Goal: Task Accomplishment & Management: Use online tool/utility

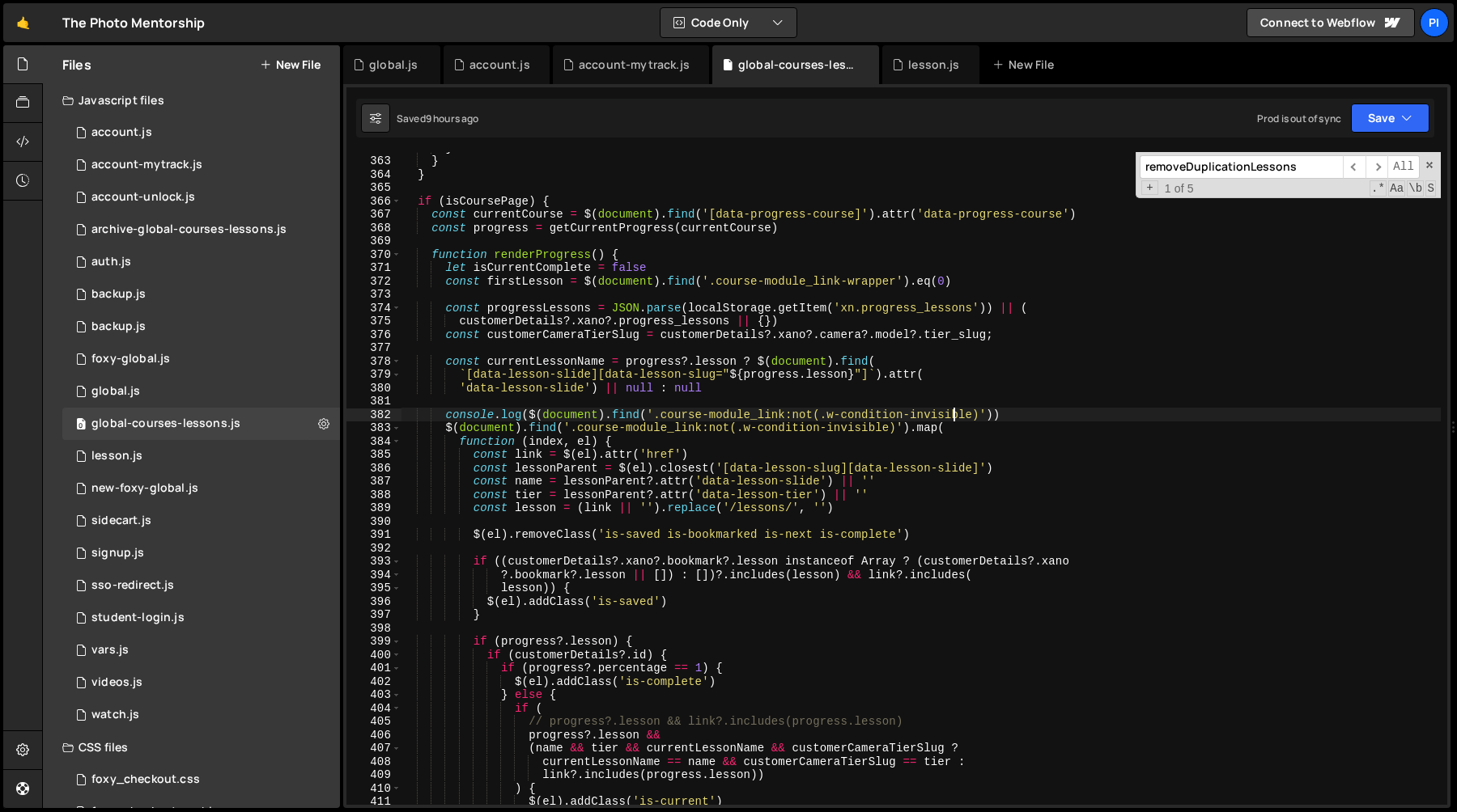
scroll to position [4820, 0]
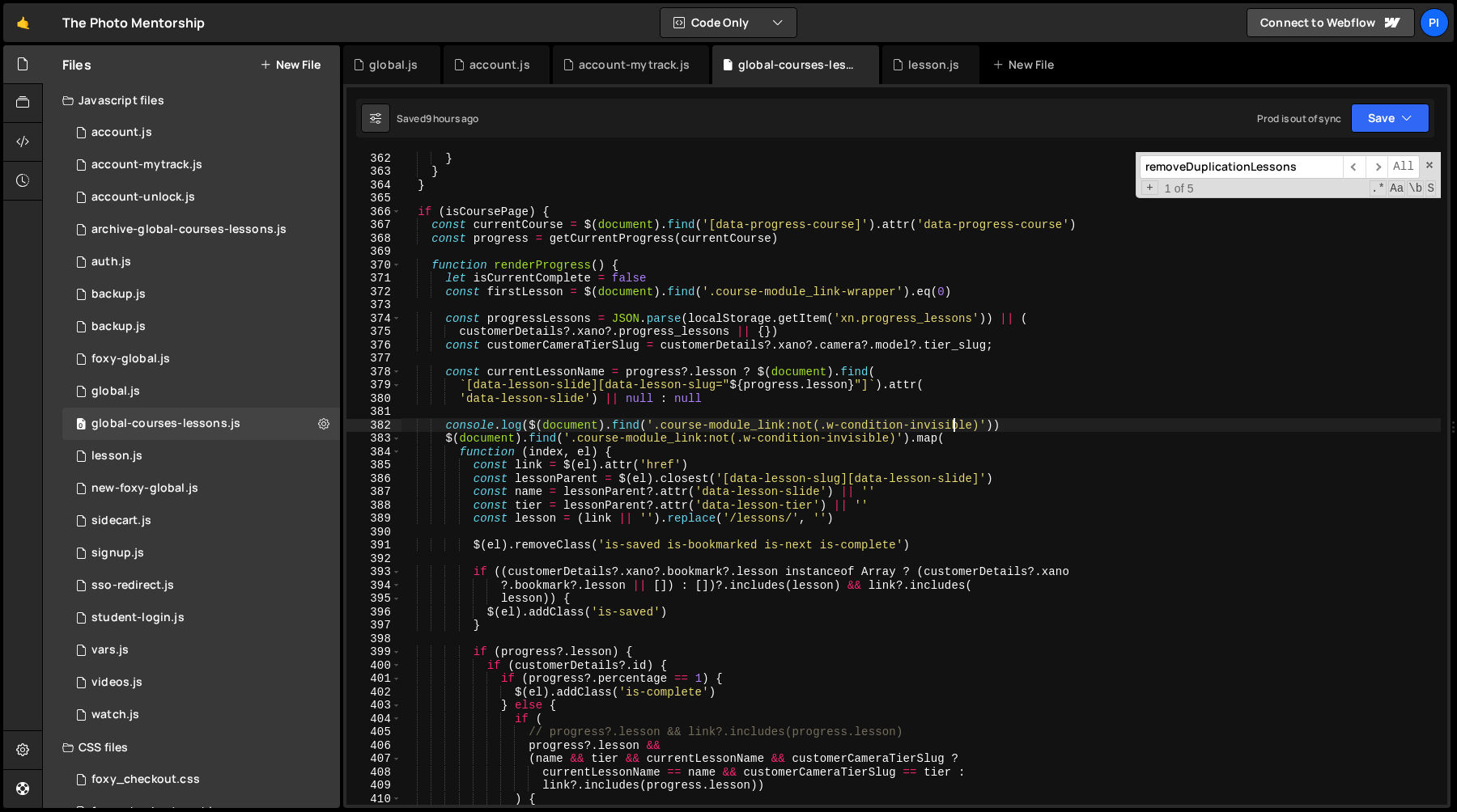
click at [746, 416] on div "} } } if ( isCoursePage ) { const currentCourse = $ ( document ) . find ( '[dat…" at bounding box center [921, 490] width 1040 height 679
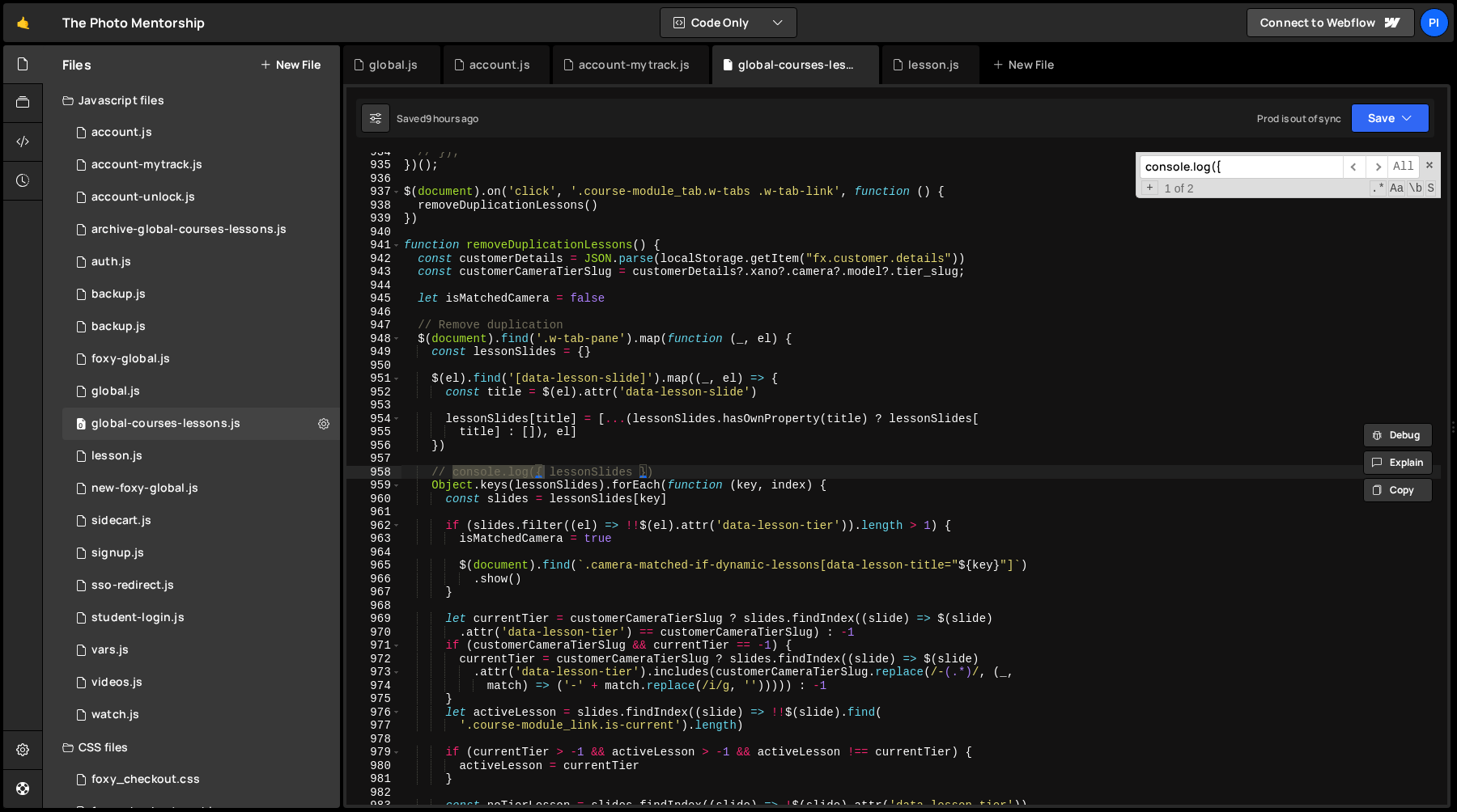
scroll to position [12464, 0]
type input "console.log({"
click at [1377, 167] on span "​" at bounding box center [1377, 167] width 23 height 23
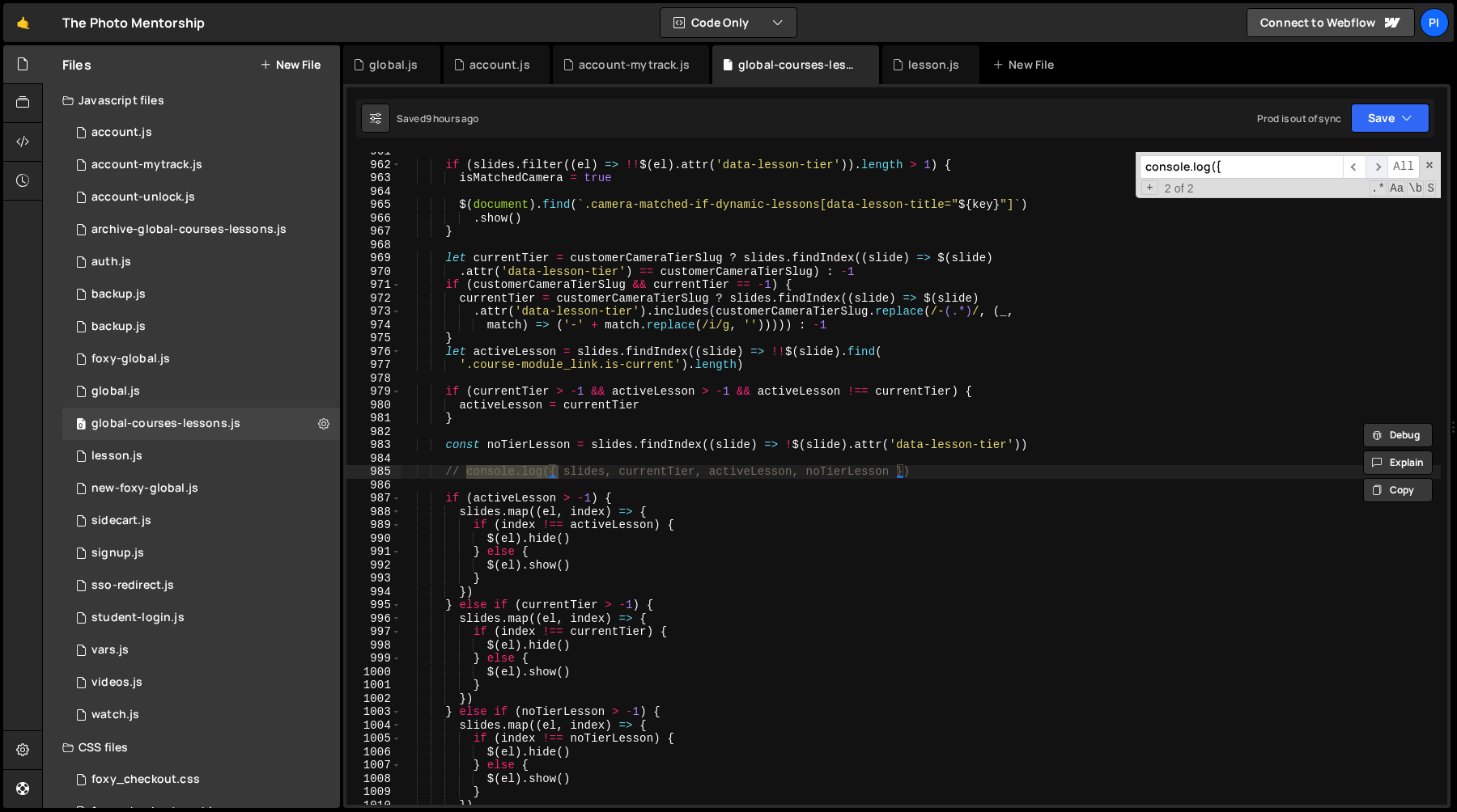
click at [1377, 167] on span "​" at bounding box center [1377, 167] width 23 height 23
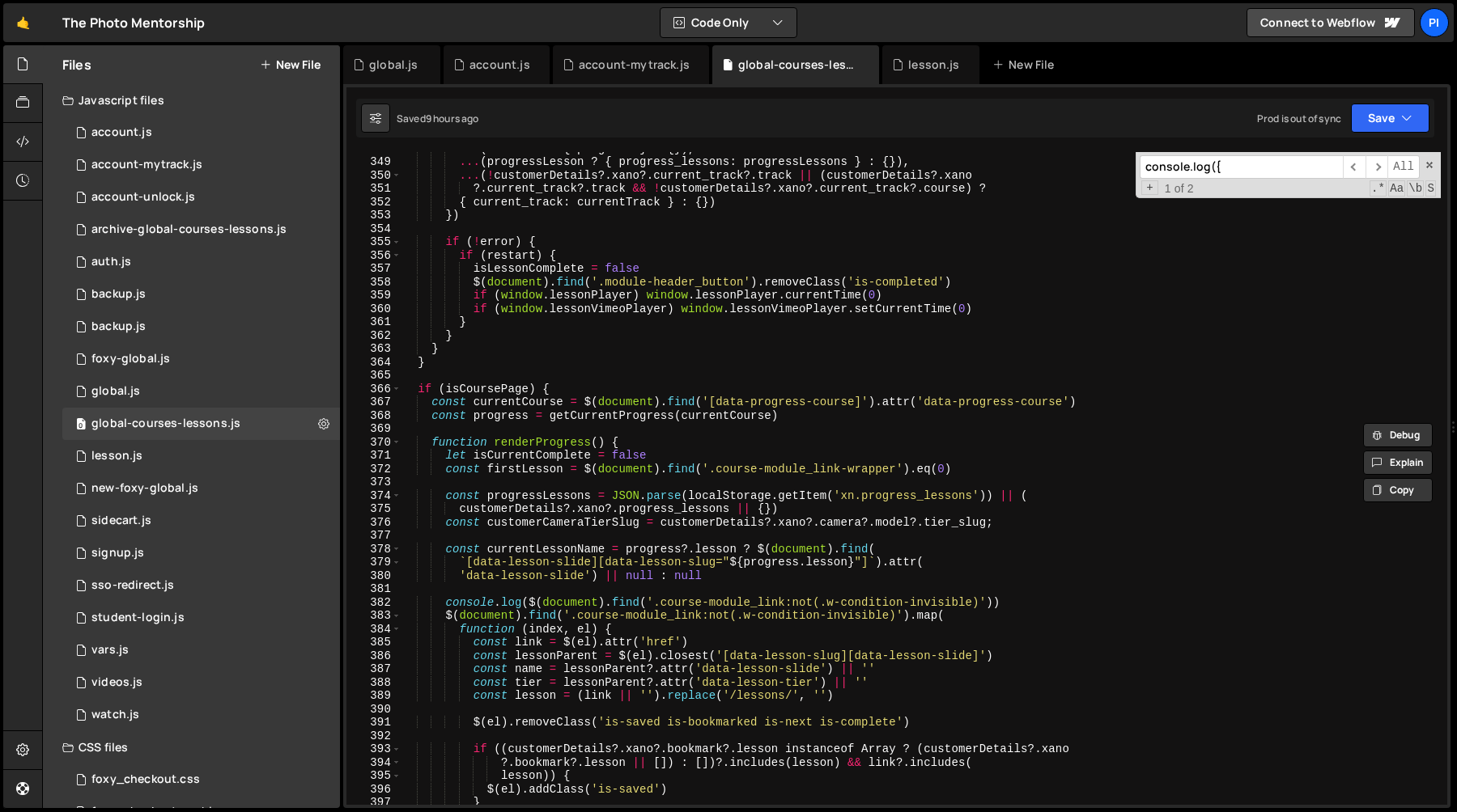
scroll to position [4642, 0]
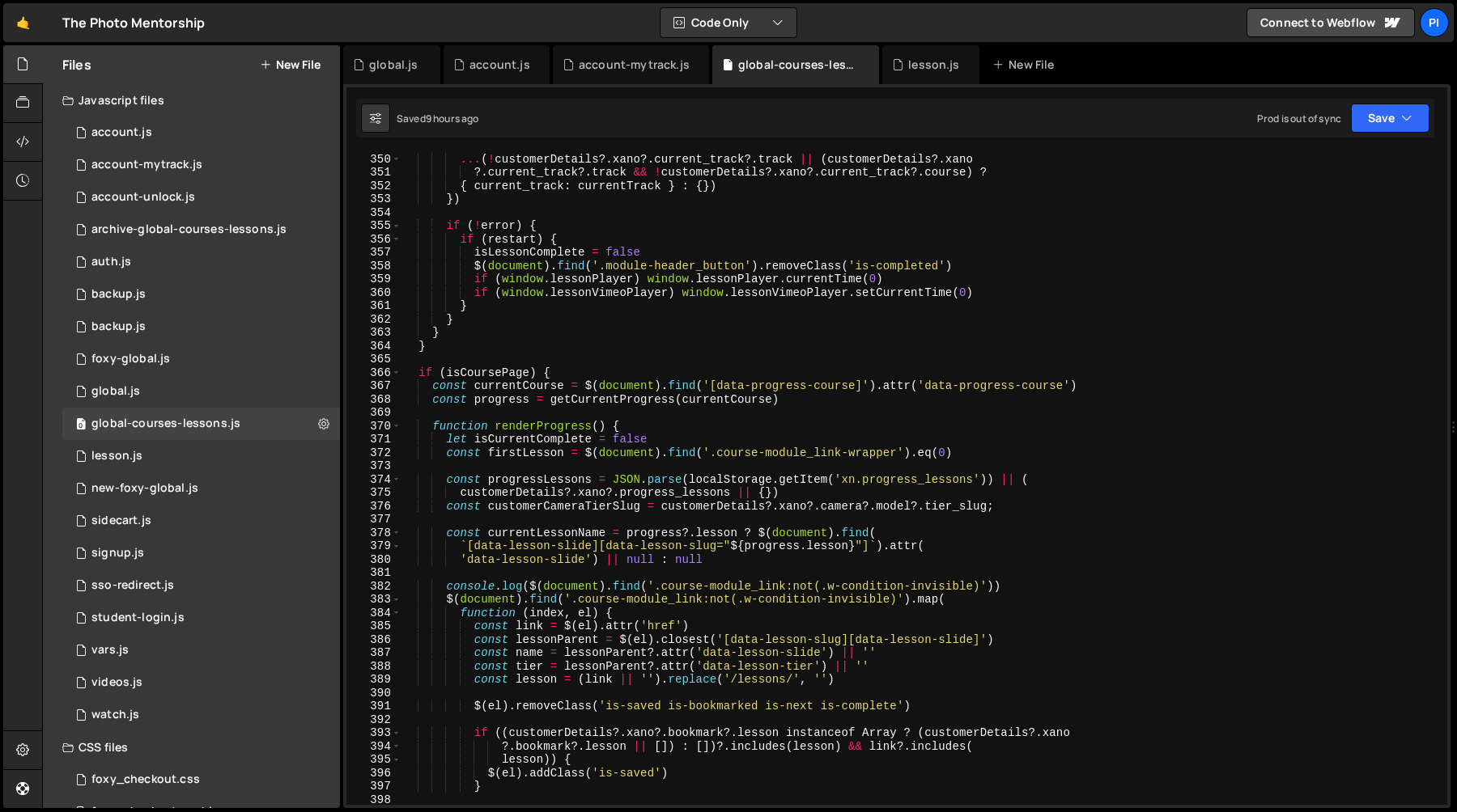
scroll to position [4591, 0]
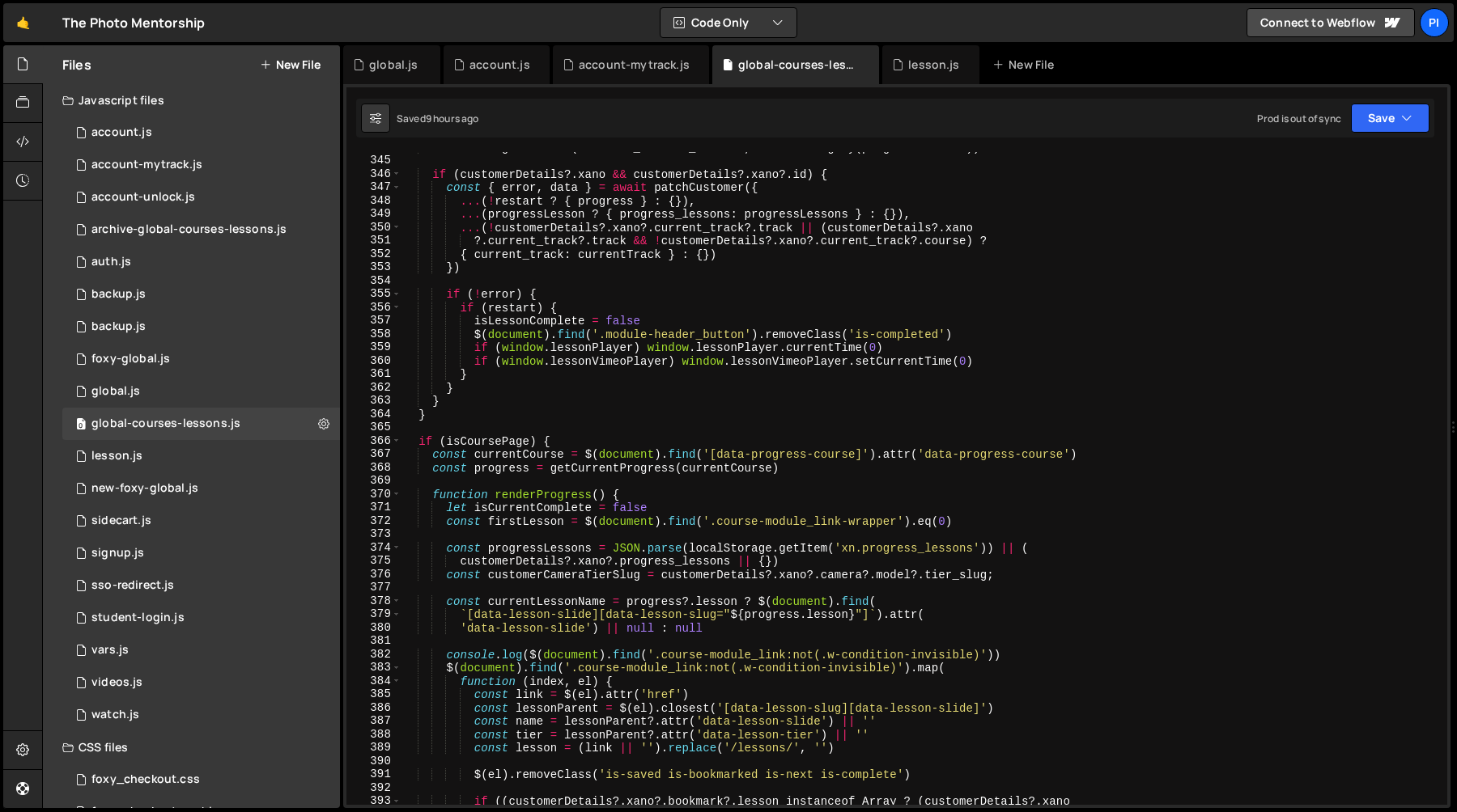
click at [670, 479] on div "localStorage . setItem ( PROGRESS_LESSONS_STORAGE , JSON . stringify ( progress…" at bounding box center [920, 480] width 1039 height 679
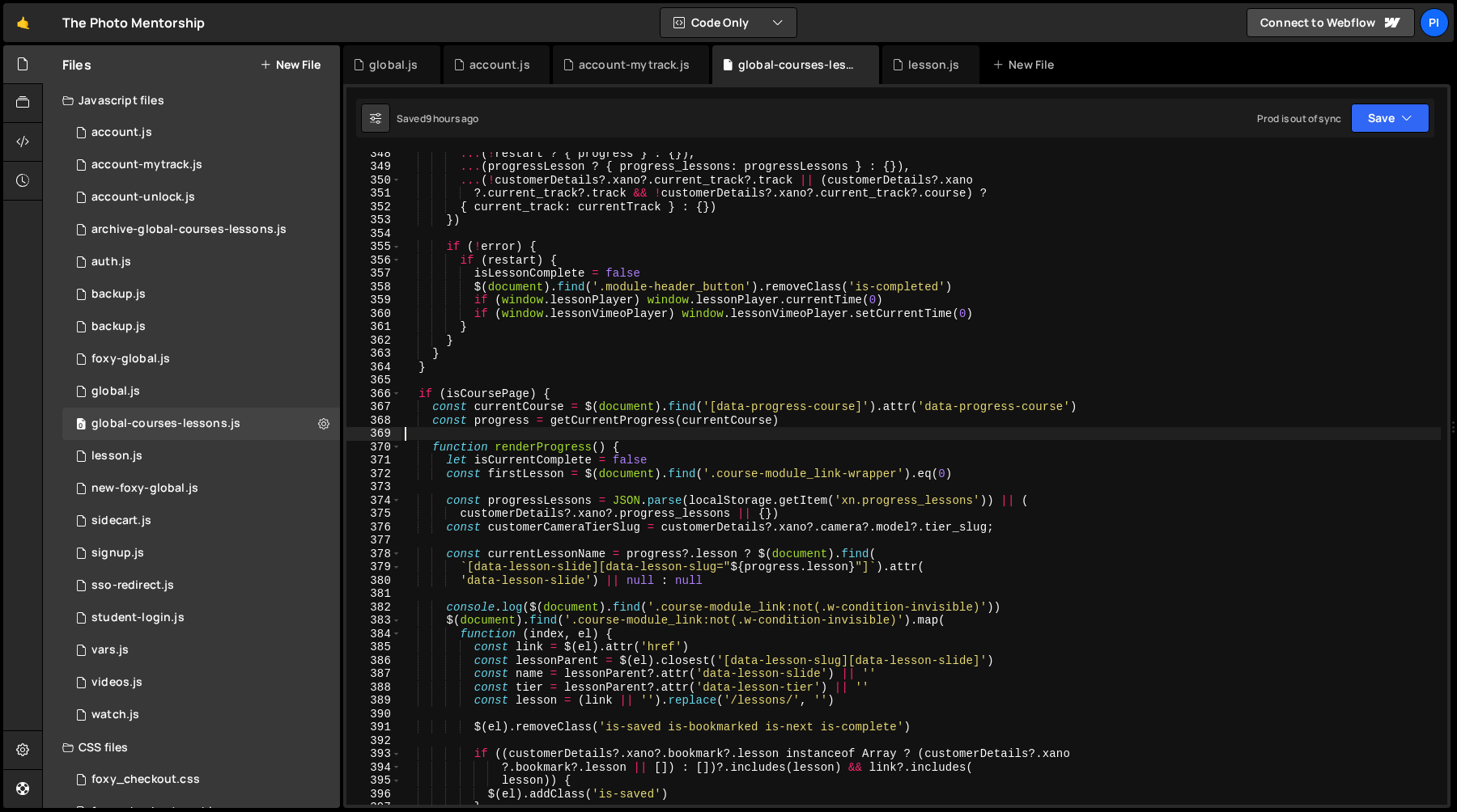
scroll to position [4731, 0]
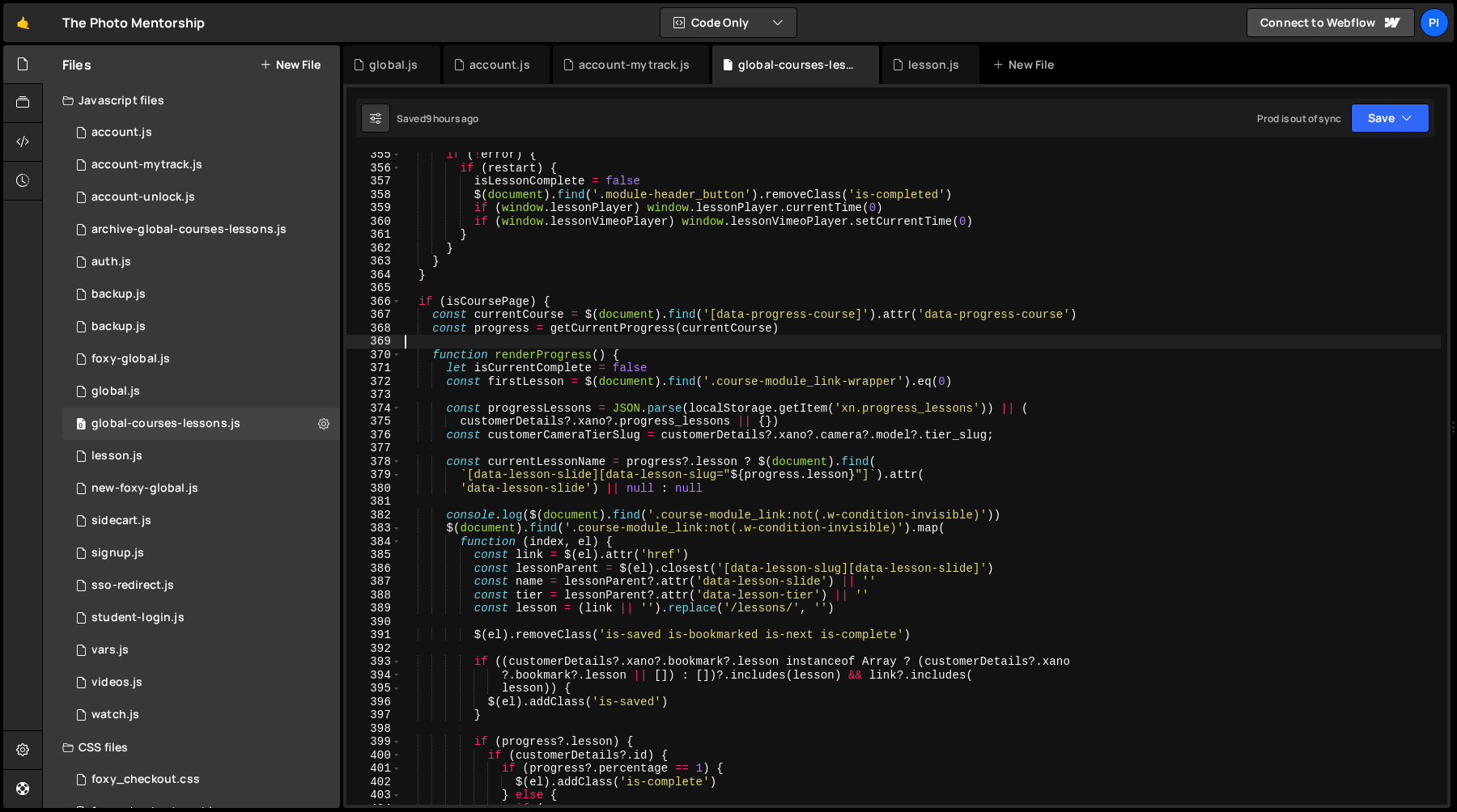
click at [657, 353] on div "if ( ! error ) { if ( restart ) { isLessonComplete = false $ ( document ) . fin…" at bounding box center [920, 488] width 1039 height 679
type textarea "function renderProgress() {"
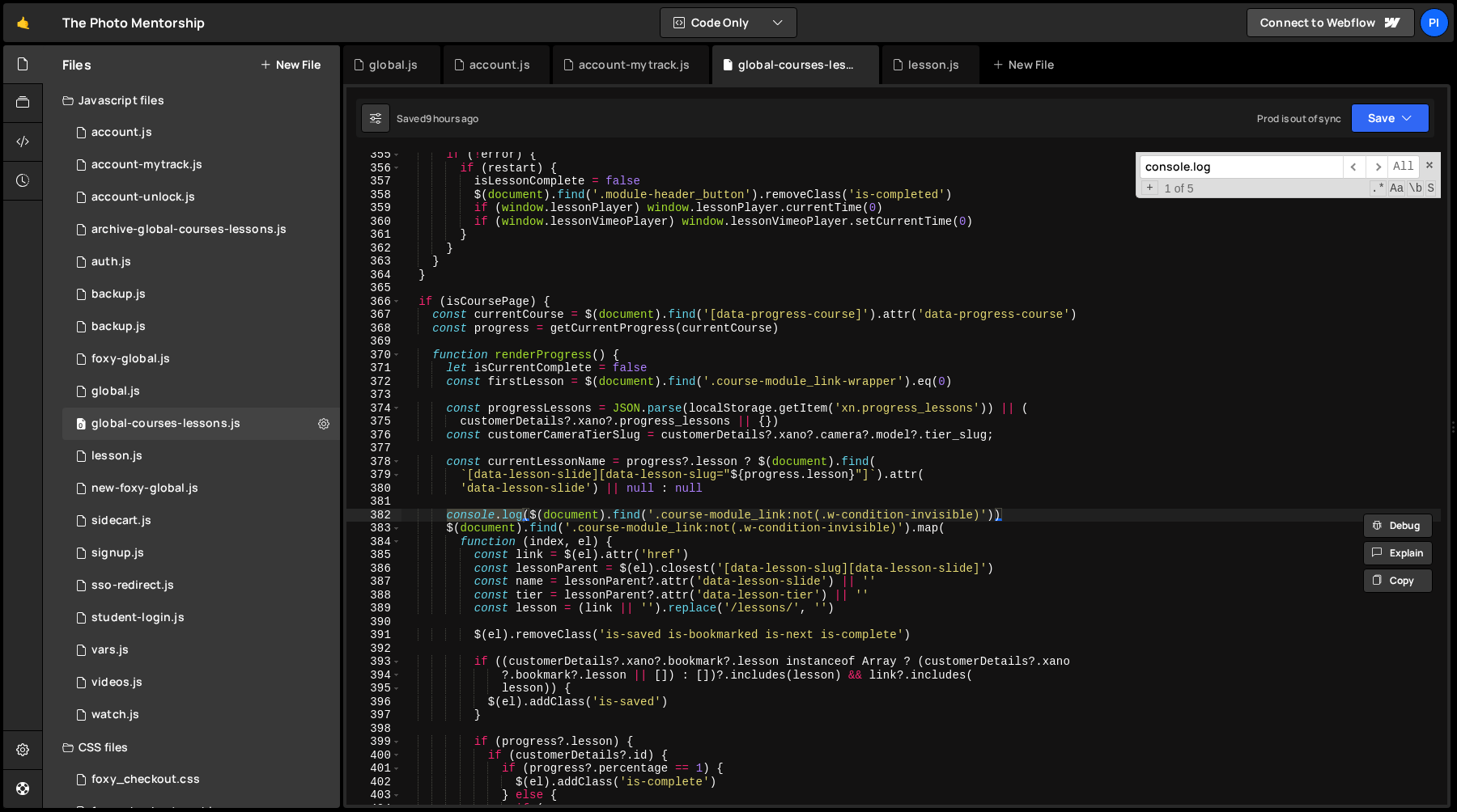
type input "console.log"
click at [1430, 158] on div "console.log ​ ​ All Replace All + 1 of 5 .* Aa \b S" at bounding box center [1288, 175] width 305 height 46
click at [1432, 168] on span at bounding box center [1429, 165] width 11 height 11
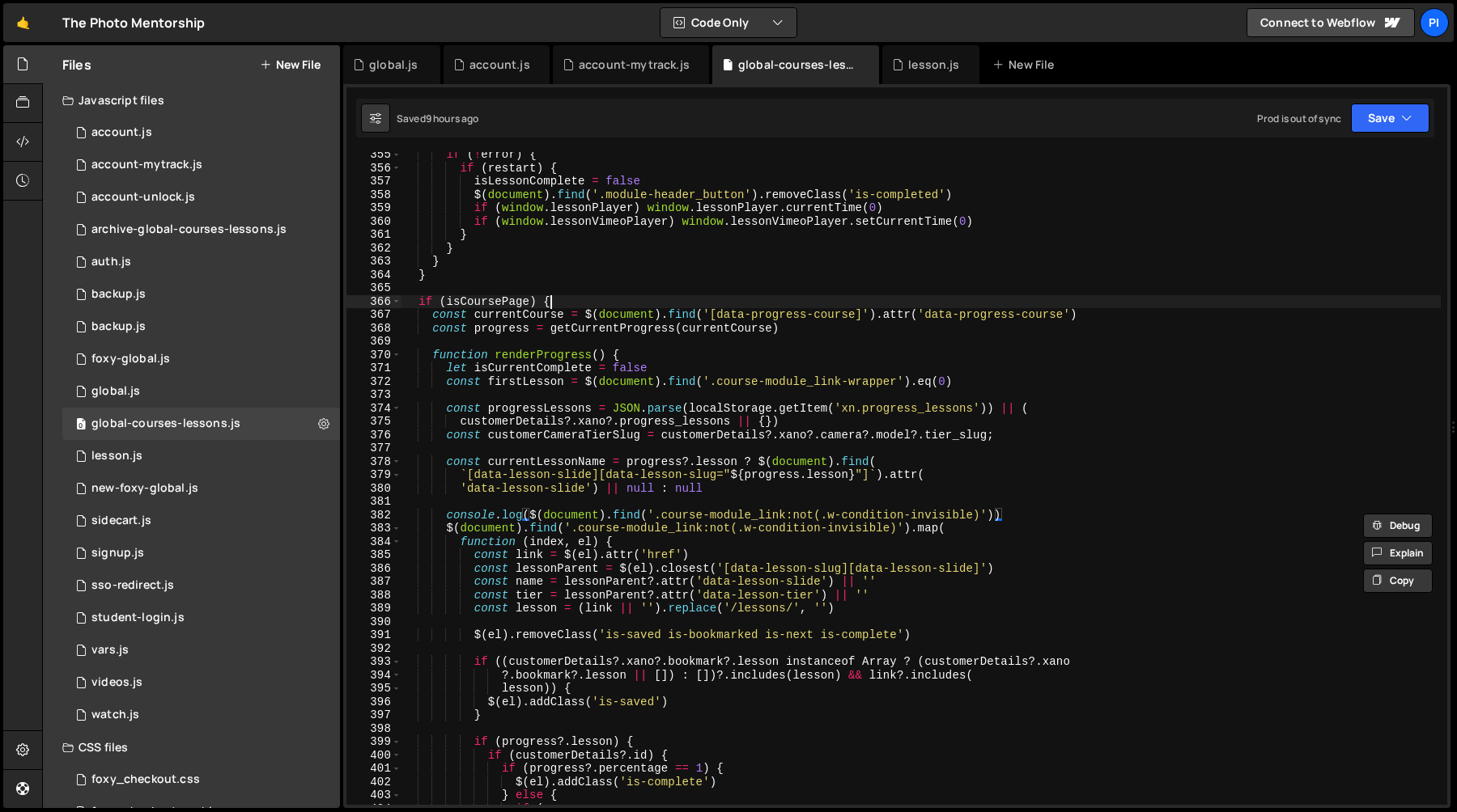
click at [906, 305] on div "if ( ! error ) { if ( restart ) { isLessonComplete = false $ ( document ) . fin…" at bounding box center [920, 488] width 1039 height 679
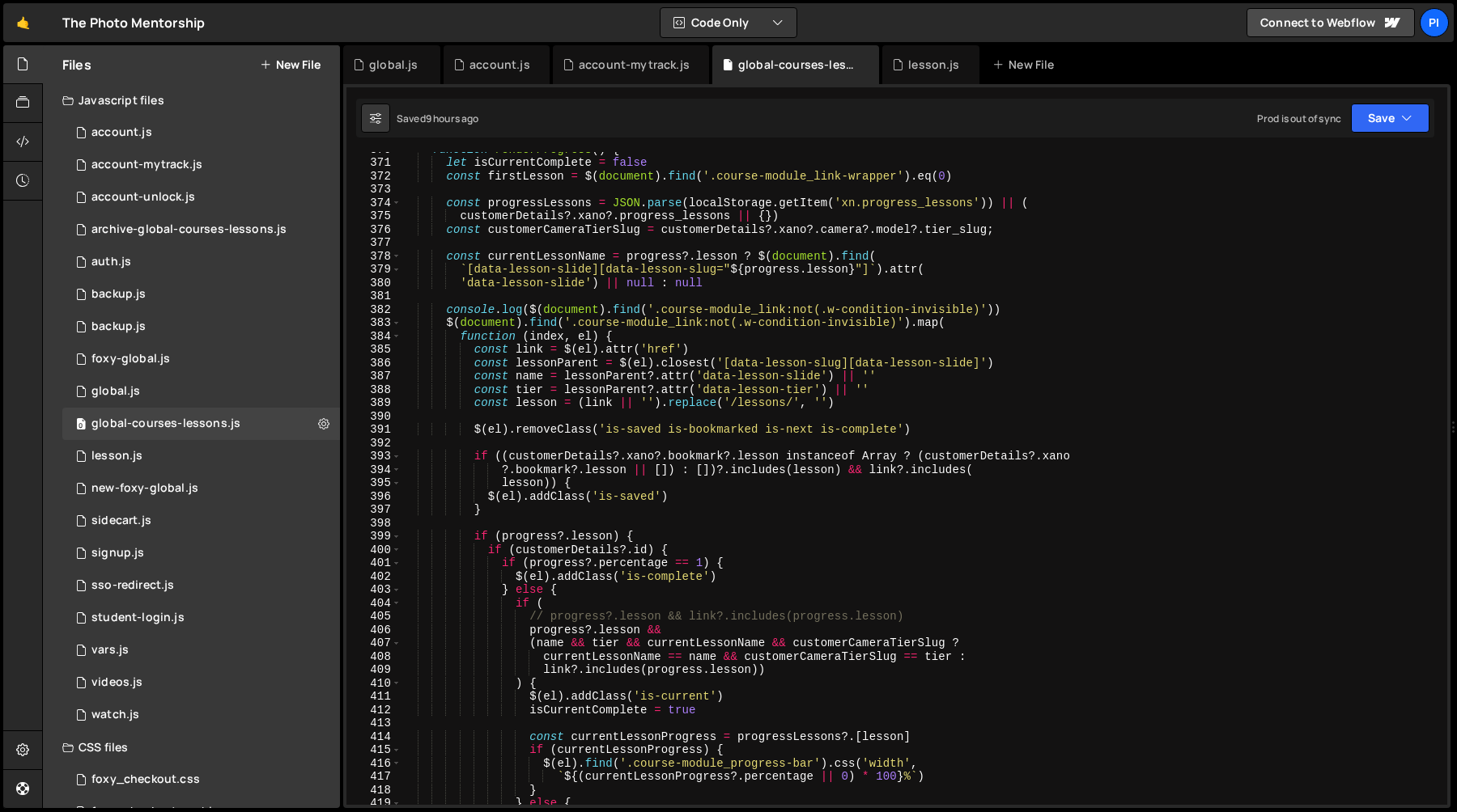
scroll to position [4937, 0]
click at [795, 644] on div "function renderProgress ( ) { let isCurrentComplete = false const firstLesson =…" at bounding box center [920, 482] width 1039 height 679
click at [548, 251] on div "function renderProgress ( ) { let isCurrentComplete = false const firstLesson =…" at bounding box center [920, 482] width 1039 height 679
type textarea "const currentLessonName = progress?.lesson ? $(document).find("
click at [548, 251] on div "function renderProgress ( ) { let isCurrentComplete = false const firstLesson =…" at bounding box center [920, 482] width 1039 height 679
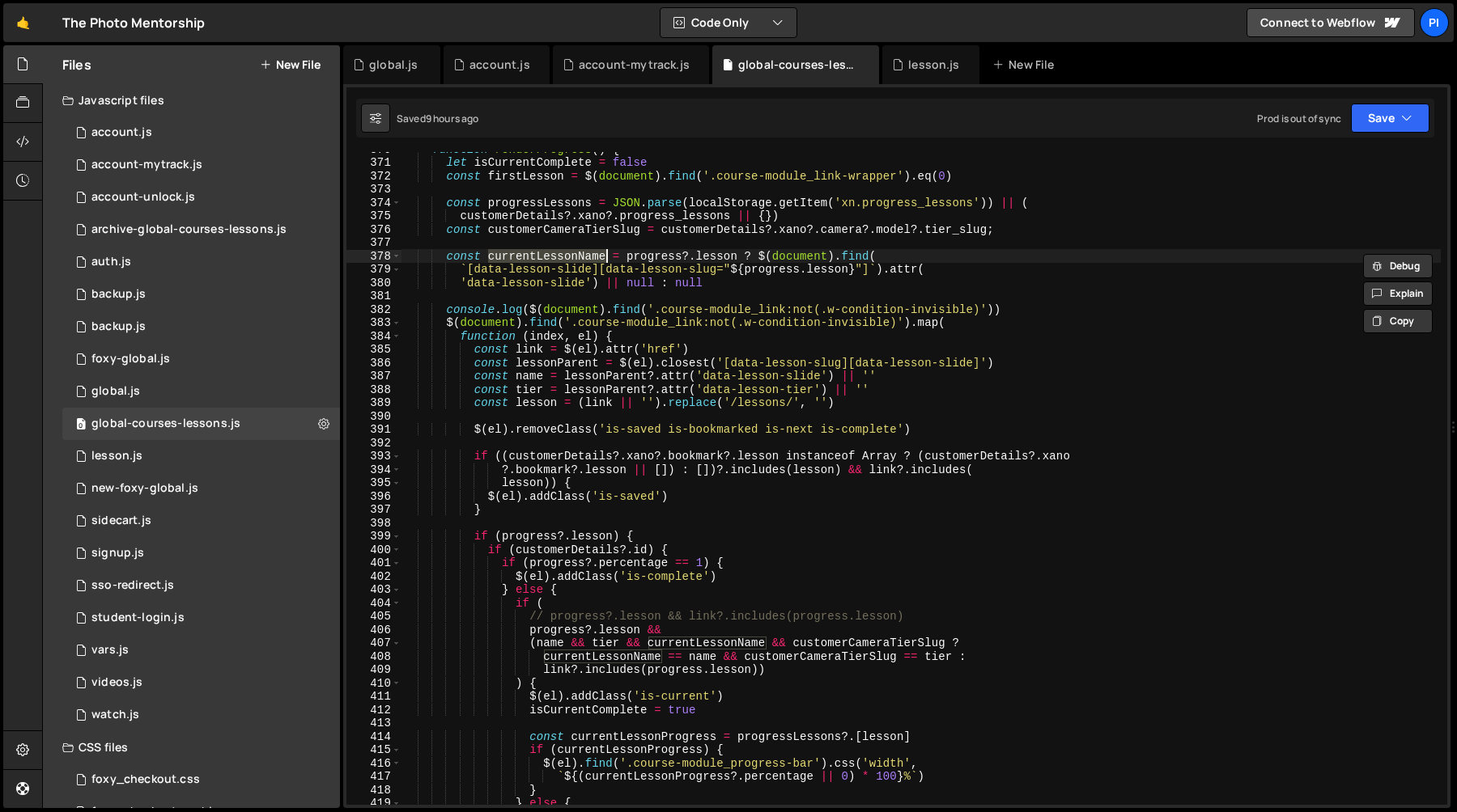
click at [754, 290] on div "function renderProgress ( ) { let isCurrentComplete = false const firstLesson =…" at bounding box center [920, 482] width 1039 height 679
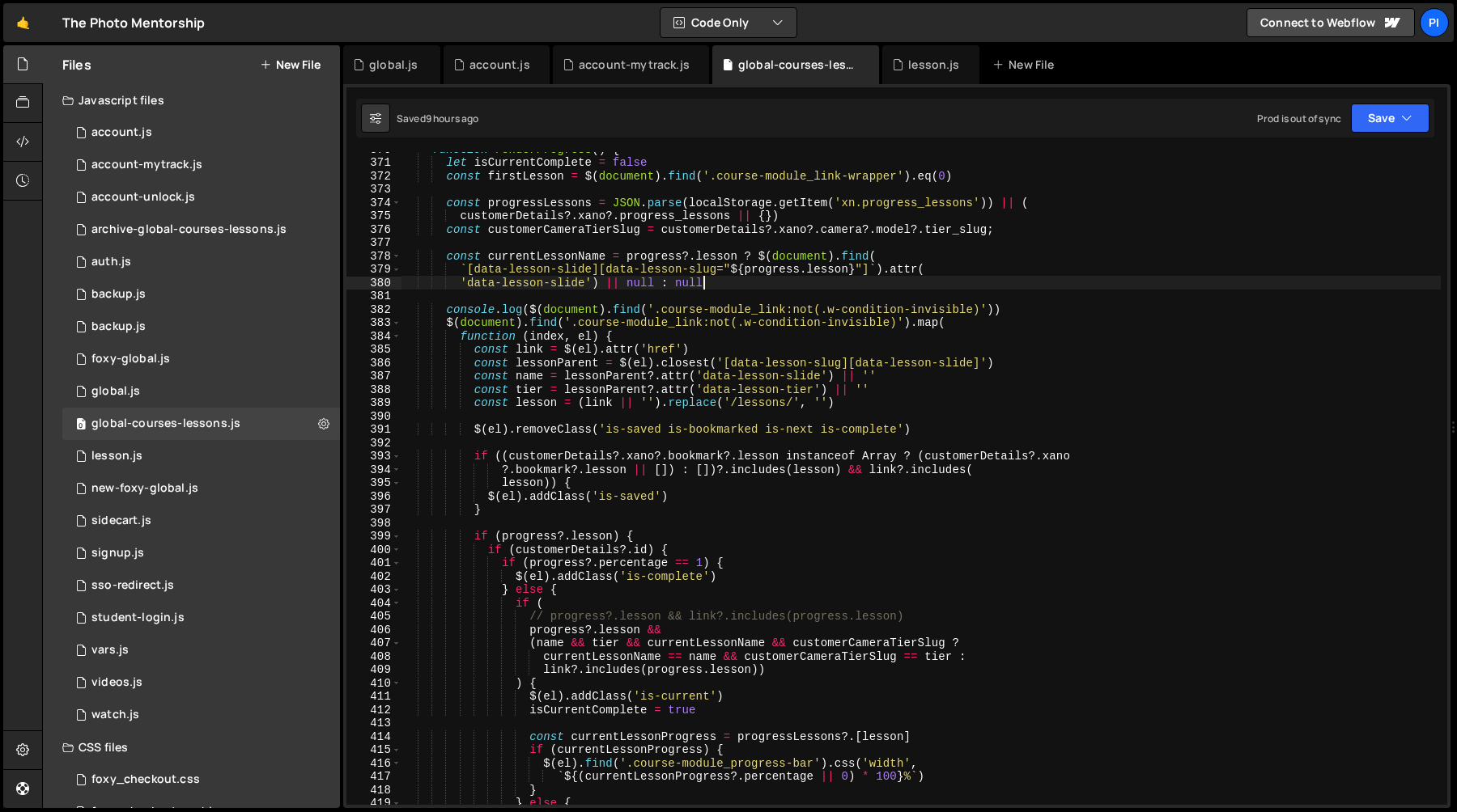
click at [759, 284] on div "function renderProgress ( ) { let isCurrentComplete = false const firstLesson =…" at bounding box center [920, 482] width 1039 height 679
type textarea "'data-lesson-slide') || null : null"
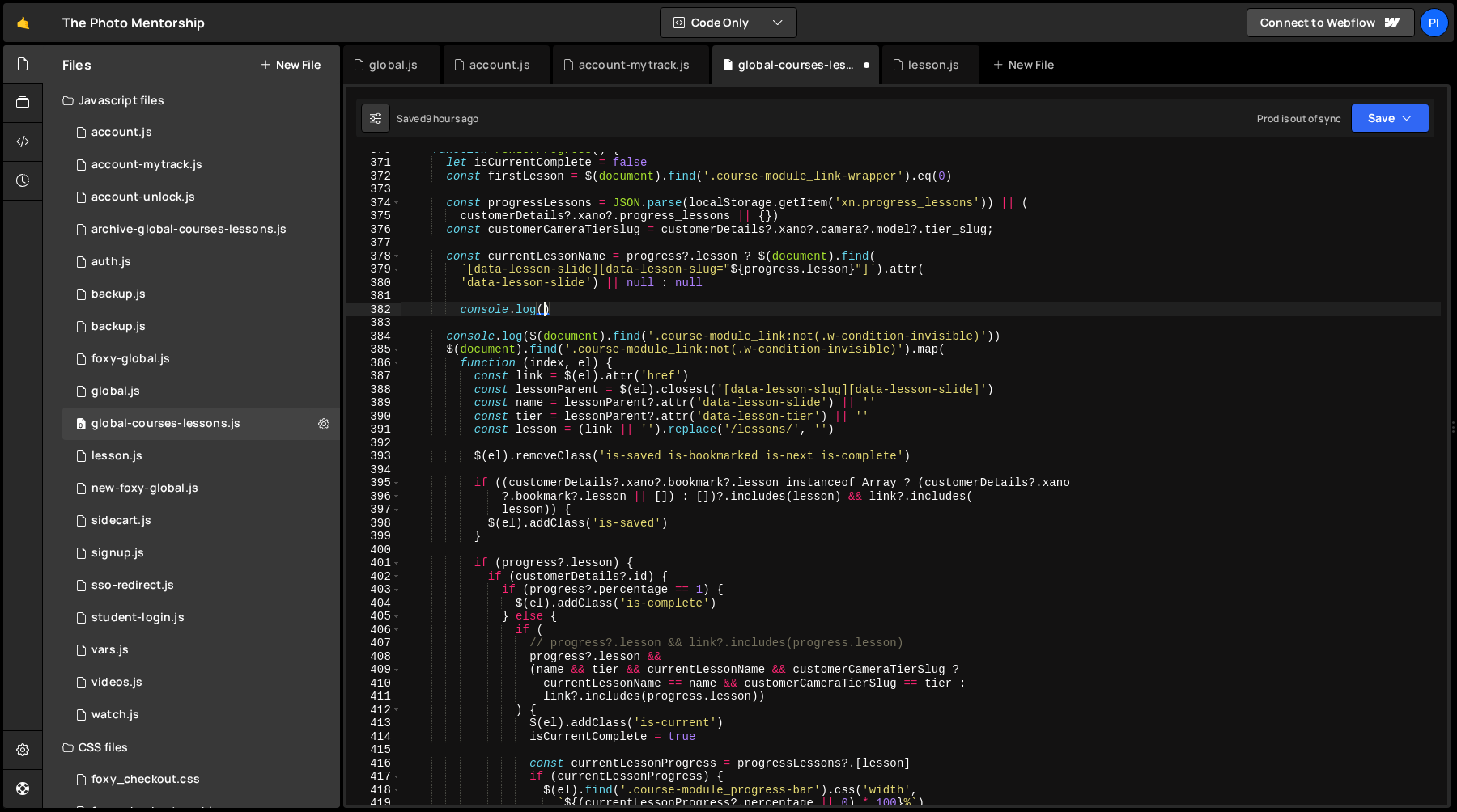
scroll to position [0, 8]
type textarea "'data-lesson-slide') || null : null"
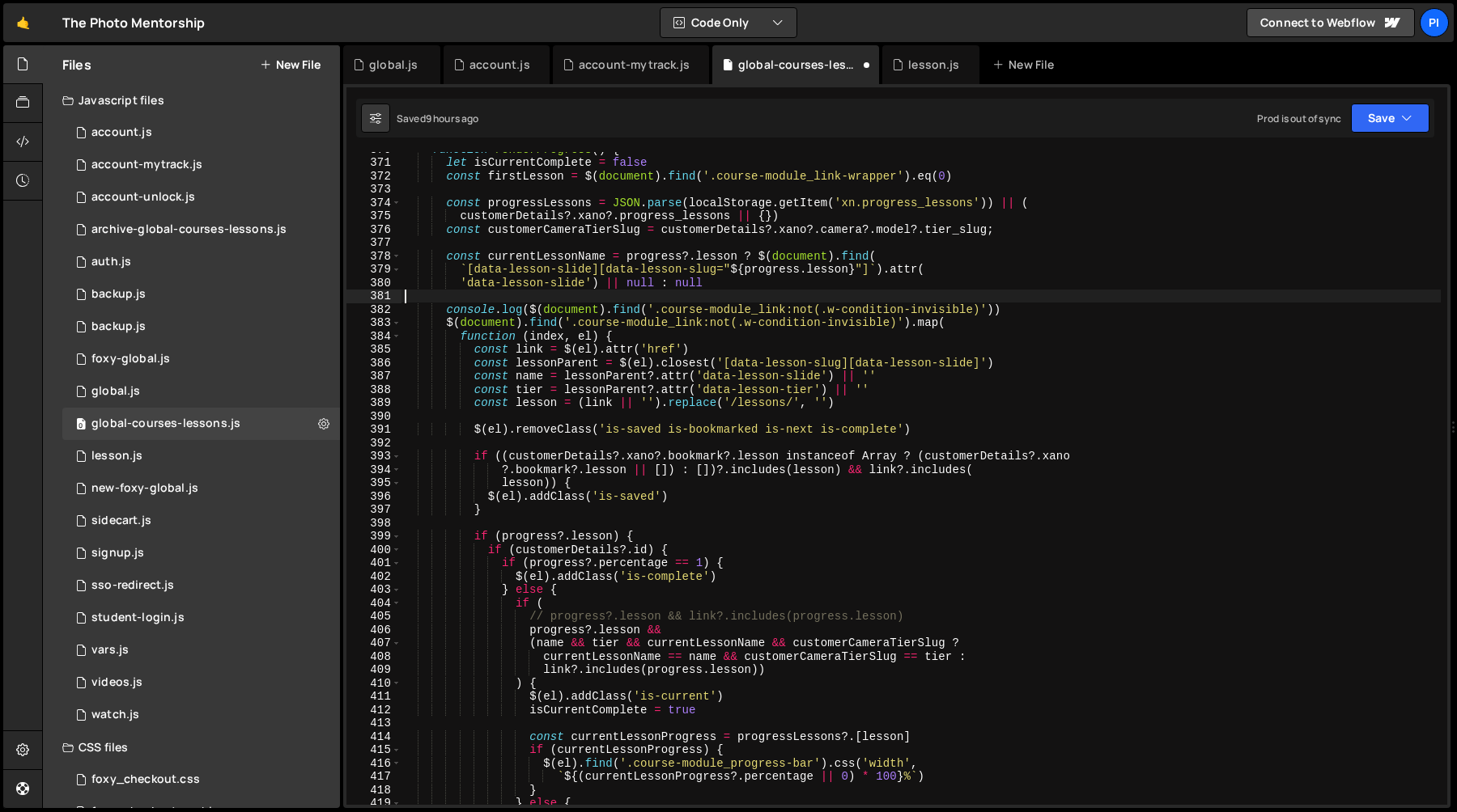
click at [1023, 302] on div "function renderProgress ( ) { let isCurrentComplete = false const firstLesson =…" at bounding box center [920, 482] width 1039 height 679
click at [992, 310] on div "function renderProgress ( ) { let isCurrentComplete = false const firstLesson =…" at bounding box center [920, 482] width 1039 height 679
click at [531, 312] on div "function renderProgress ( ) { let isCurrentComplete = false const firstLesson =…" at bounding box center [920, 482] width 1039 height 679
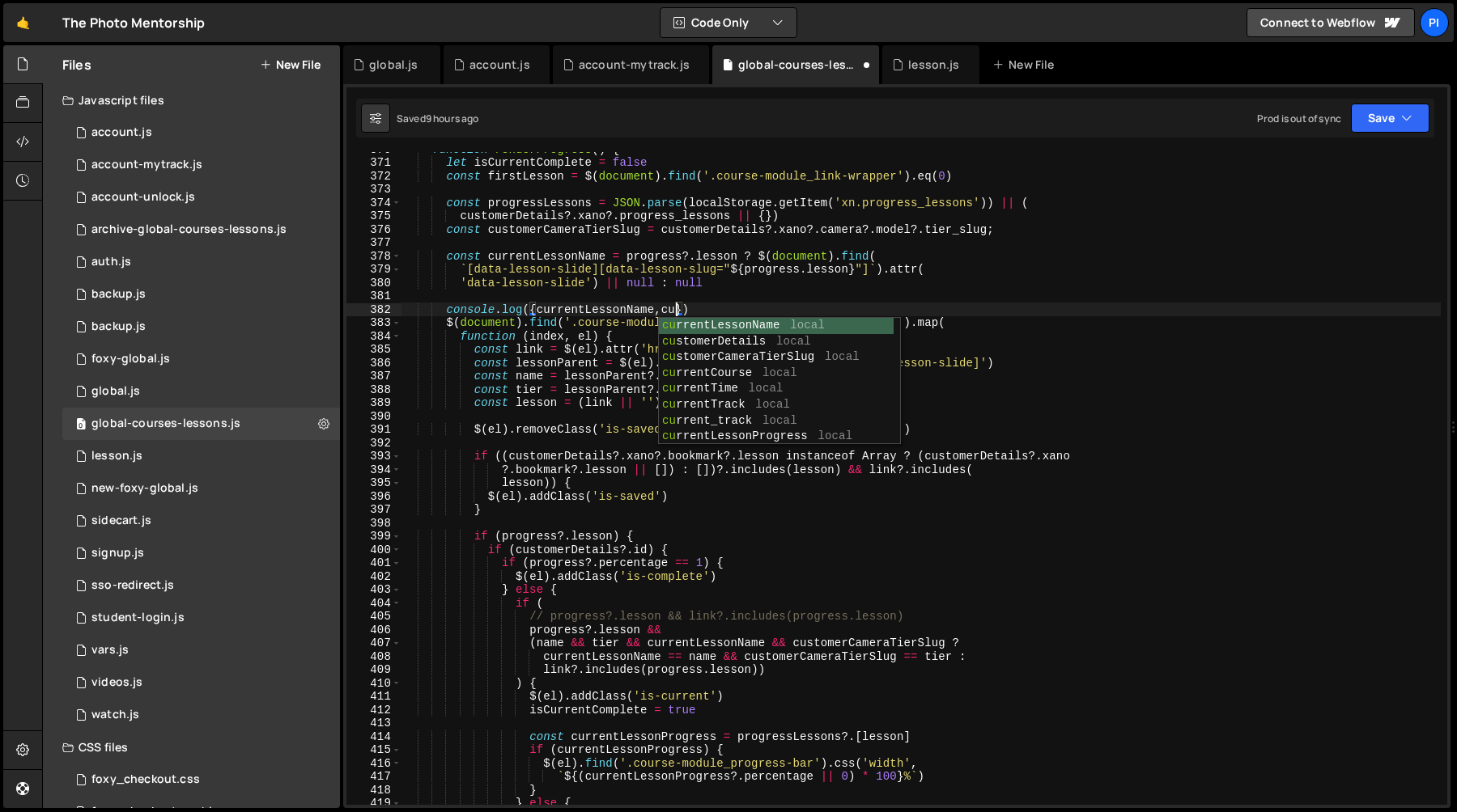
scroll to position [0, 18]
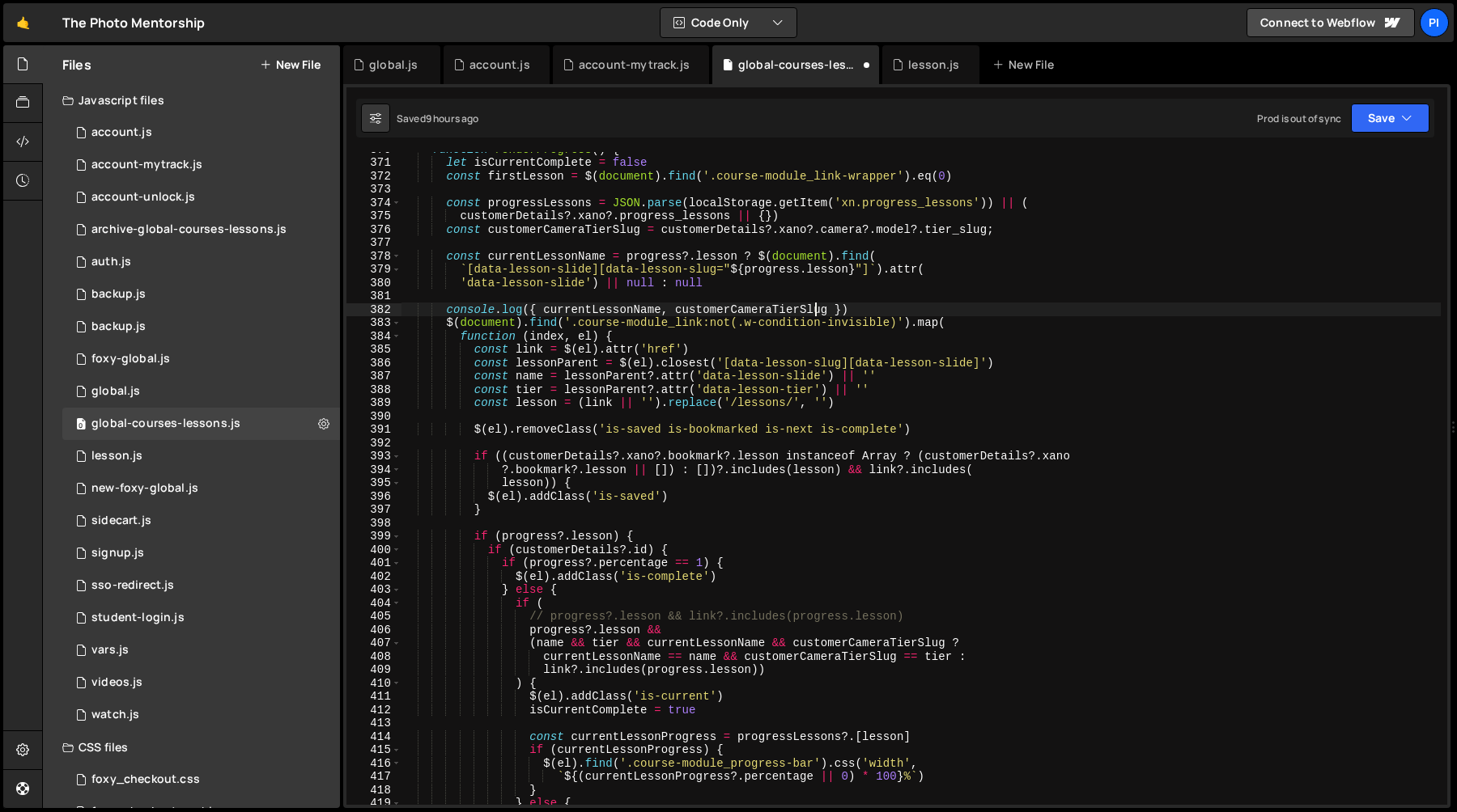
click at [646, 644] on div "function renderProgress ( ) { let isCurrentComplete = false const firstLesson =…" at bounding box center [920, 482] width 1039 height 679
click at [540, 643] on div "function renderProgress ( ) { let isCurrentComplete = false const firstLesson =…" at bounding box center [920, 482] width 1039 height 679
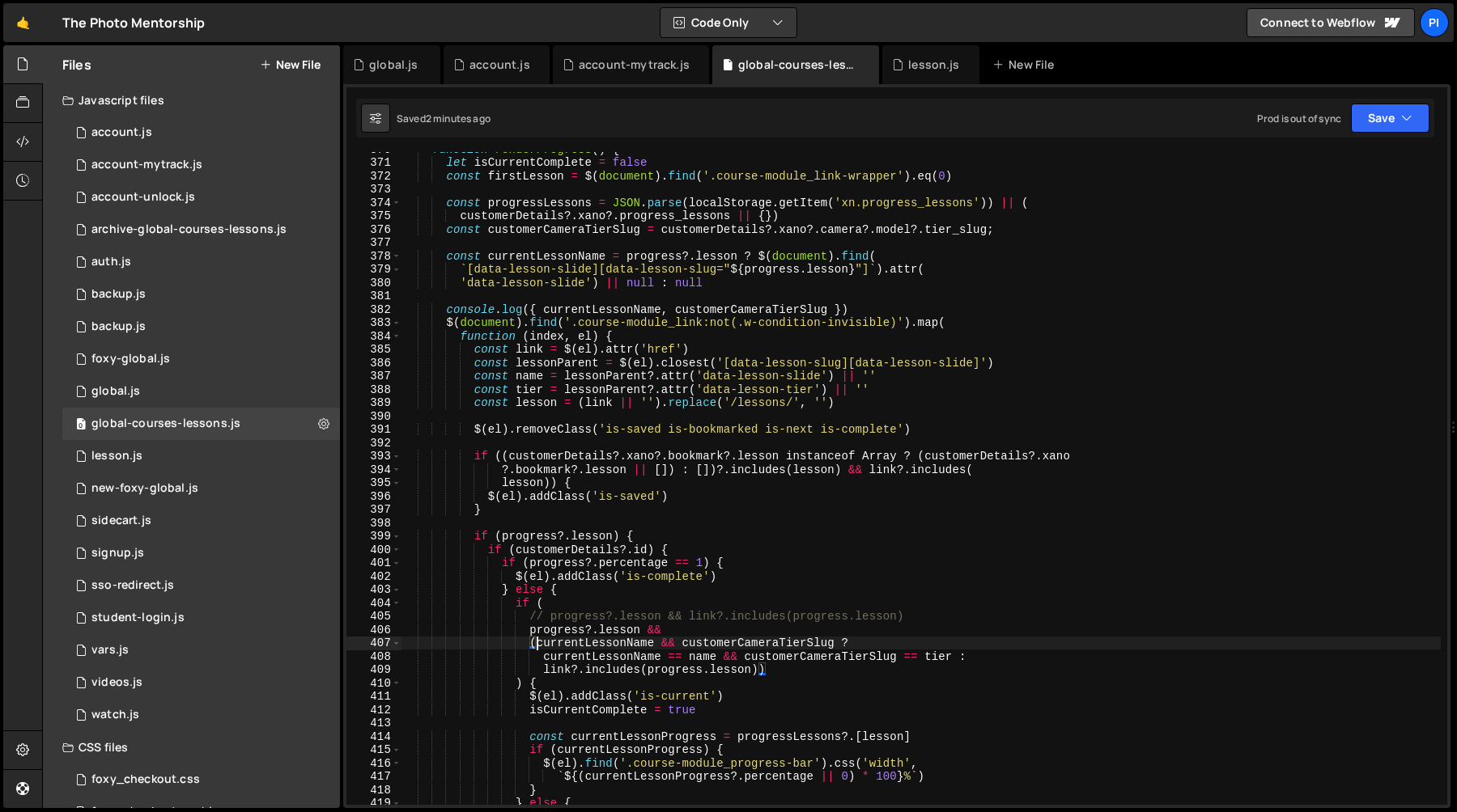
click at [445, 326] on div "function renderProgress ( ) { let isCurrentComplete = false const firstLesson =…" at bounding box center [920, 482] width 1039 height 679
click at [912, 324] on div "function renderProgress ( ) { let isCurrentComplete = false const firstLesson =…" at bounding box center [920, 482] width 1039 height 679
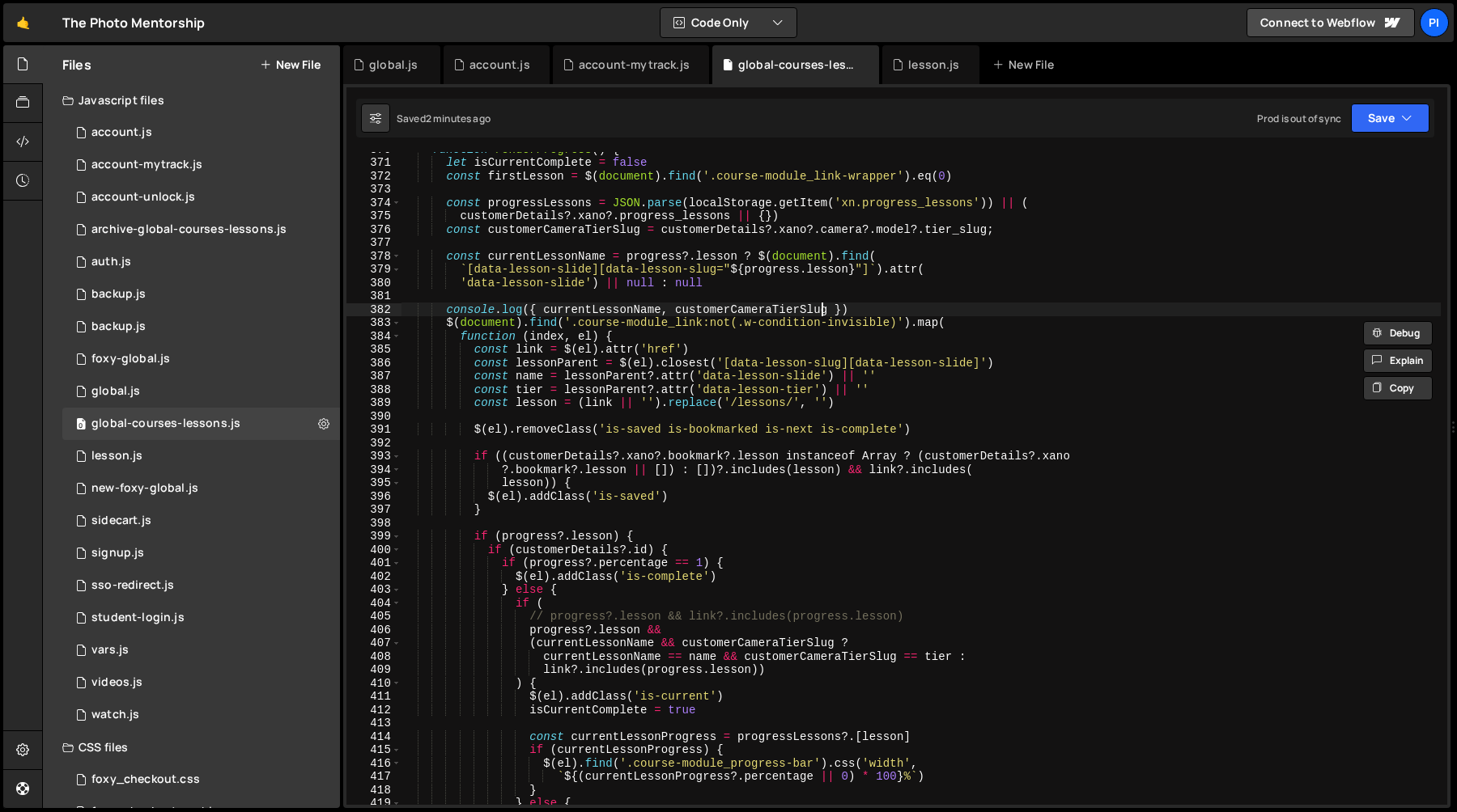
click at [823, 313] on div "function renderProgress ( ) { let isCurrentComplete = false const firstLesson =…" at bounding box center [920, 482] width 1039 height 679
click at [826, 313] on div "function renderProgress ( ) { let isCurrentComplete = false const firstLesson =…" at bounding box center [920, 482] width 1039 height 679
paste textarea "$(document).find('.course-module_link:not(.w-condition-invisible)')"
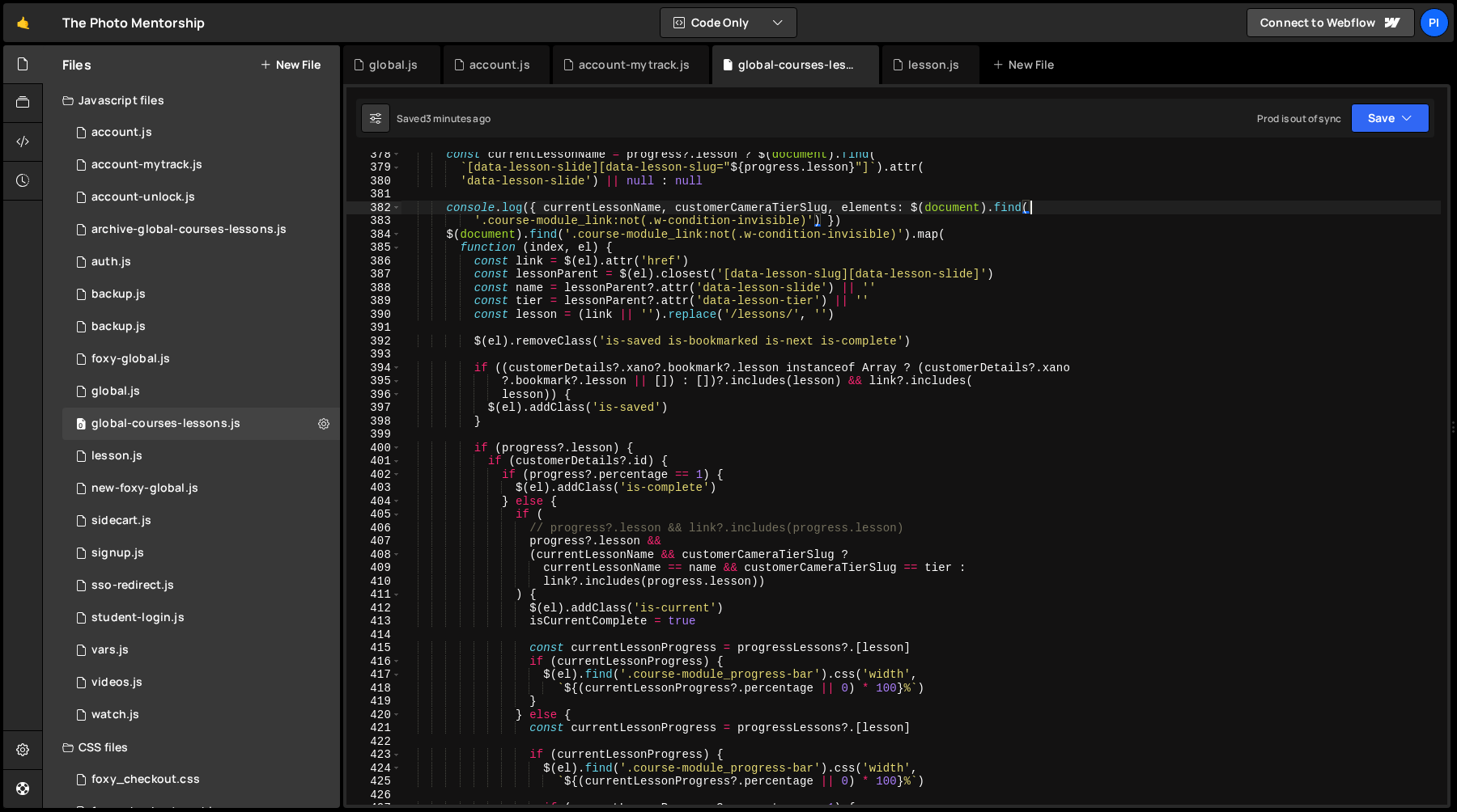
scroll to position [5046, 0]
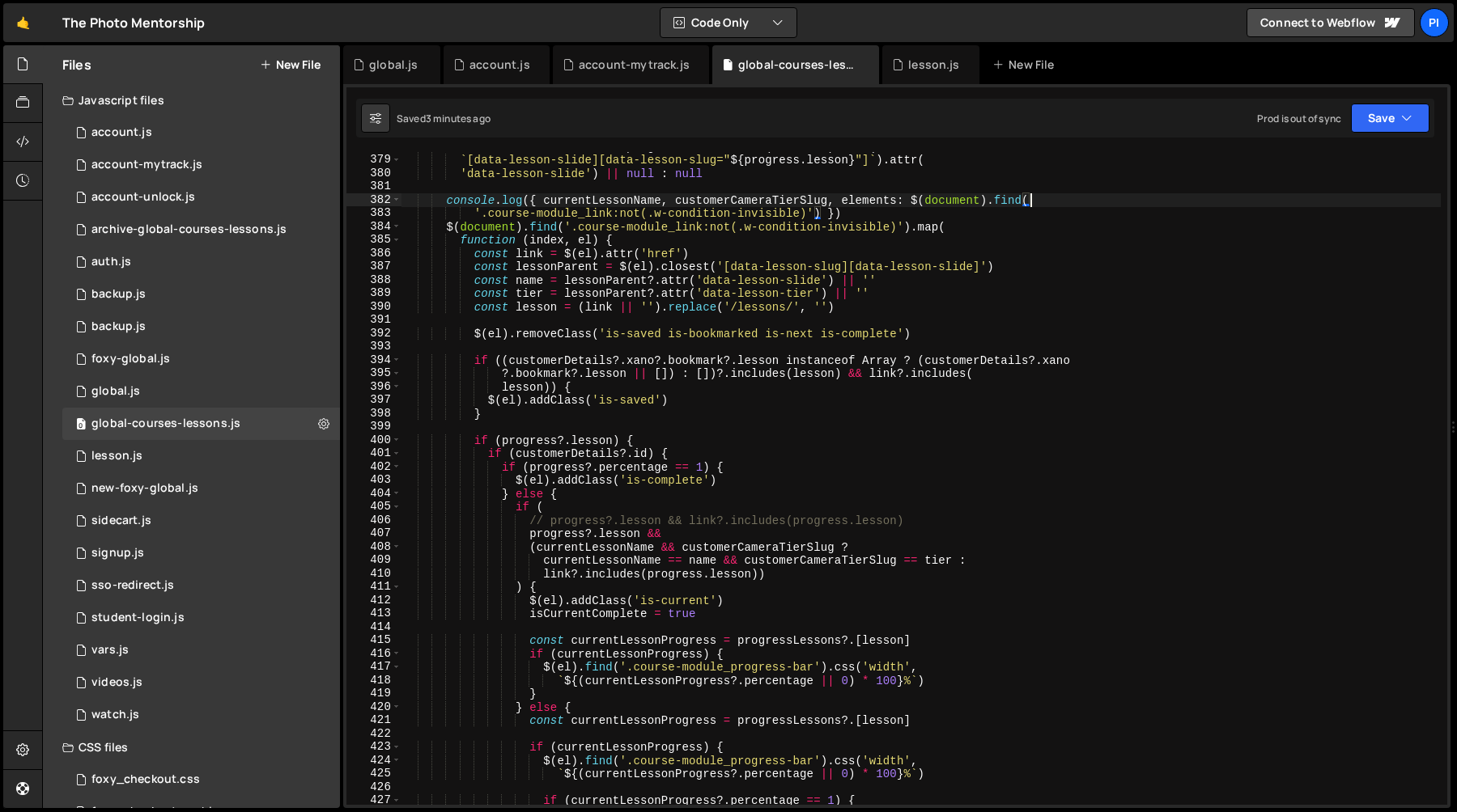
click at [554, 580] on div "const currentLessonName = progress ?. lesson ? $ ( document ) . find ( ` [data-…" at bounding box center [920, 479] width 1039 height 679
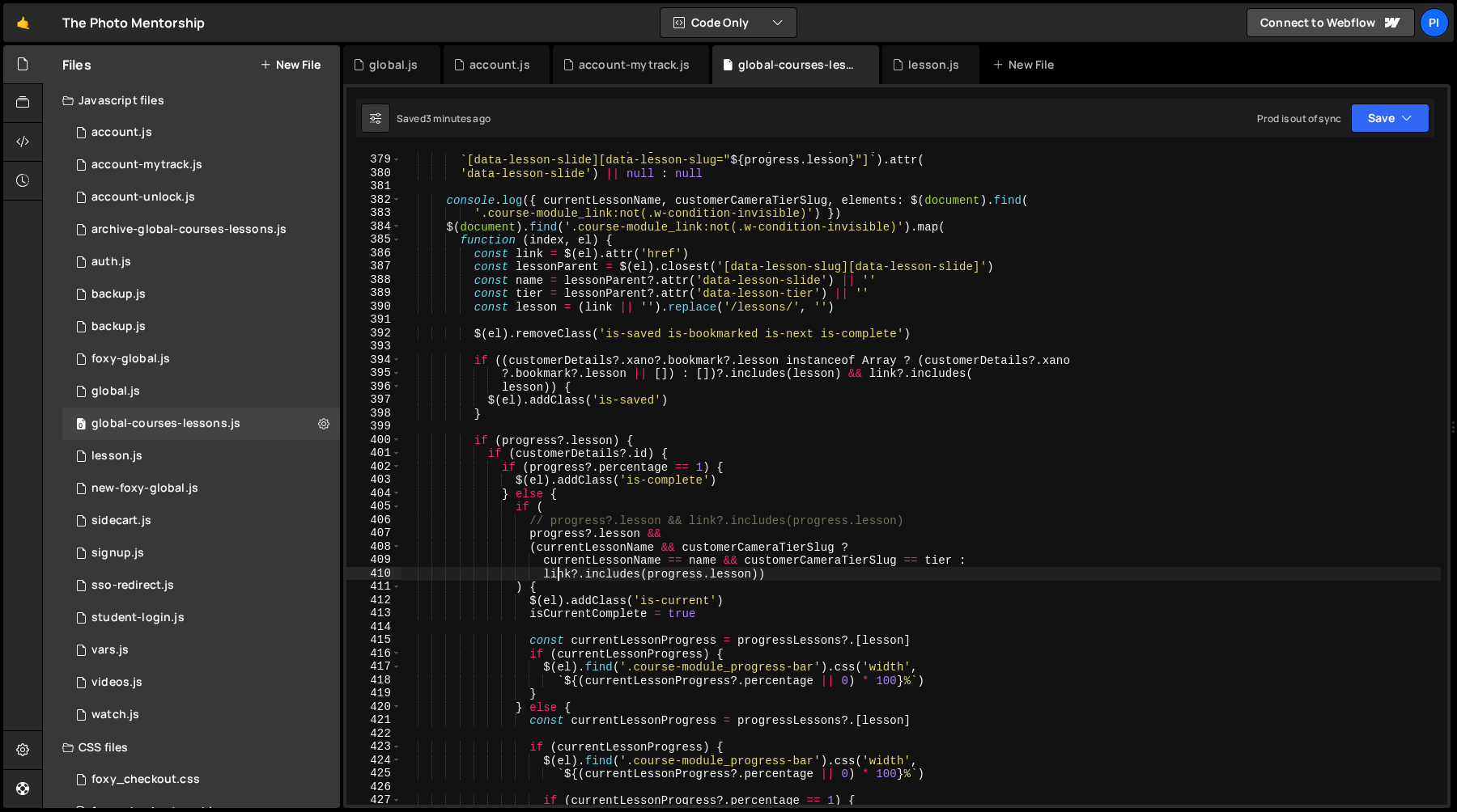
scroll to position [0, 24]
click at [554, 580] on div "const currentLessonName = progress ?. lesson ? $ ( document ) . find ( ` [data-…" at bounding box center [920, 479] width 1039 height 679
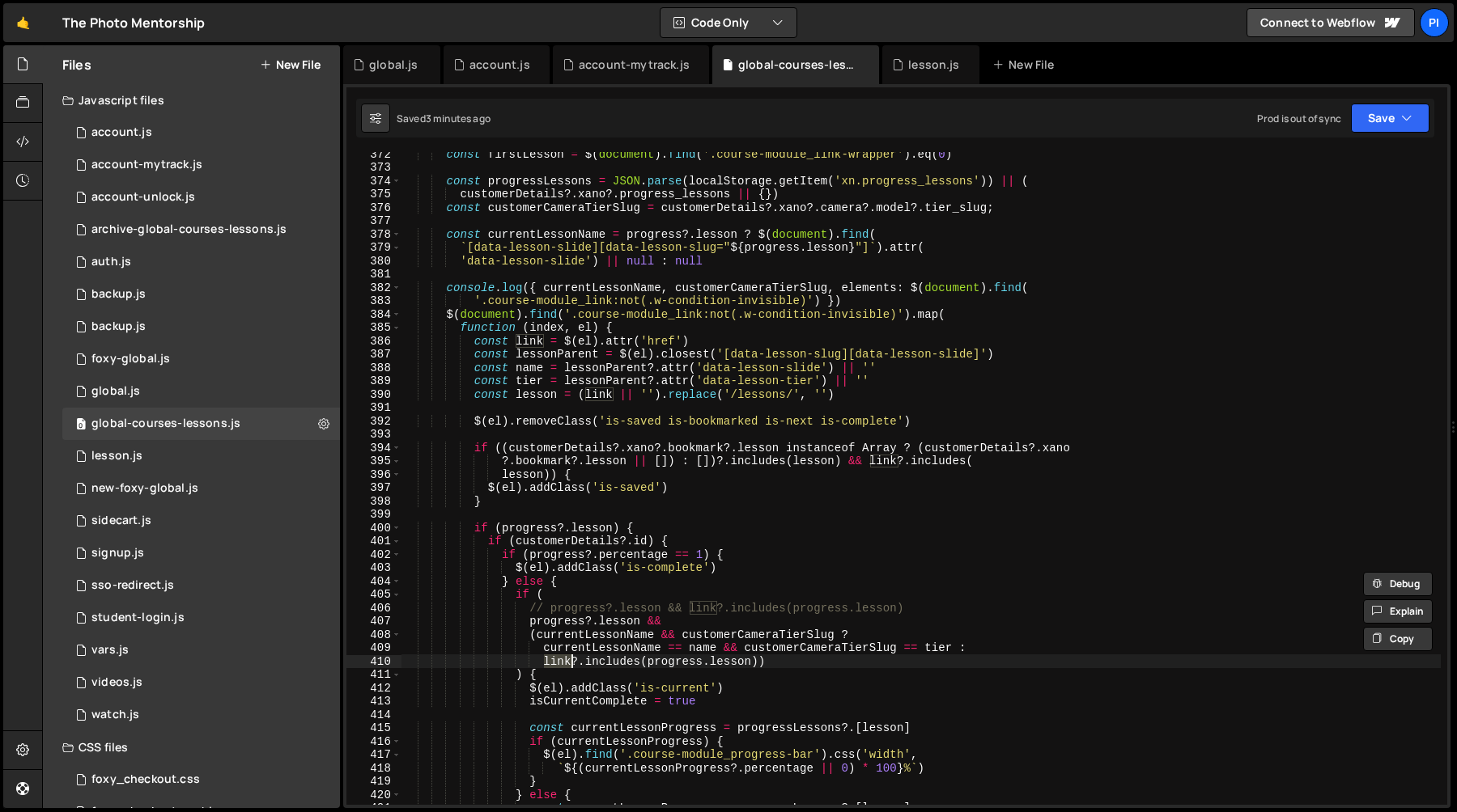
scroll to position [4957, 0]
click at [829, 291] on div "const firstLesson = $ ( document ) . find ( '.course-module_link-wrapper' ) . e…" at bounding box center [920, 488] width 1039 height 679
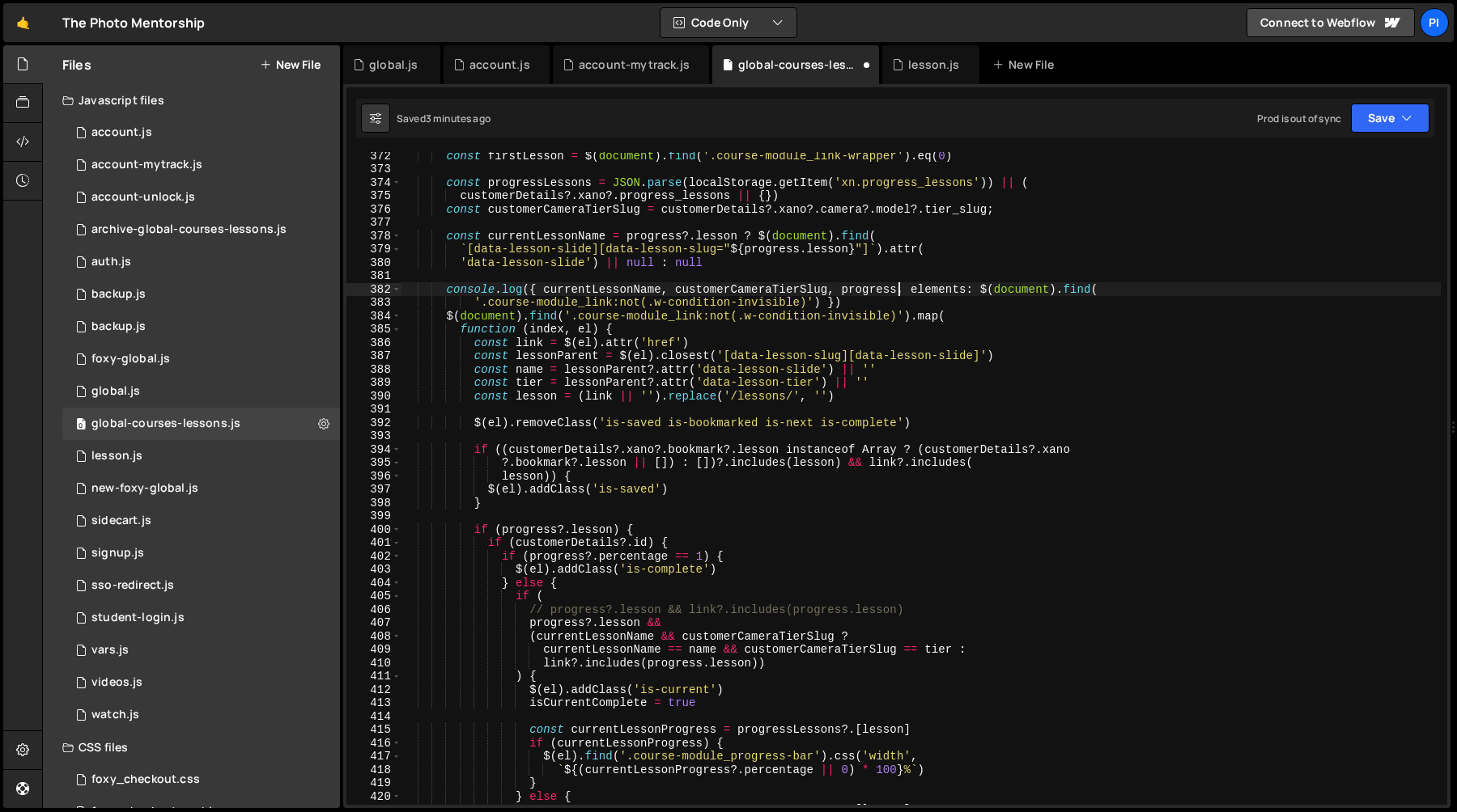
scroll to position [0, 8]
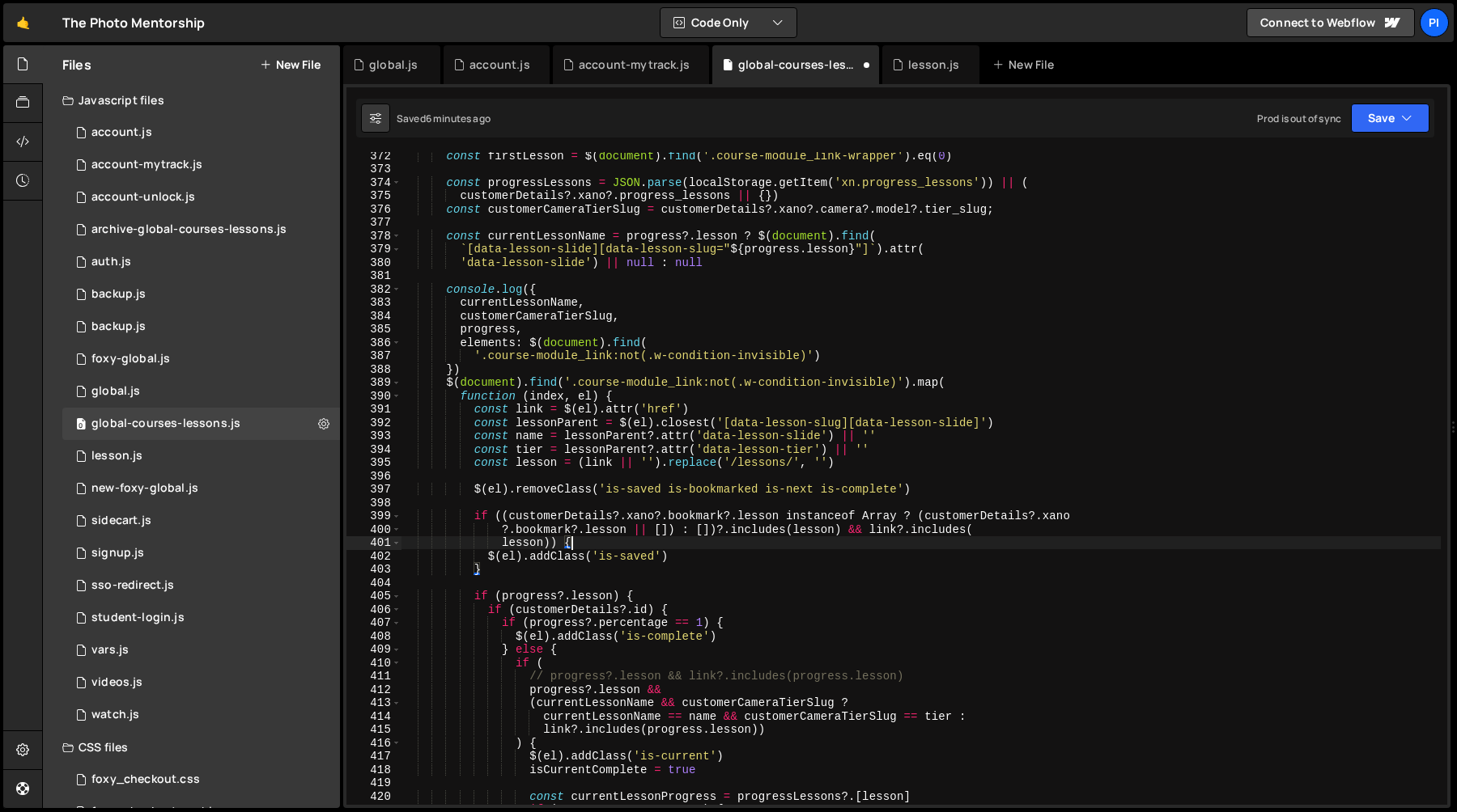
click at [822, 549] on div "const firstLesson = $ ( document ) . find ( '.course-module_link-wrapper' ) . e…" at bounding box center [920, 488] width 1039 height 679
type textarea "lesson)) {"
click at [822, 282] on div "const firstLesson = $ ( document ) . find ( '.course-module_link-wrapper' ) . e…" at bounding box center [920, 488] width 1039 height 679
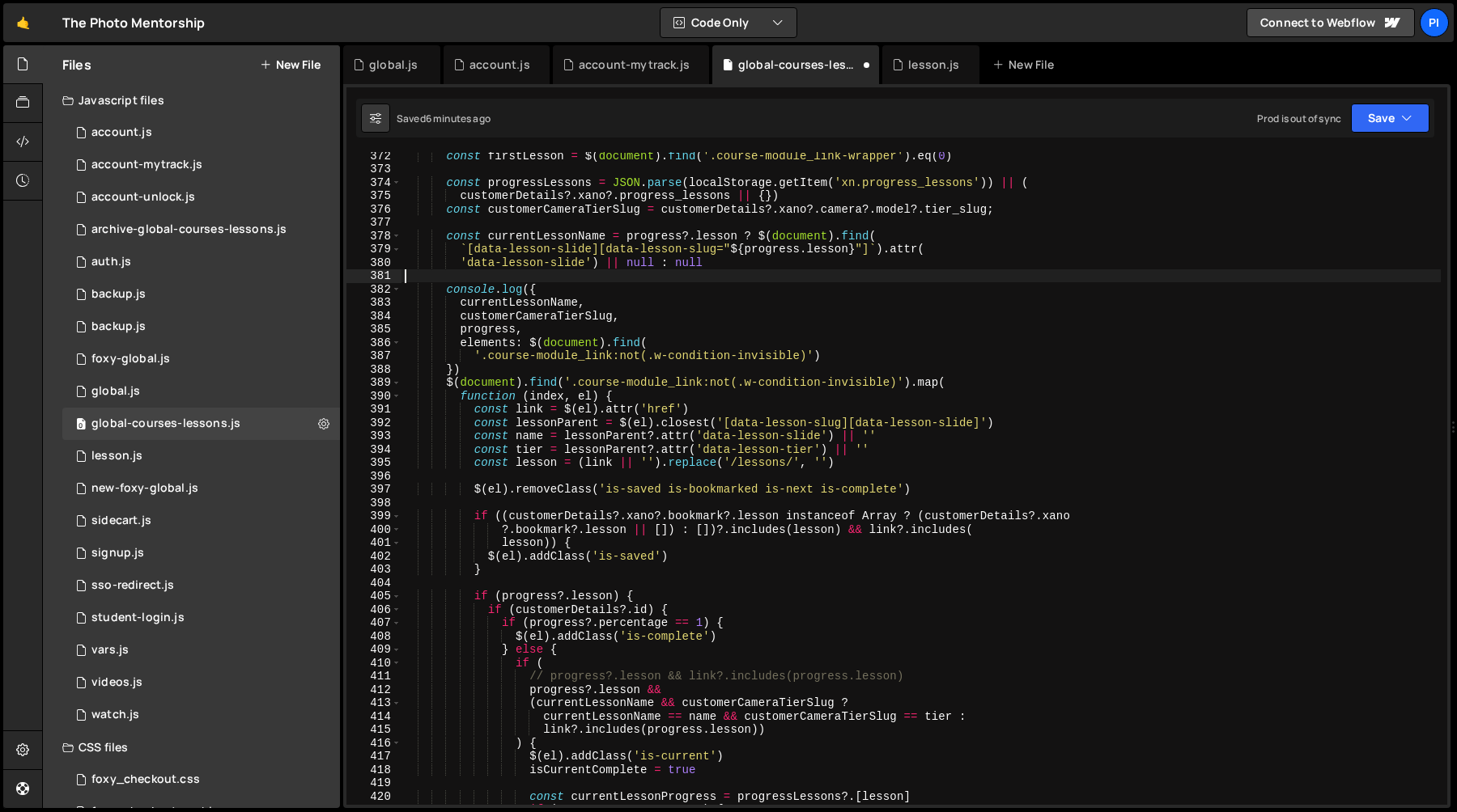
click at [777, 218] on div "const firstLesson = $ ( document ) . find ( '.course-module_link-wrapper' ) . e…" at bounding box center [920, 488] width 1039 height 679
click at [646, 206] on div "const firstLesson = $ ( document ) . find ( '.course-module_link-wrapper' ) . e…" at bounding box center [920, 488] width 1039 height 679
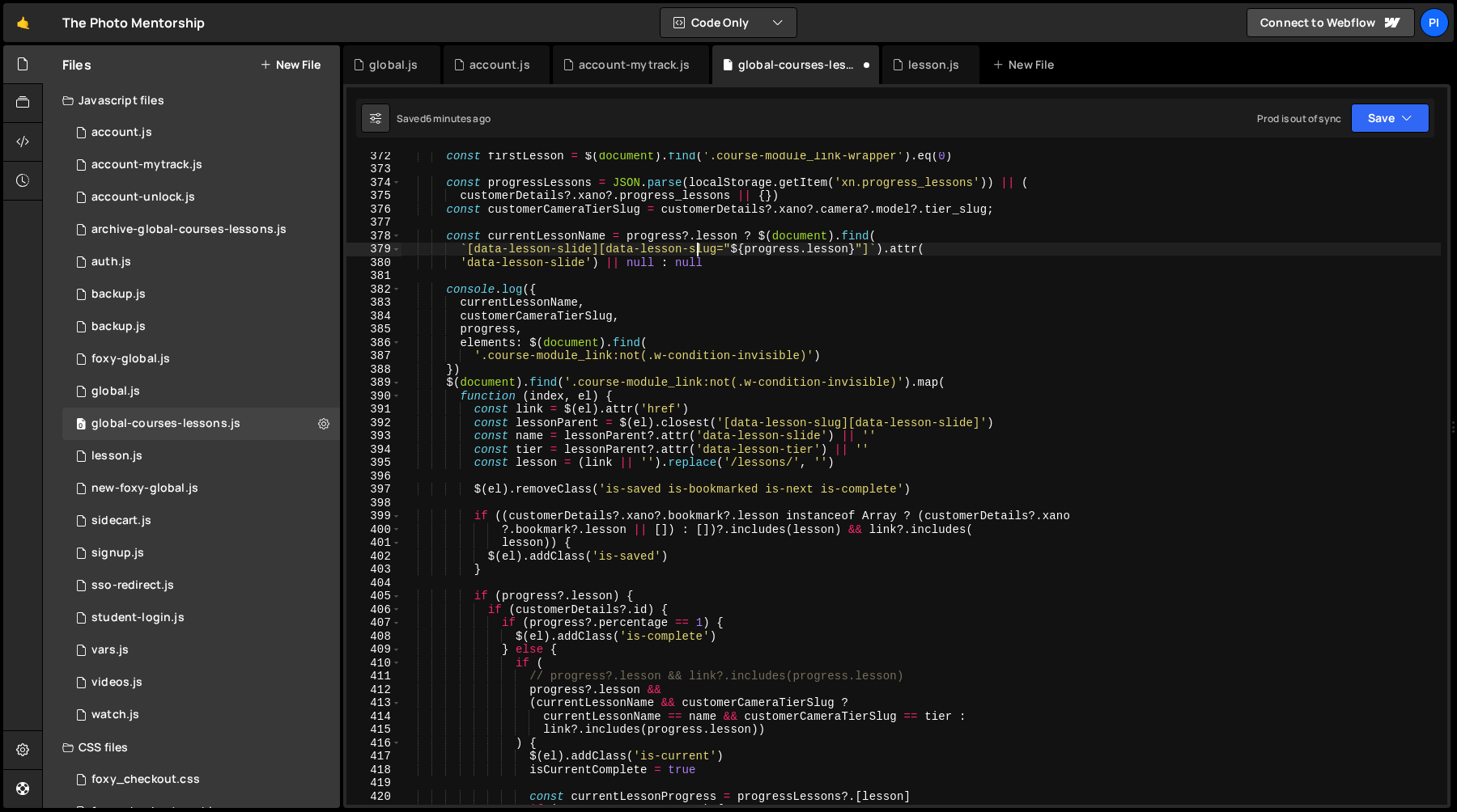
click at [698, 248] on div "const firstLesson = $ ( document ) . find ( '.course-module_link-wrapper' ) . e…" at bounding box center [920, 488] width 1039 height 679
click at [602, 188] on div "const firstLesson = $ ( document ) . find ( '.course-module_link-wrapper' ) . e…" at bounding box center [920, 488] width 1039 height 679
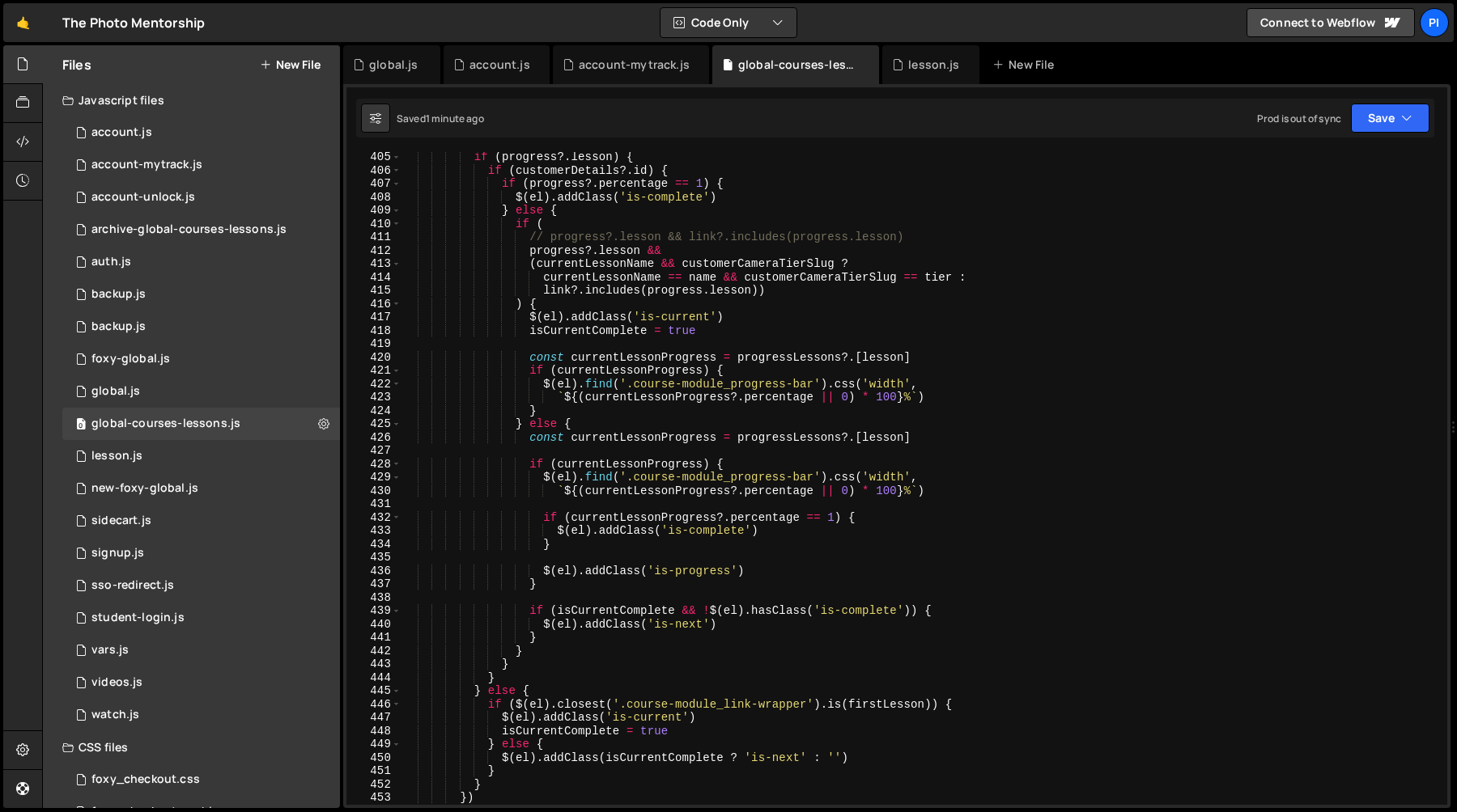
scroll to position [5435, 0]
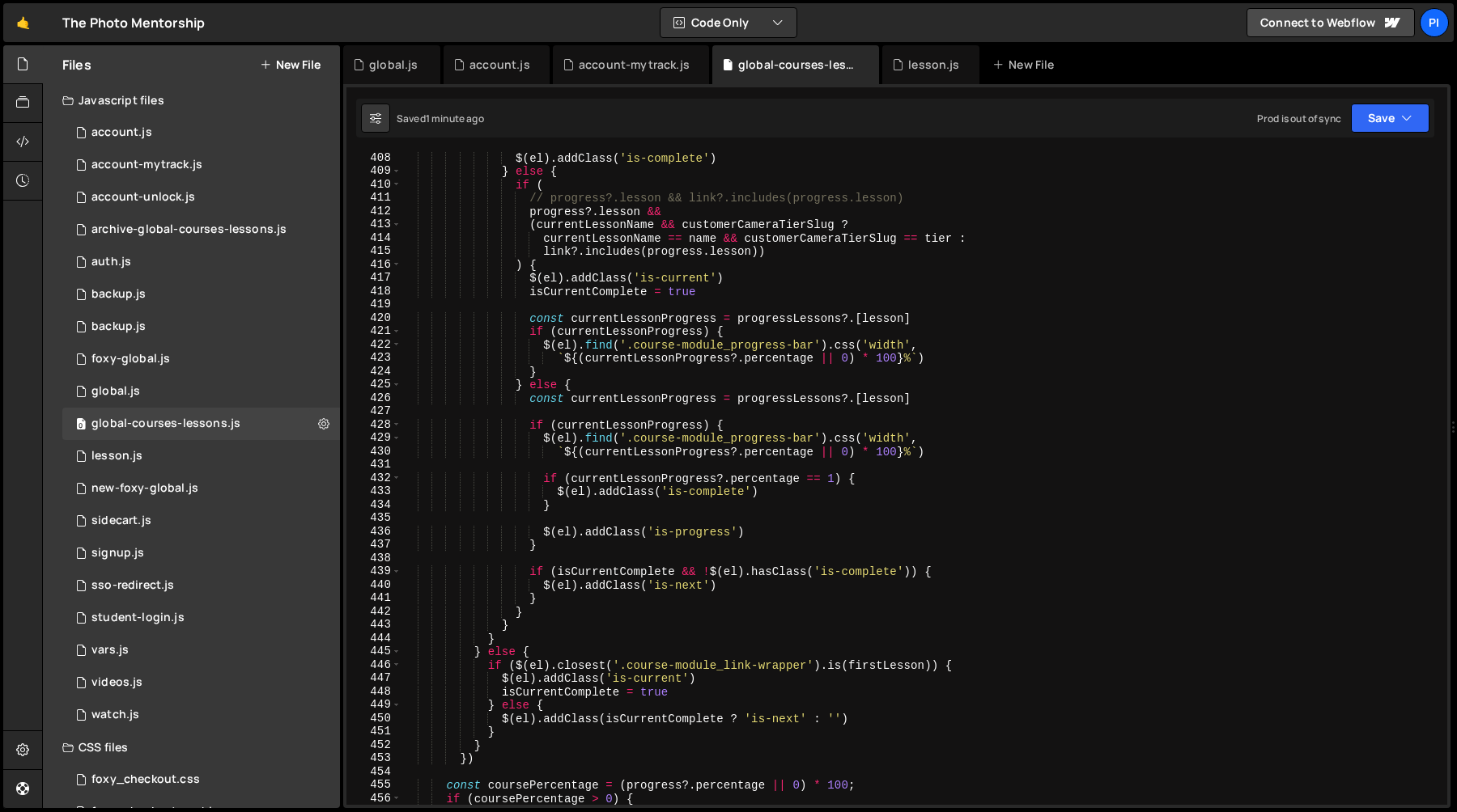
click at [669, 534] on div "$ ( el ) . addClass ( 'is-complete' ) } else { if ( // progress?.lesson && link…" at bounding box center [920, 490] width 1039 height 679
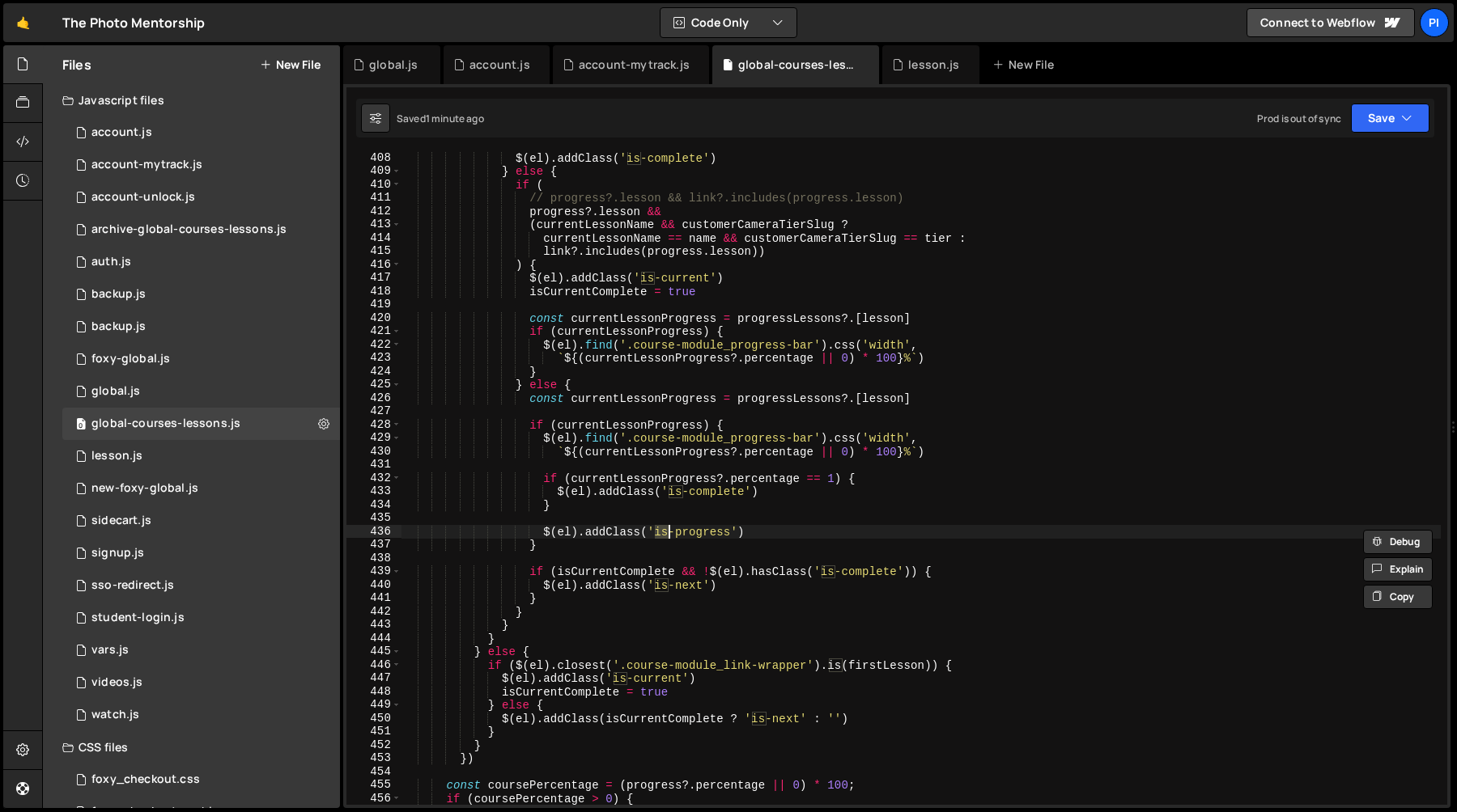
click at [732, 531] on div "$ ( el ) . addClass ( 'is-complete' ) } else { if ( // progress?.lesson && link…" at bounding box center [920, 490] width 1039 height 679
click at [759, 532] on div "$ ( el ) . addClass ( 'is-complete' ) } else { if ( // progress?.lesson && link…" at bounding box center [920, 490] width 1039 height 679
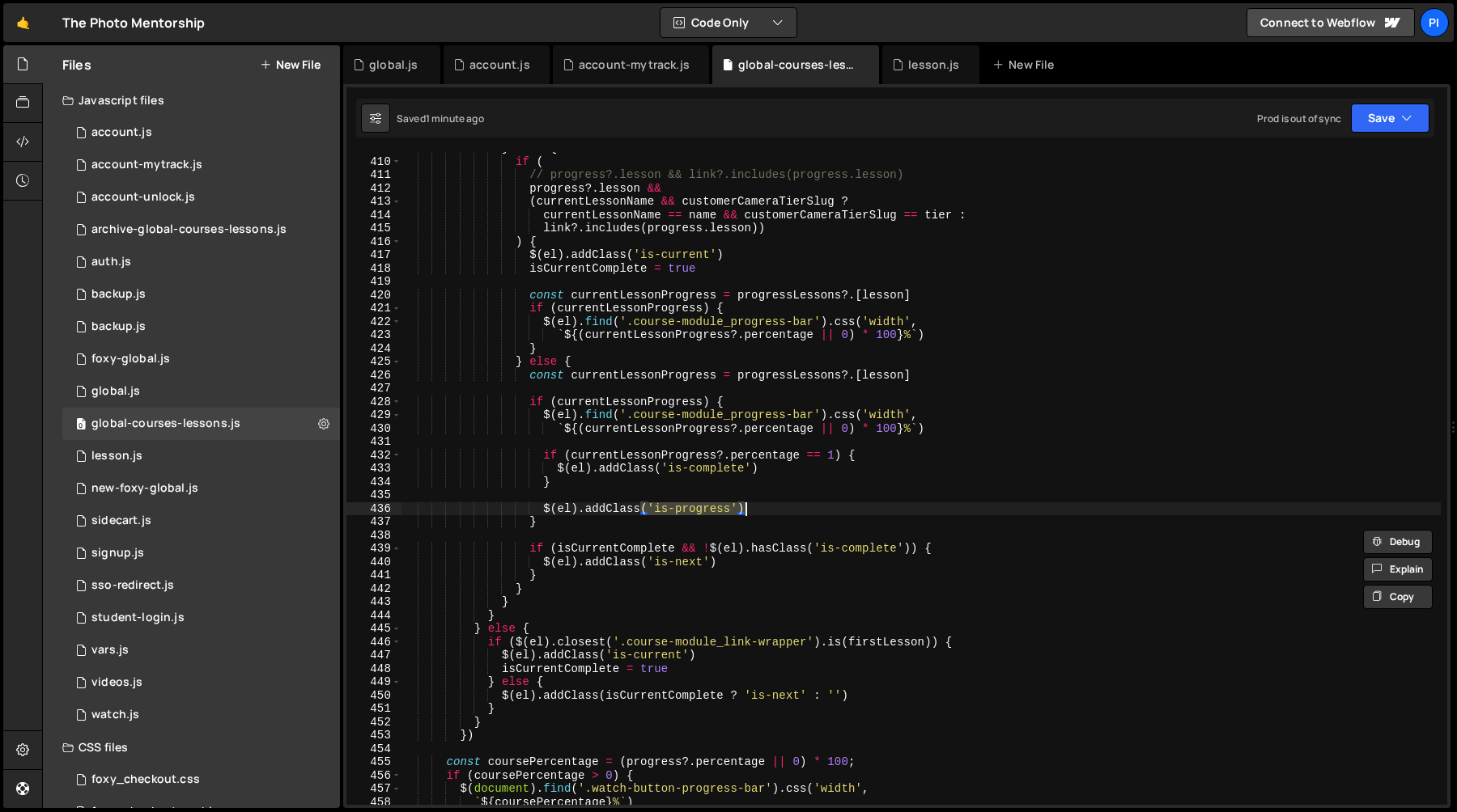
scroll to position [5458, 0]
click at [578, 454] on div "} else { if ( // progress?.lesson && link?.includes(progress.lesson) progress ?…" at bounding box center [920, 481] width 1039 height 679
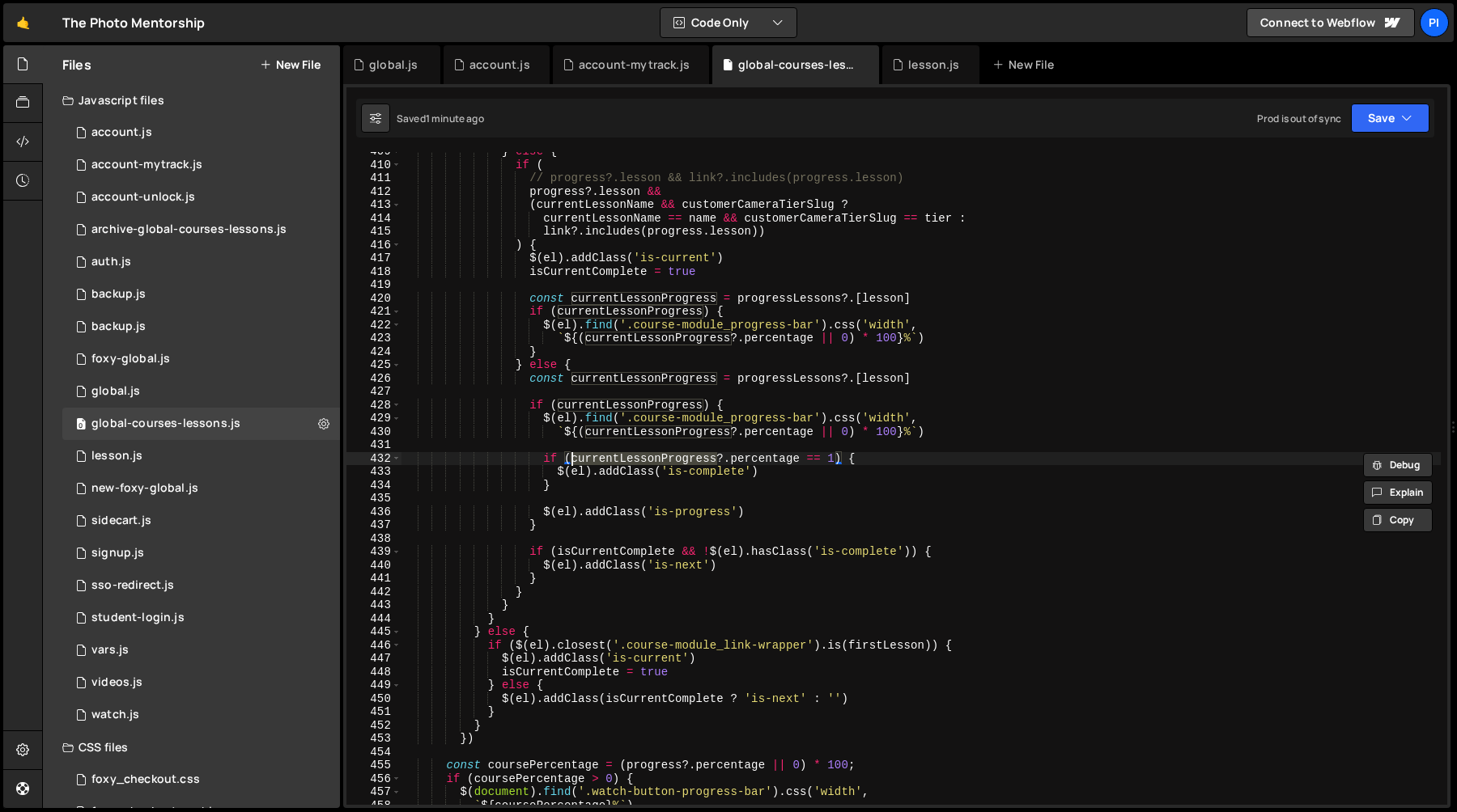
scroll to position [5434, 0]
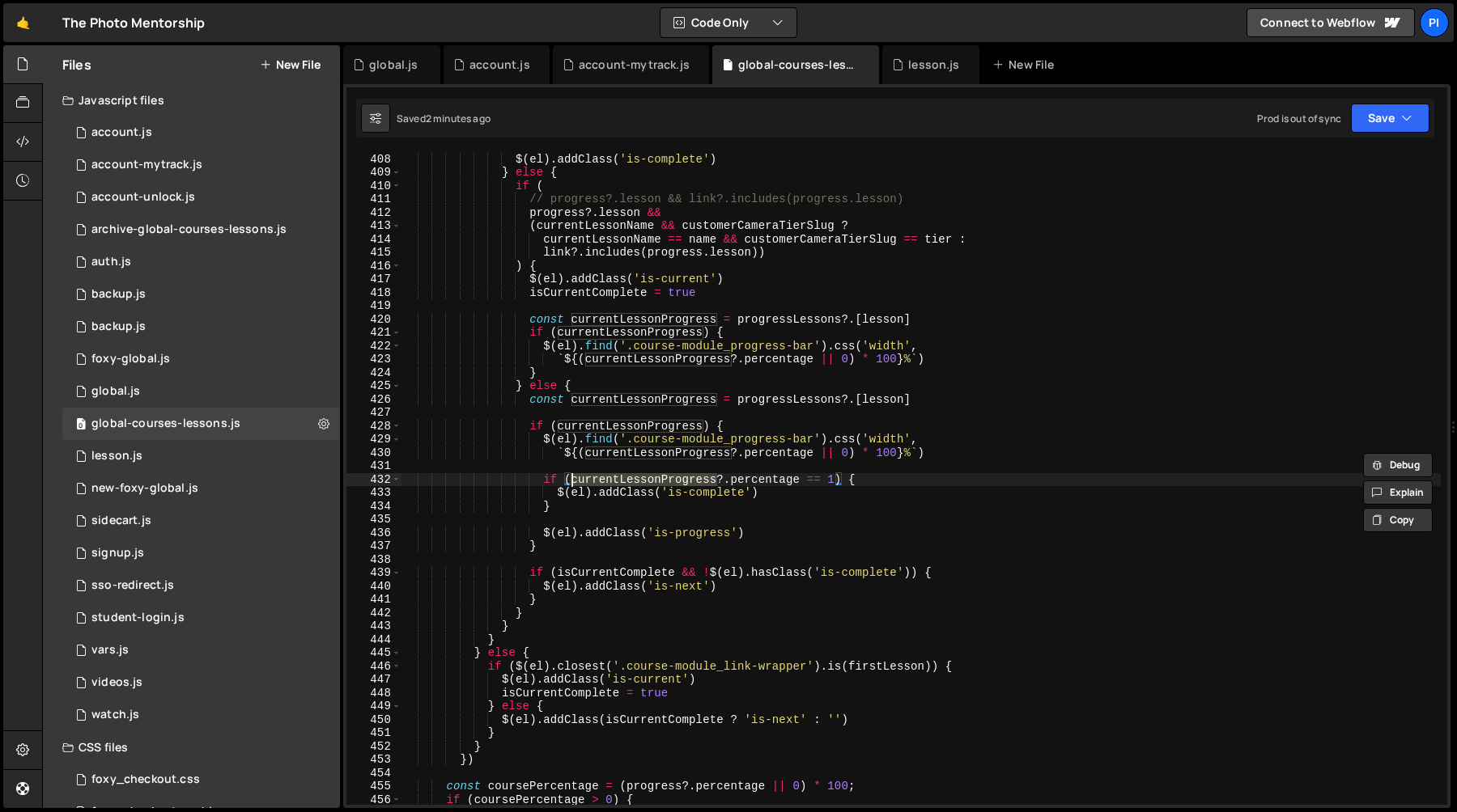
click at [563, 426] on div "if ( progress ?. percentage == 1 ) { $ ( el ) . addClass ( 'is-complete' ) } el…" at bounding box center [920, 478] width 1039 height 679
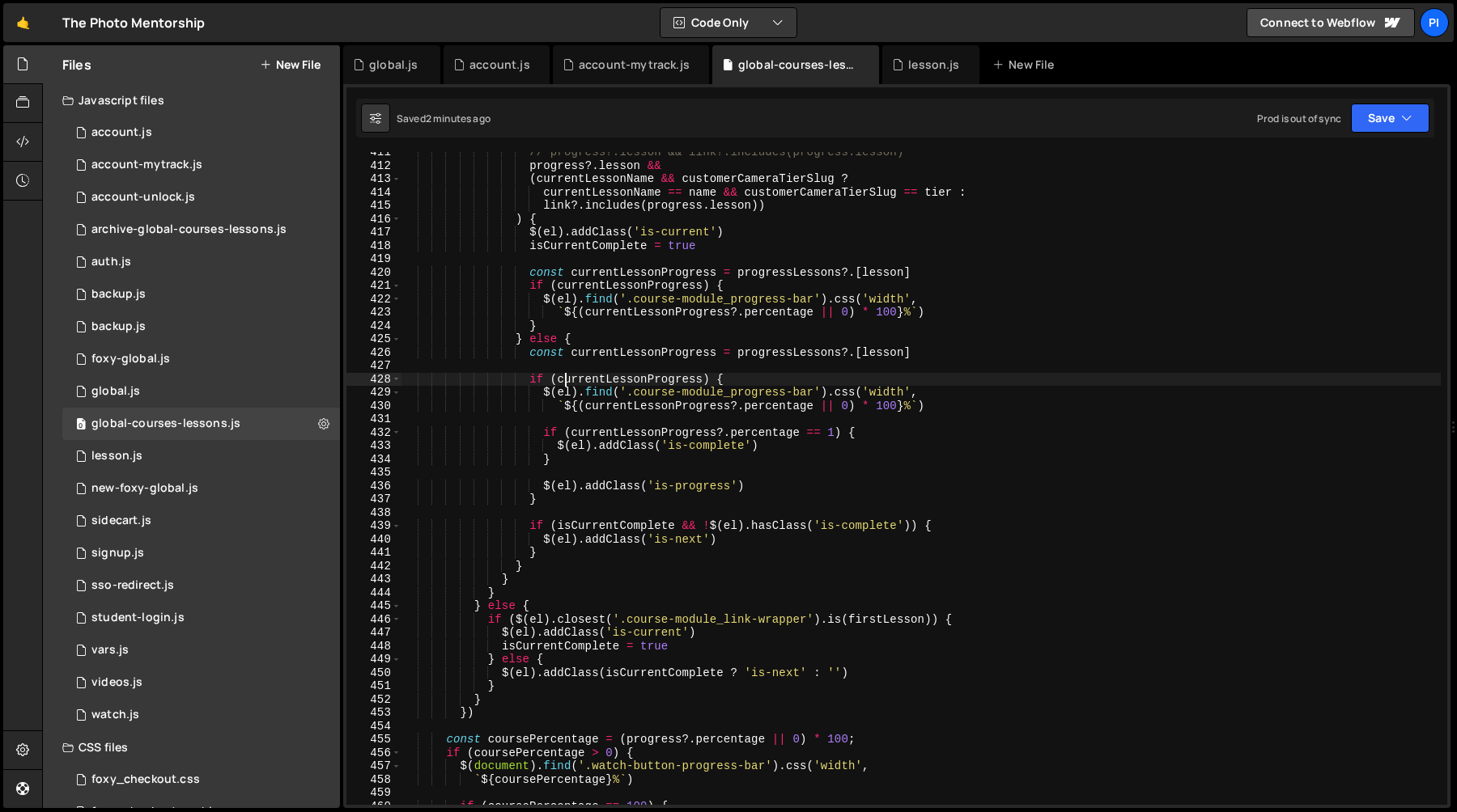
scroll to position [5481, 0]
click at [555, 646] on div "// progress?.lesson && link?.includes(progress.lesson) progress ?. lesson && ( …" at bounding box center [920, 485] width 1039 height 679
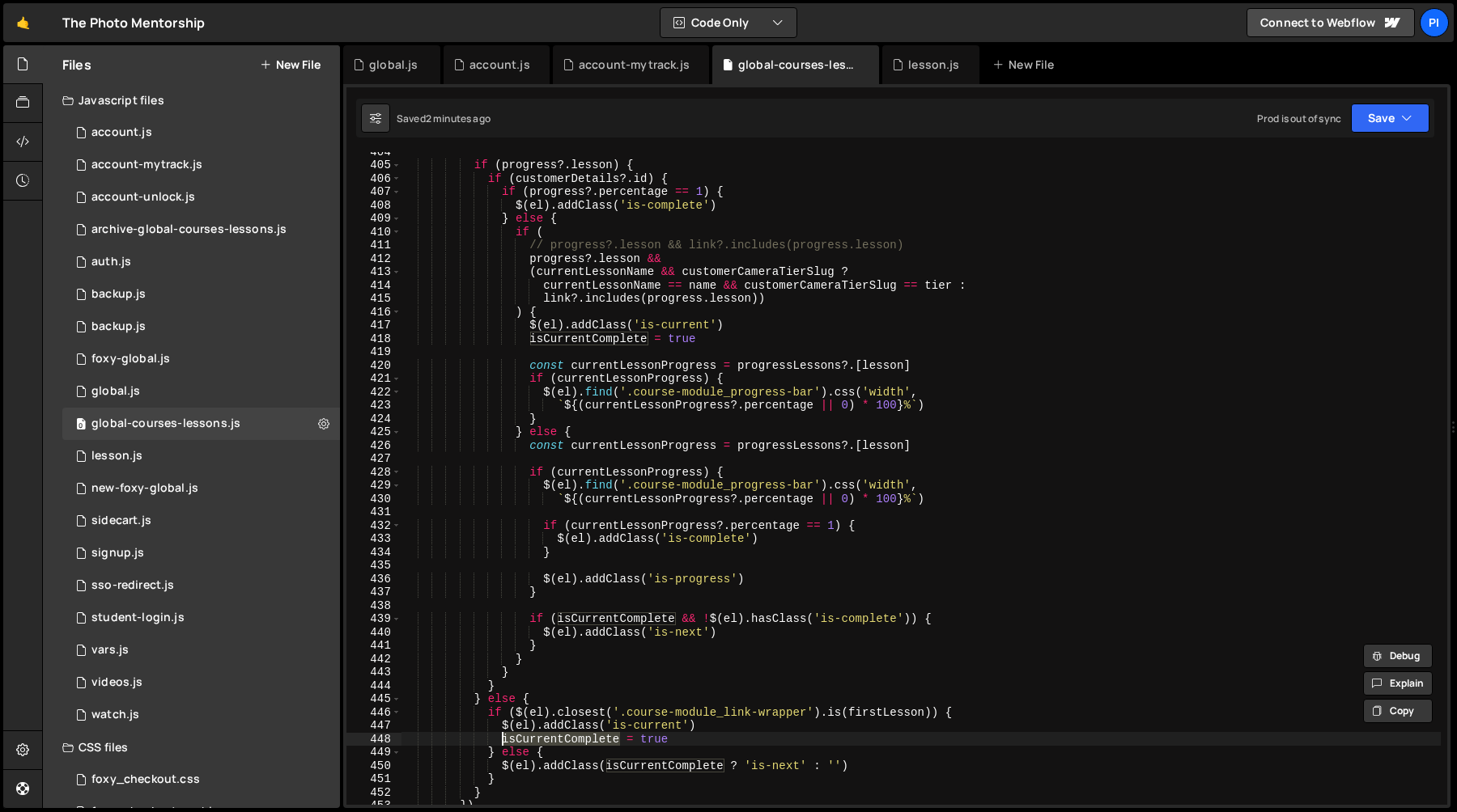
scroll to position [5388, 0]
click at [472, 698] on div "if ( progress ?. lesson ) { if ( customerDetails ?. id ) { if ( progress ?. per…" at bounding box center [920, 484] width 1039 height 679
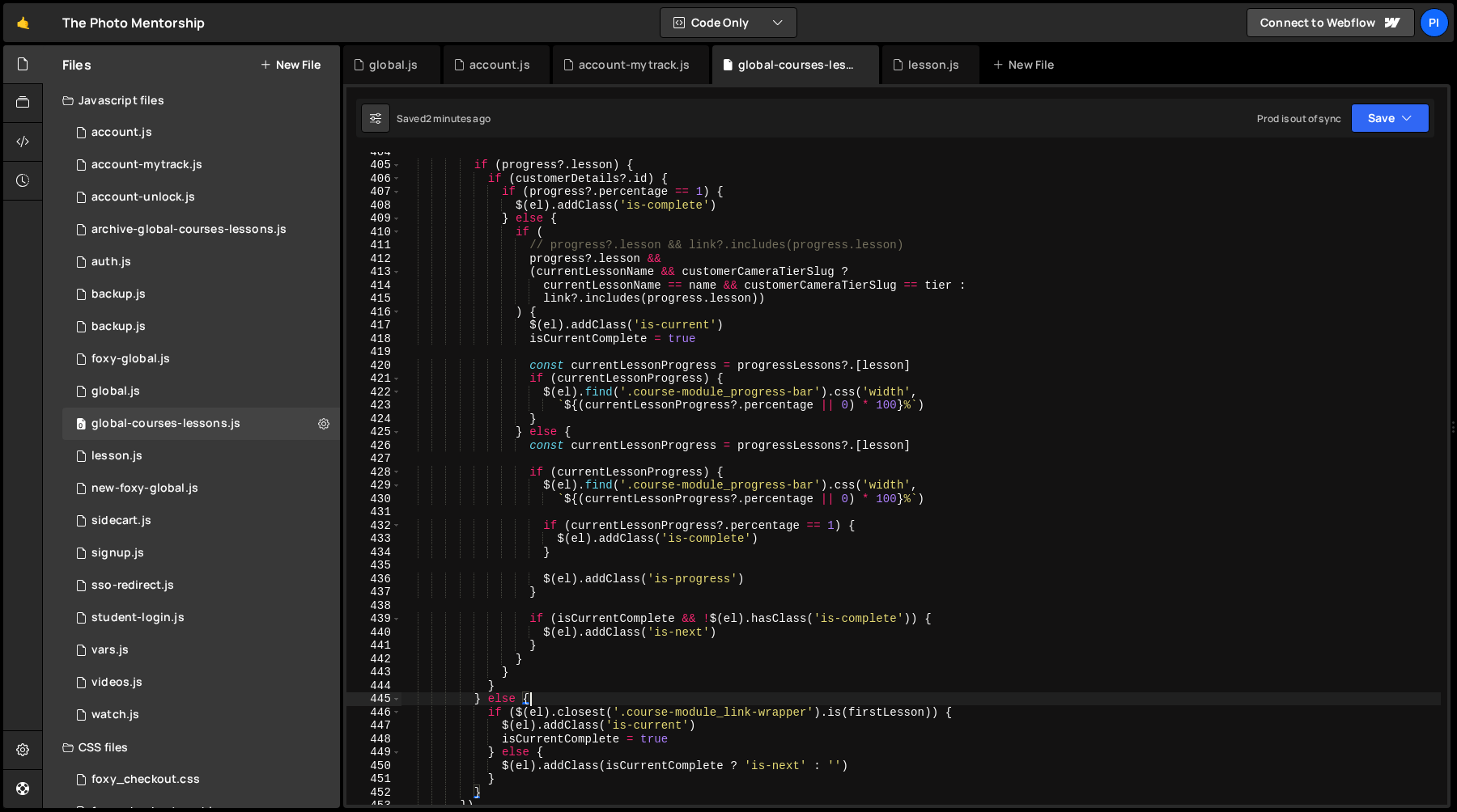
click at [530, 699] on div "if ( progress ?. lesson ) { if ( customerDetails ?. id ) { if ( progress ?. per…" at bounding box center [920, 484] width 1039 height 679
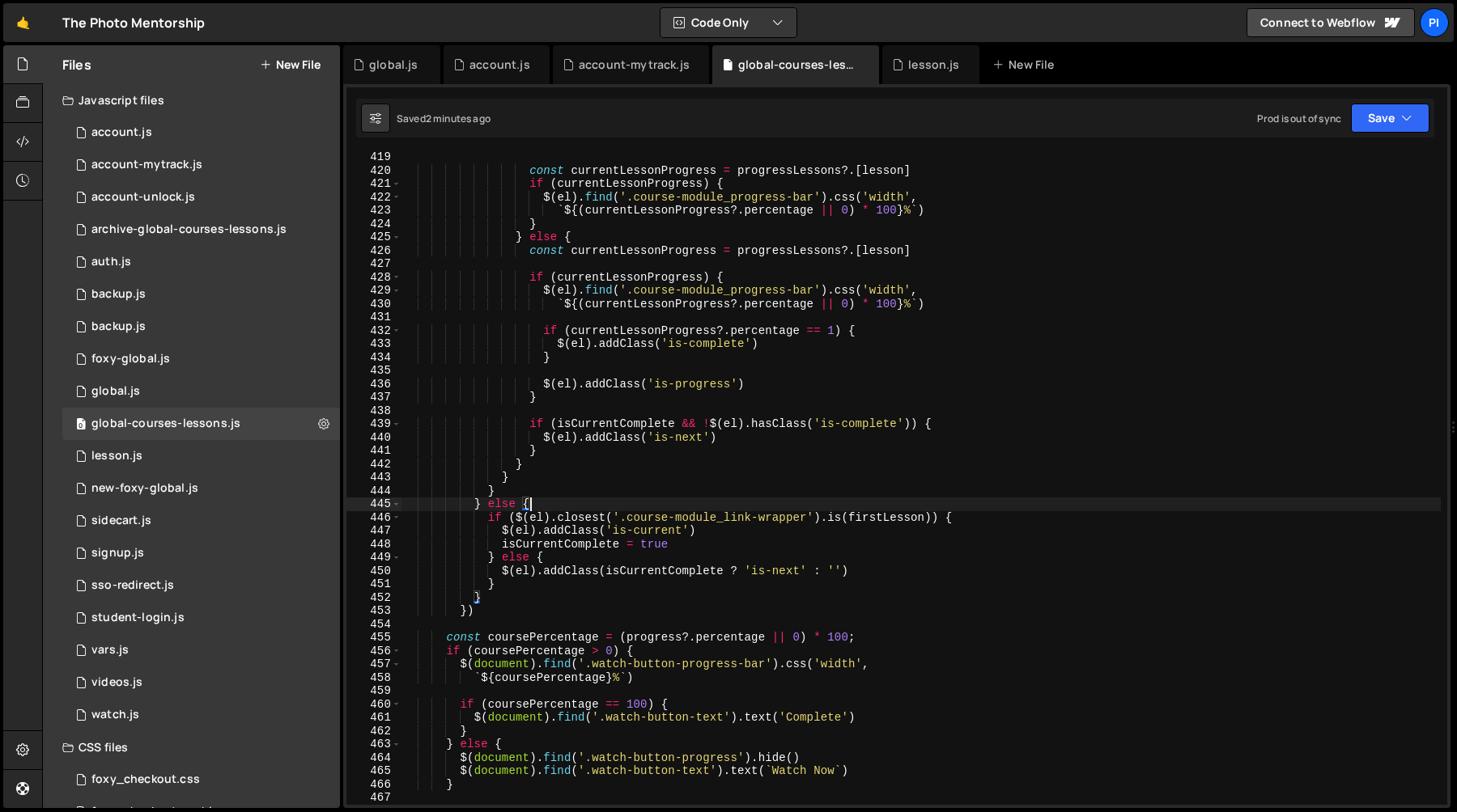
scroll to position [5585, 0]
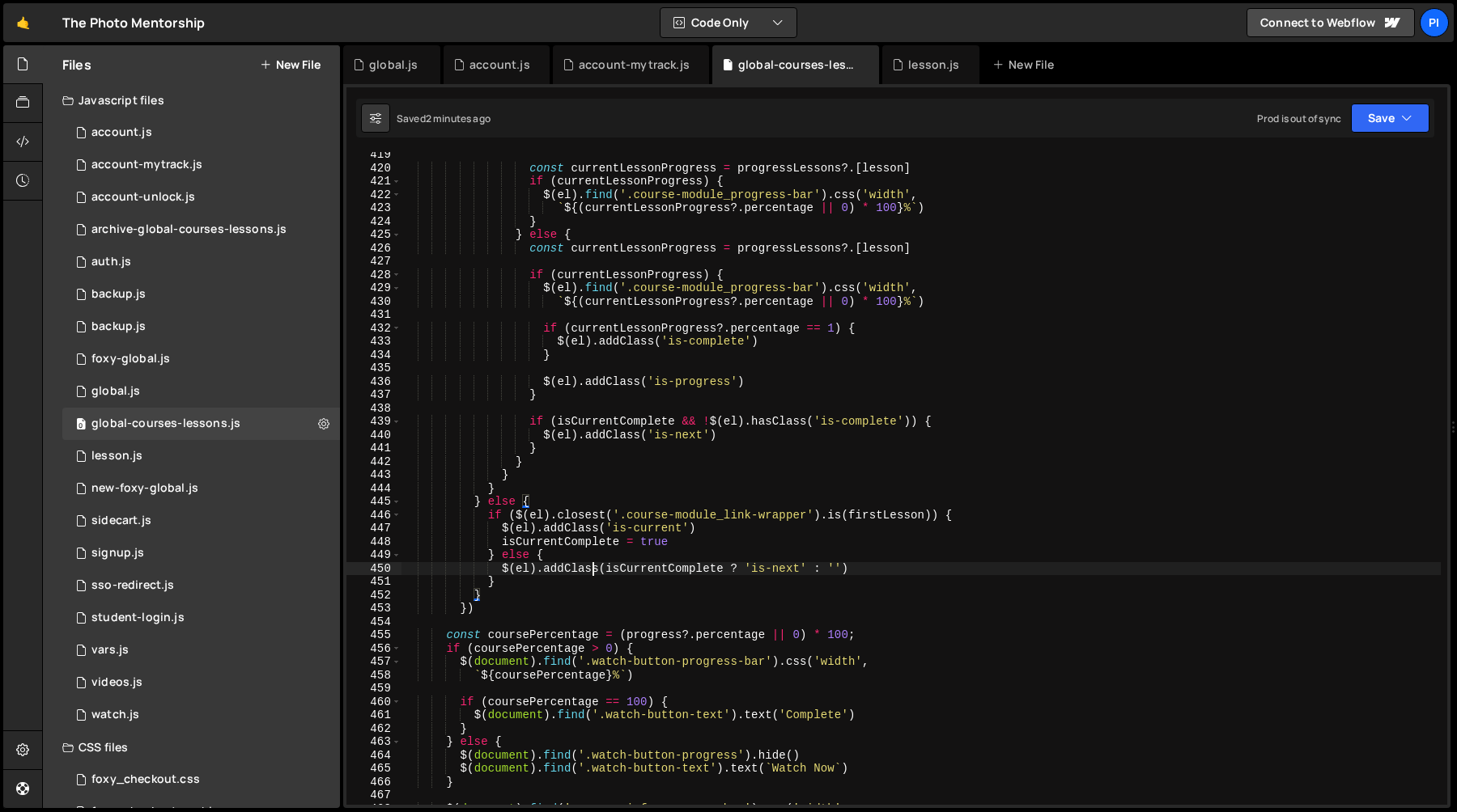
click at [596, 566] on div "const currentLessonProgress = progressLessons ?. [ lesson ] if ( currentLessonP…" at bounding box center [920, 488] width 1039 height 679
click at [592, 560] on div "const currentLessonProgress = progressLessons ?. [ lesson ] if ( currentLessonP…" at bounding box center [920, 488] width 1039 height 679
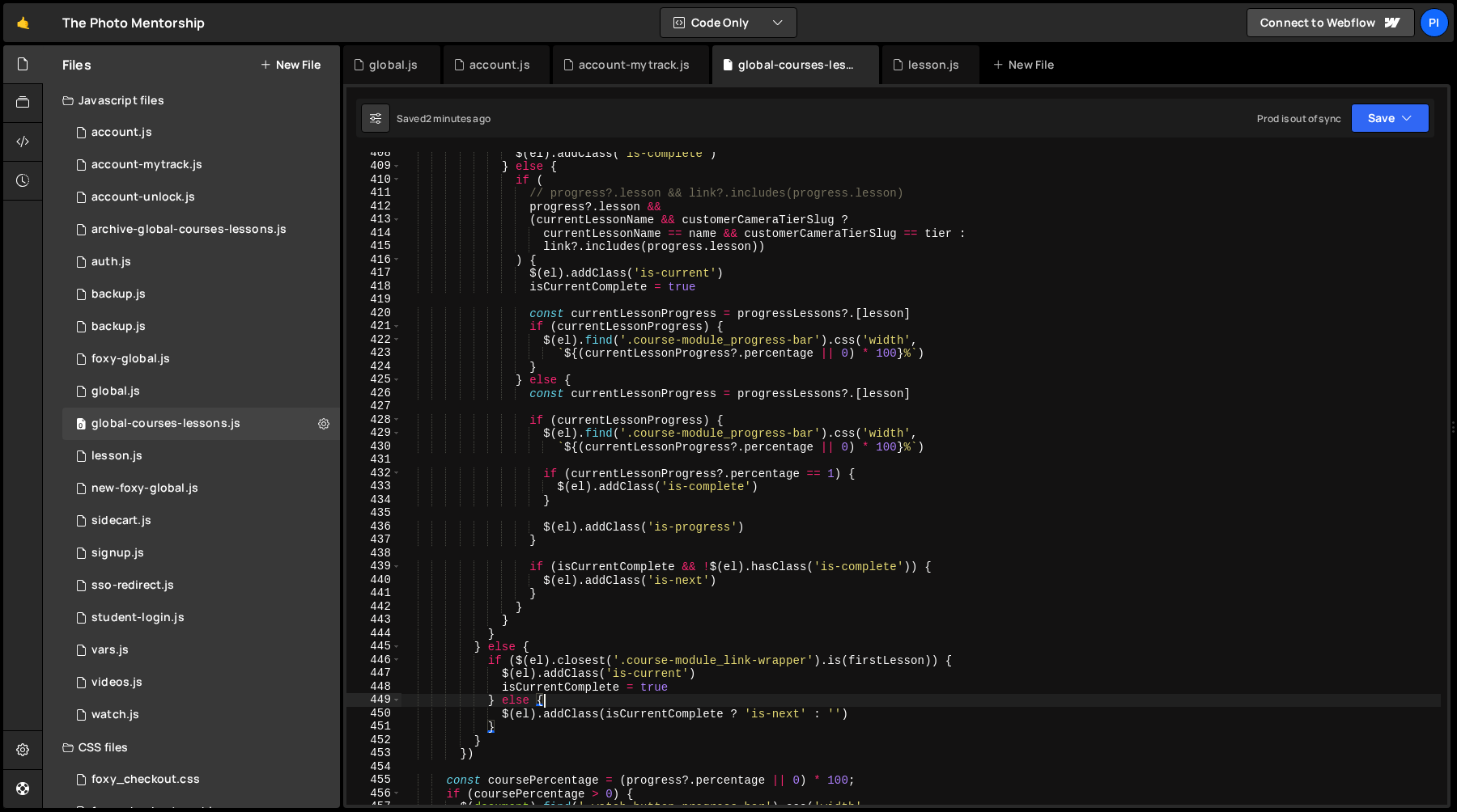
scroll to position [5414, 0]
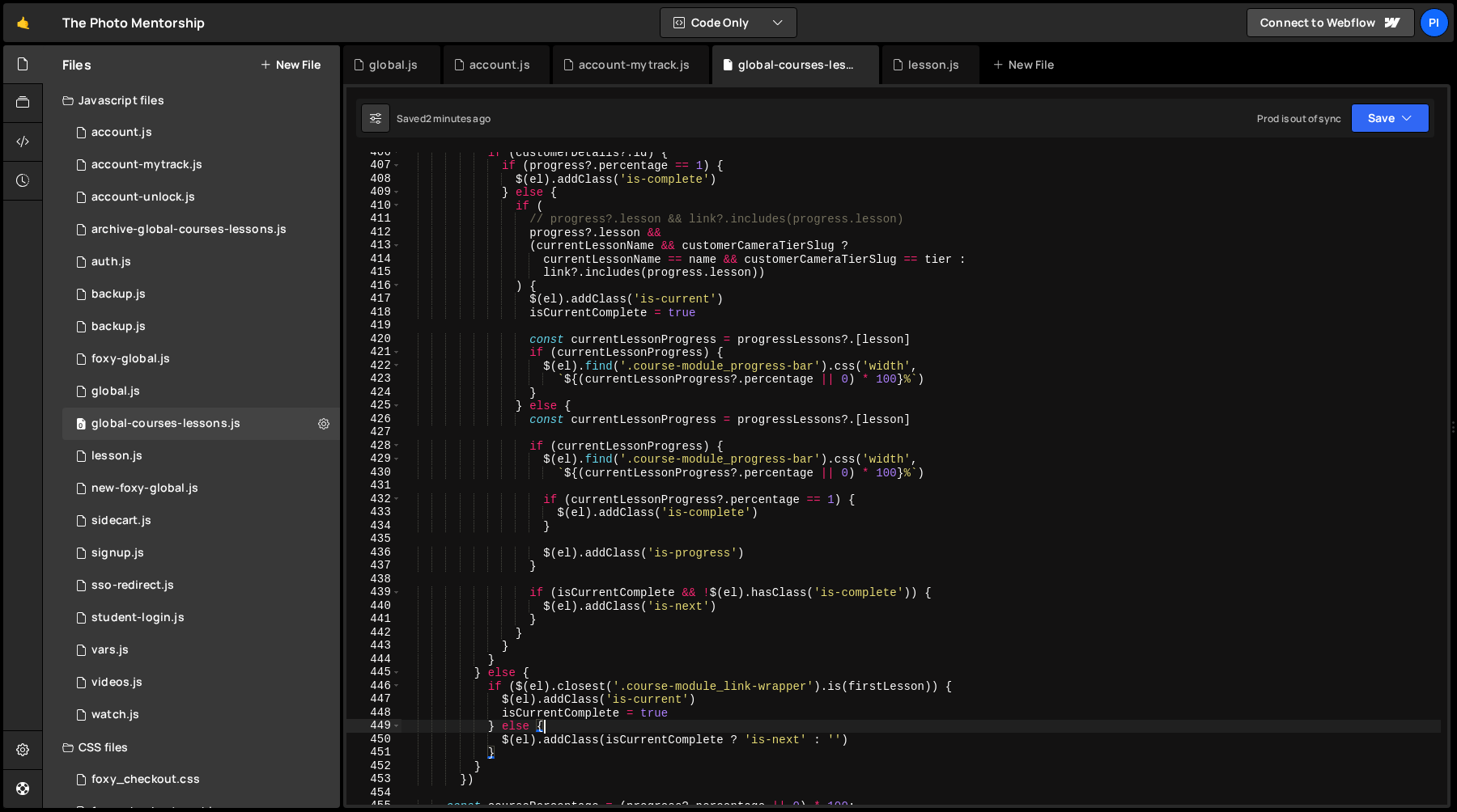
click at [635, 606] on div "if ( customerDetails ?. id ) { if ( progress ?. percentage == 1 ) { $ ( el ) . …" at bounding box center [920, 485] width 1039 height 679
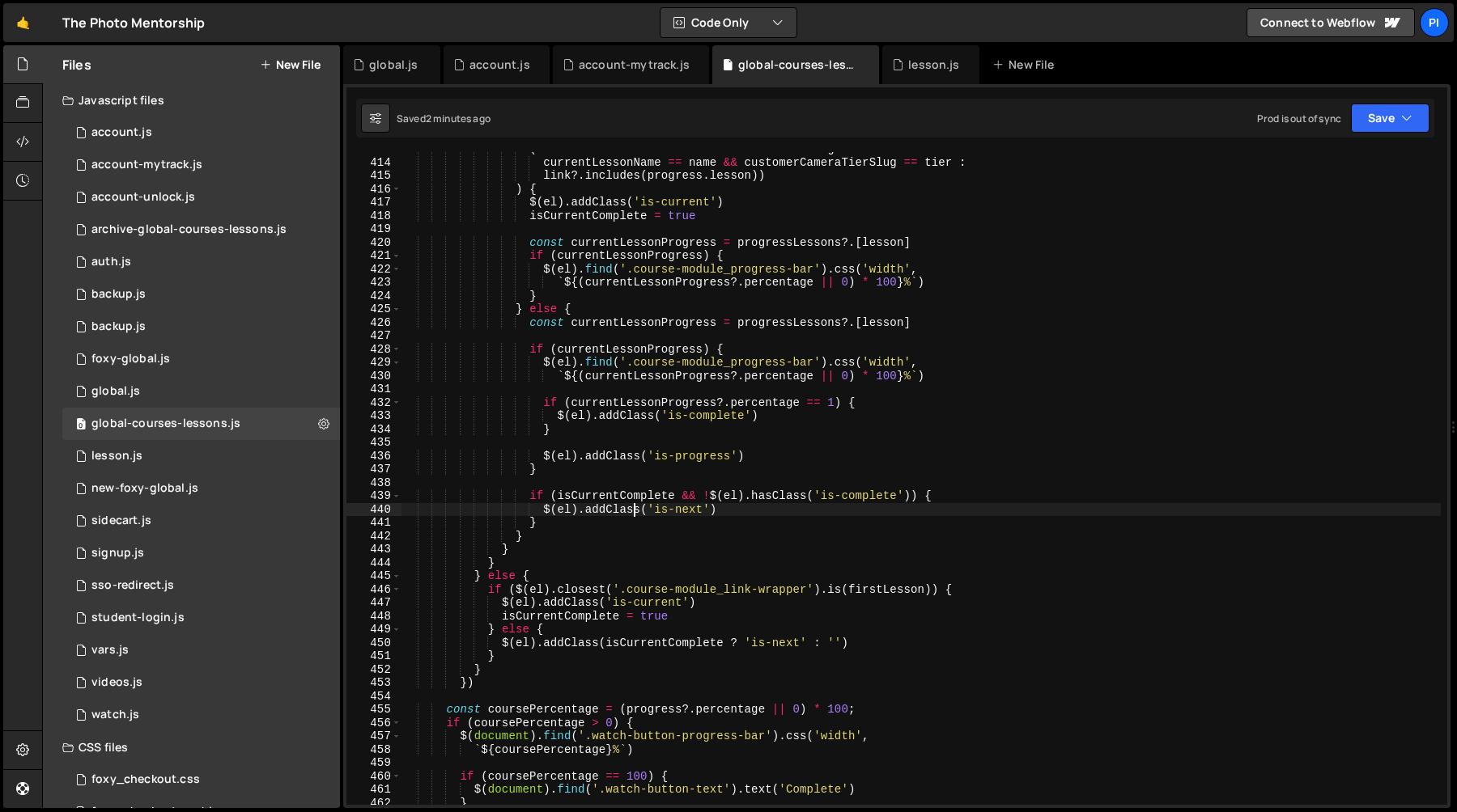
scroll to position [5495, 0]
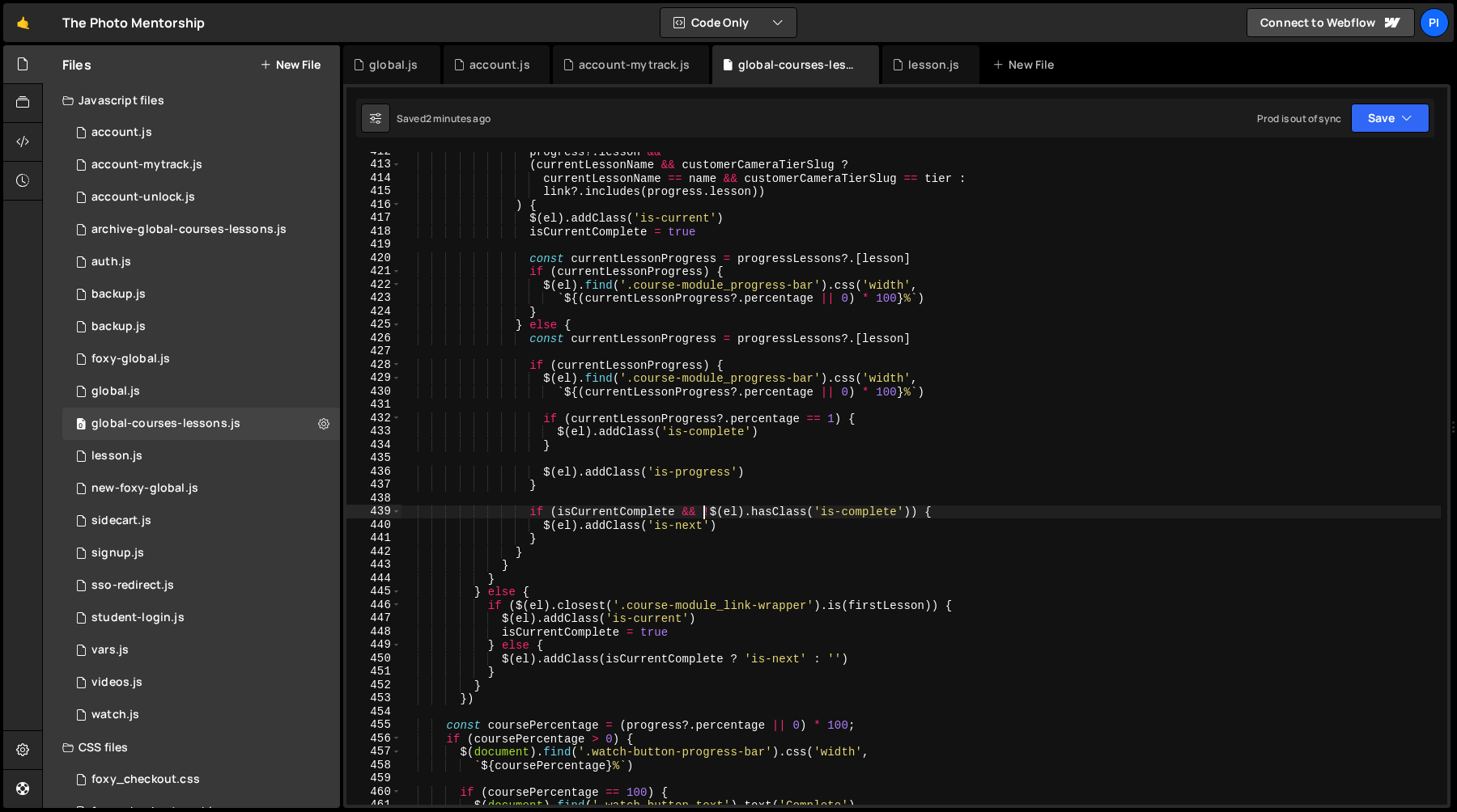
click at [704, 515] on div "progress ?. lesson && ( currentLessonName && customerCameraTierSlug ? currentLe…" at bounding box center [920, 484] width 1039 height 679
click at [724, 526] on div "progress ?. lesson && ( currentLessonName && customerCameraTierSlug ? currentLe…" at bounding box center [920, 484] width 1039 height 679
type textarea "// $(el).addClass('is-next')"
click at [768, 453] on div "progress ?. lesson && ( currentLessonName && customerCameraTierSlug ? currentLe…" at bounding box center [920, 484] width 1039 height 679
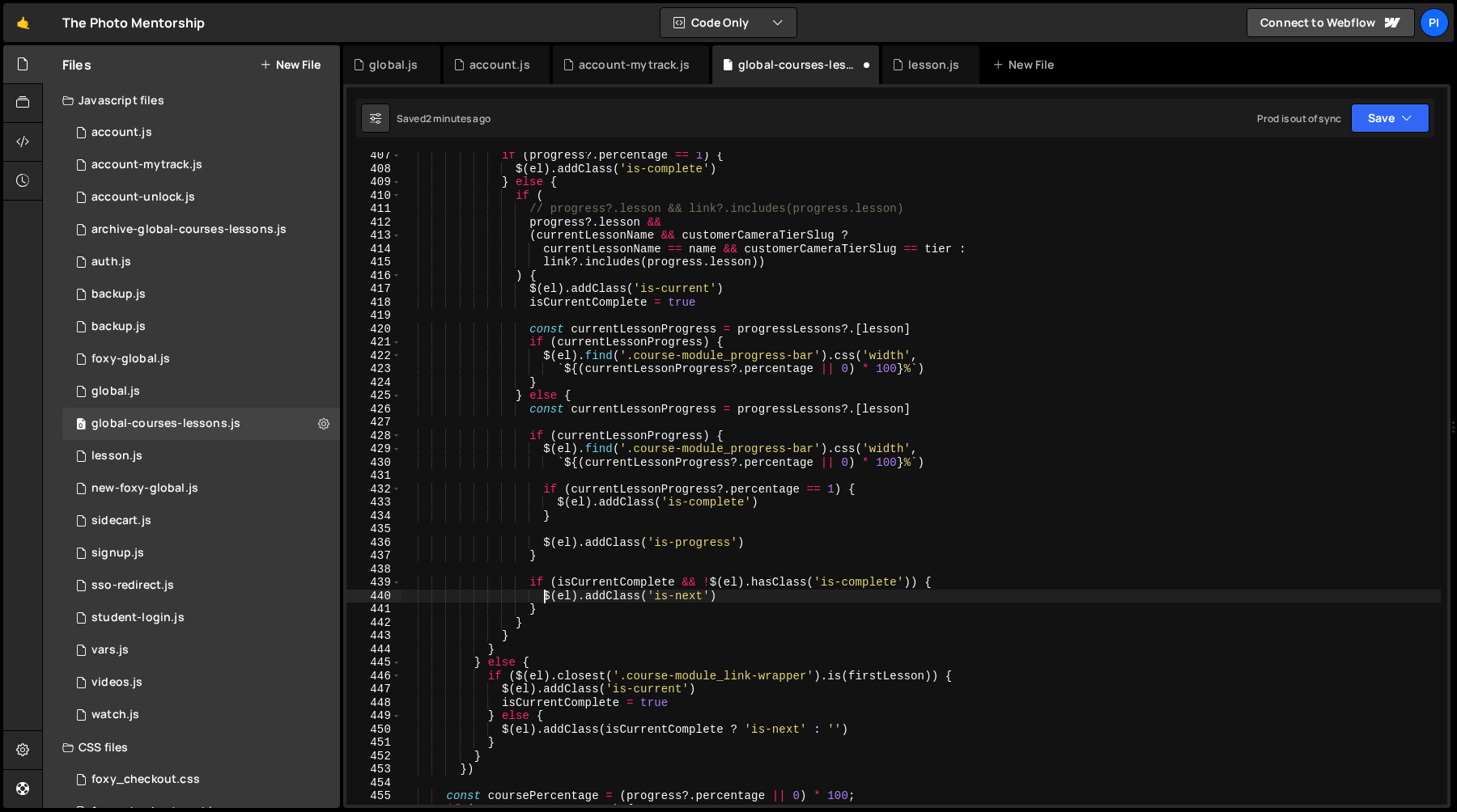
scroll to position [5422, 0]
click at [609, 579] on div "if ( progress ?. percentage == 1 ) { $ ( el ) . addClass ( 'is-complete' ) } el…" at bounding box center [920, 489] width 1039 height 679
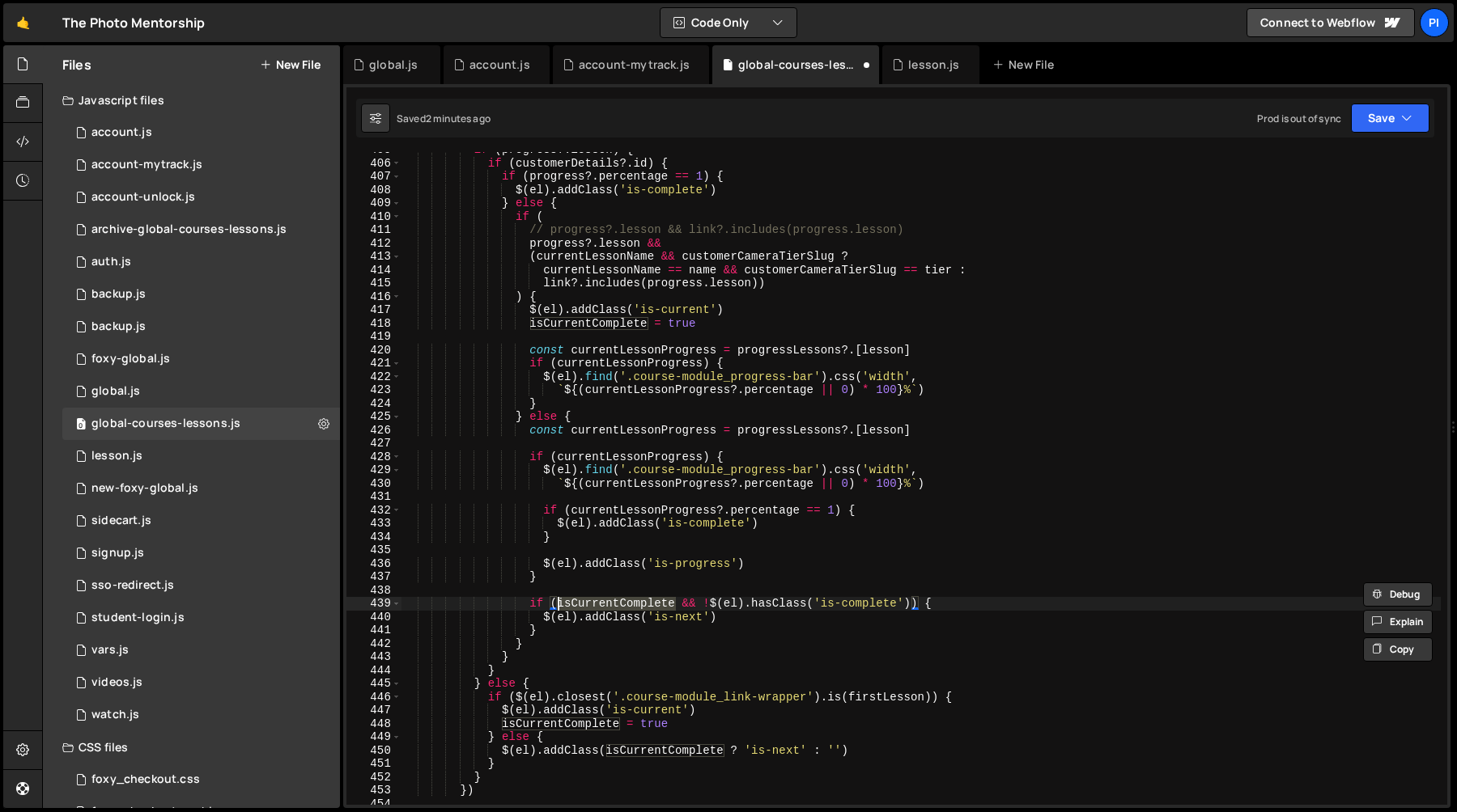
scroll to position [5355, 0]
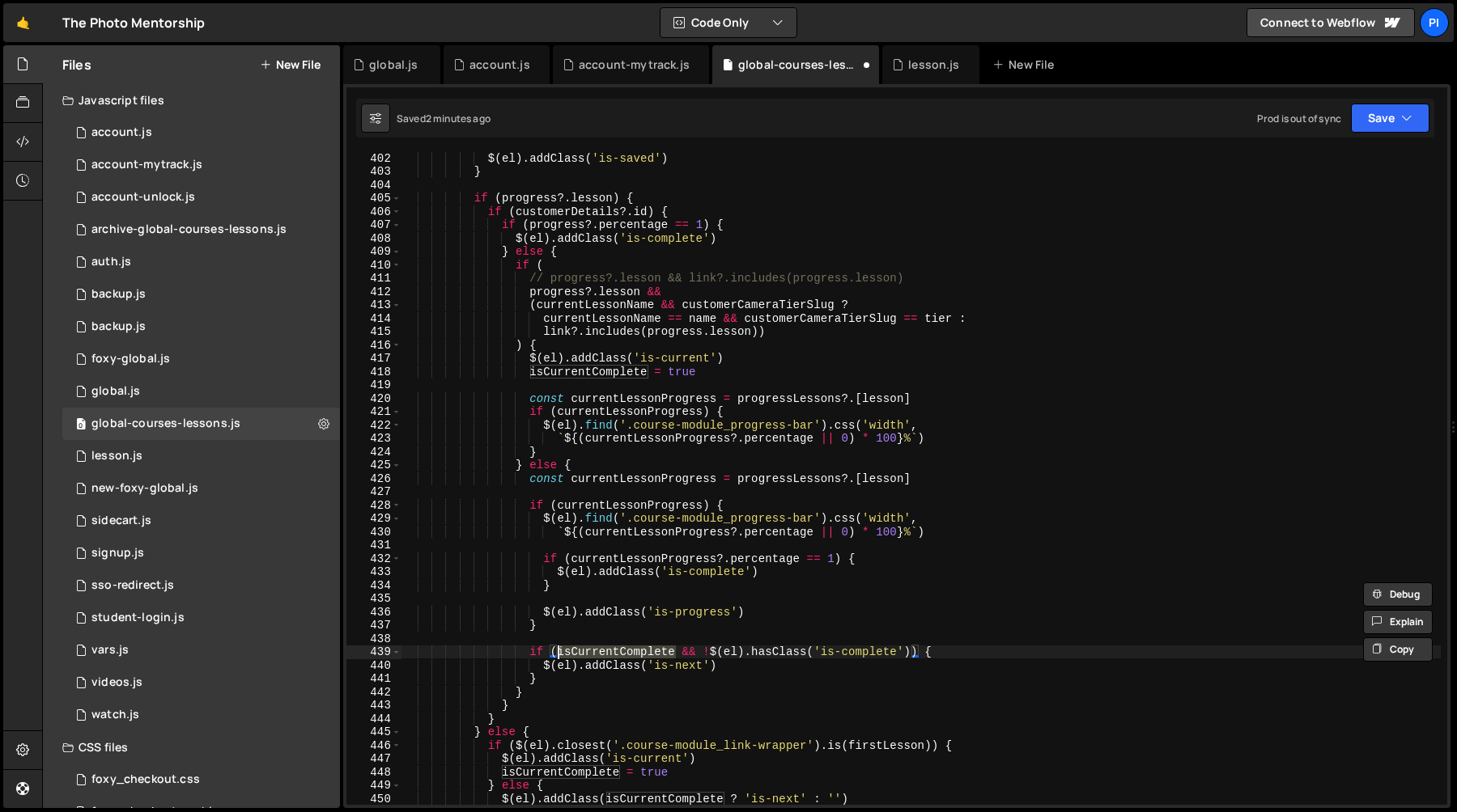
click at [581, 372] on div "$ ( el ) . addClass ( 'is-saved' ) } if ( progress ?. lesson ) { if ( customerD…" at bounding box center [920, 490] width 1039 height 679
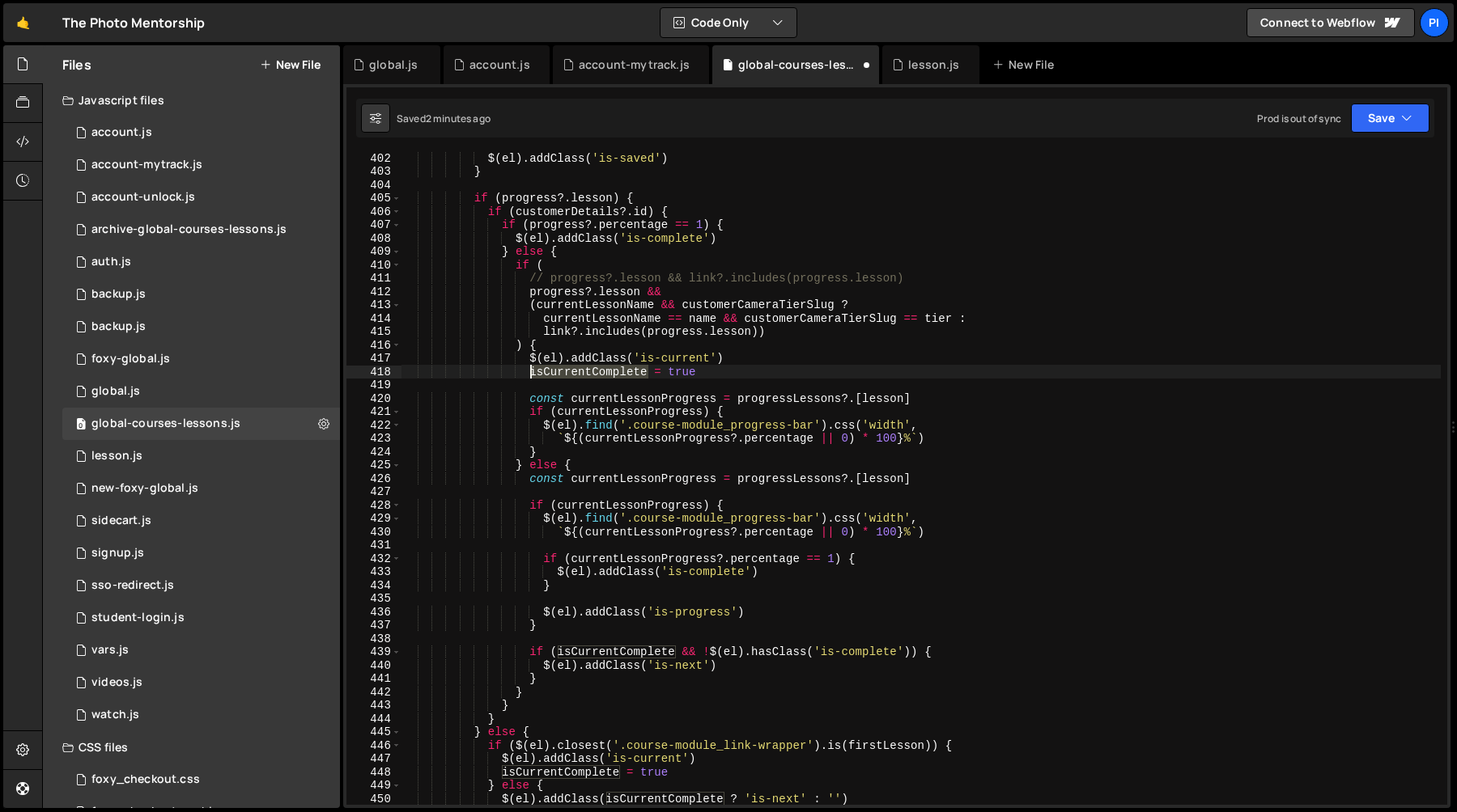
click at [581, 372] on div "$ ( el ) . addClass ( 'is-saved' ) } if ( progress ?. lesson ) { if ( customerD…" at bounding box center [920, 490] width 1039 height 679
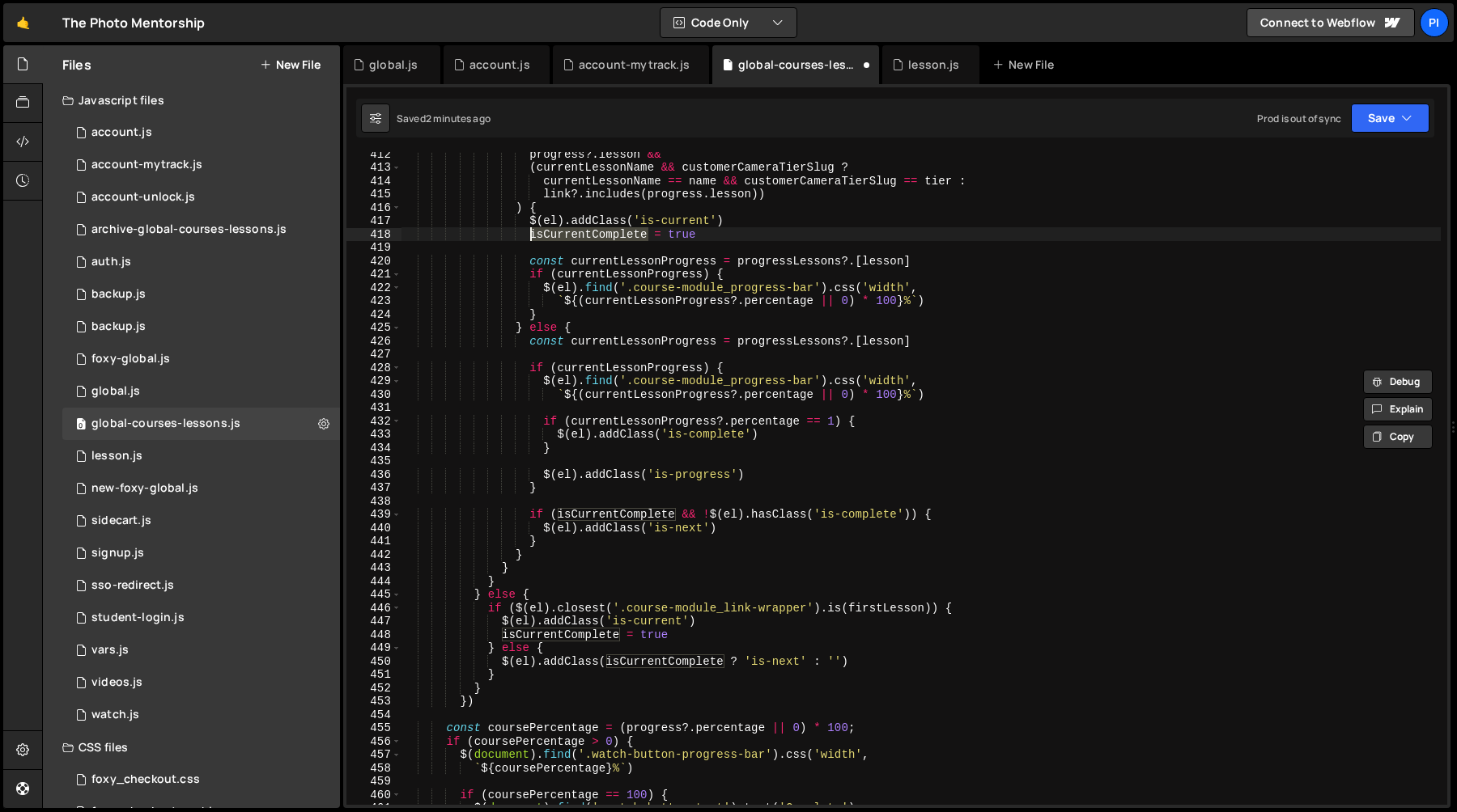
scroll to position [5492, 0]
click at [682, 523] on div "progress ?. lesson && ( currentLessonName && customerCameraTierSlug ? currentLe…" at bounding box center [920, 487] width 1039 height 679
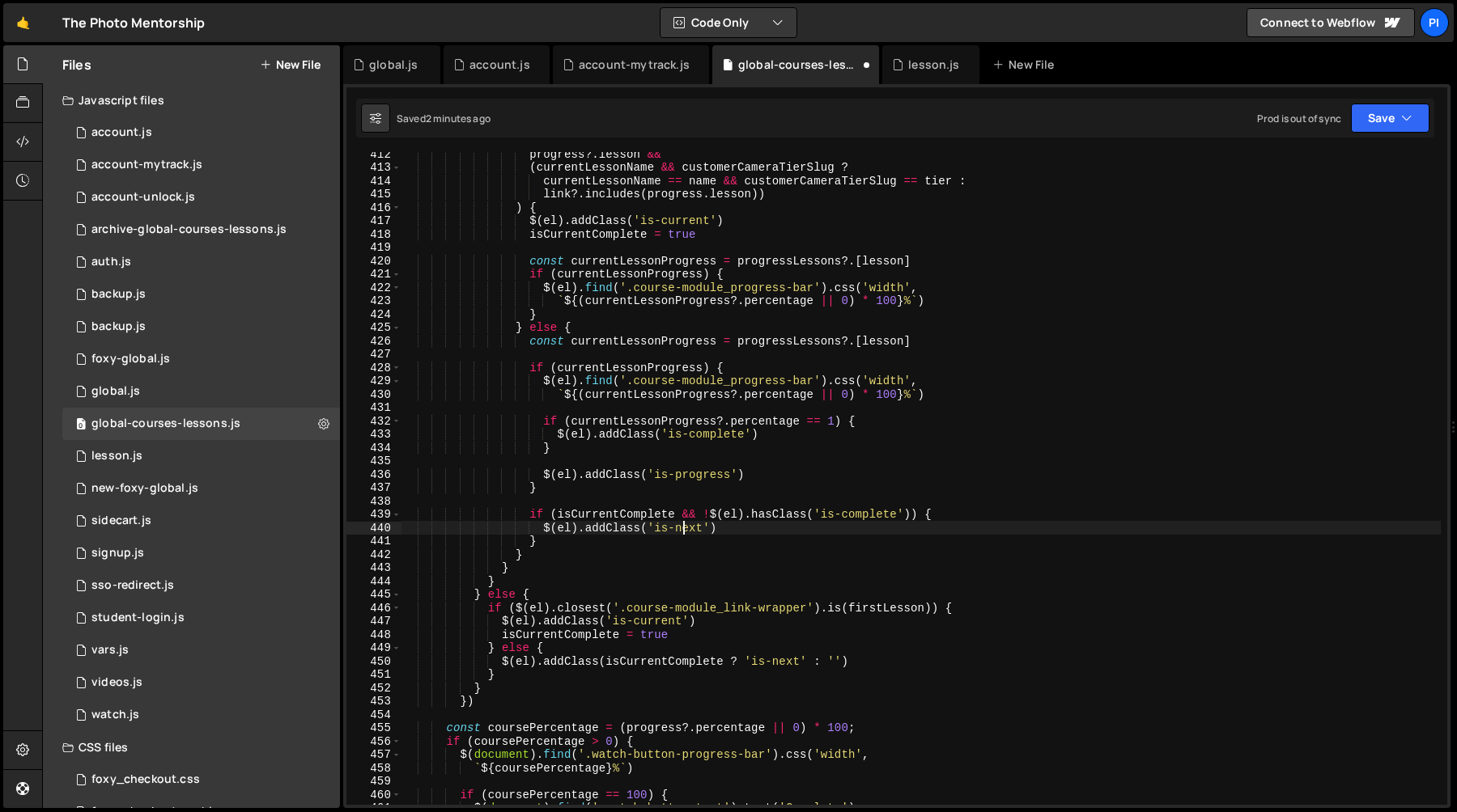
click at [735, 523] on div "progress ?. lesson && ( currentLessonName && customerCameraTierSlug ? currentLe…" at bounding box center [920, 487] width 1039 height 679
type textarea "// $(el).addClass('is-next')"
click at [660, 241] on div "progress ?. lesson && ( currentLessonName && customerCameraTierSlug ? currentLe…" at bounding box center [920, 487] width 1039 height 679
click at [686, 383] on div "progress ?. lesson && ( currentLessonName && customerCameraTierSlug ? currentLe…" at bounding box center [920, 487] width 1039 height 679
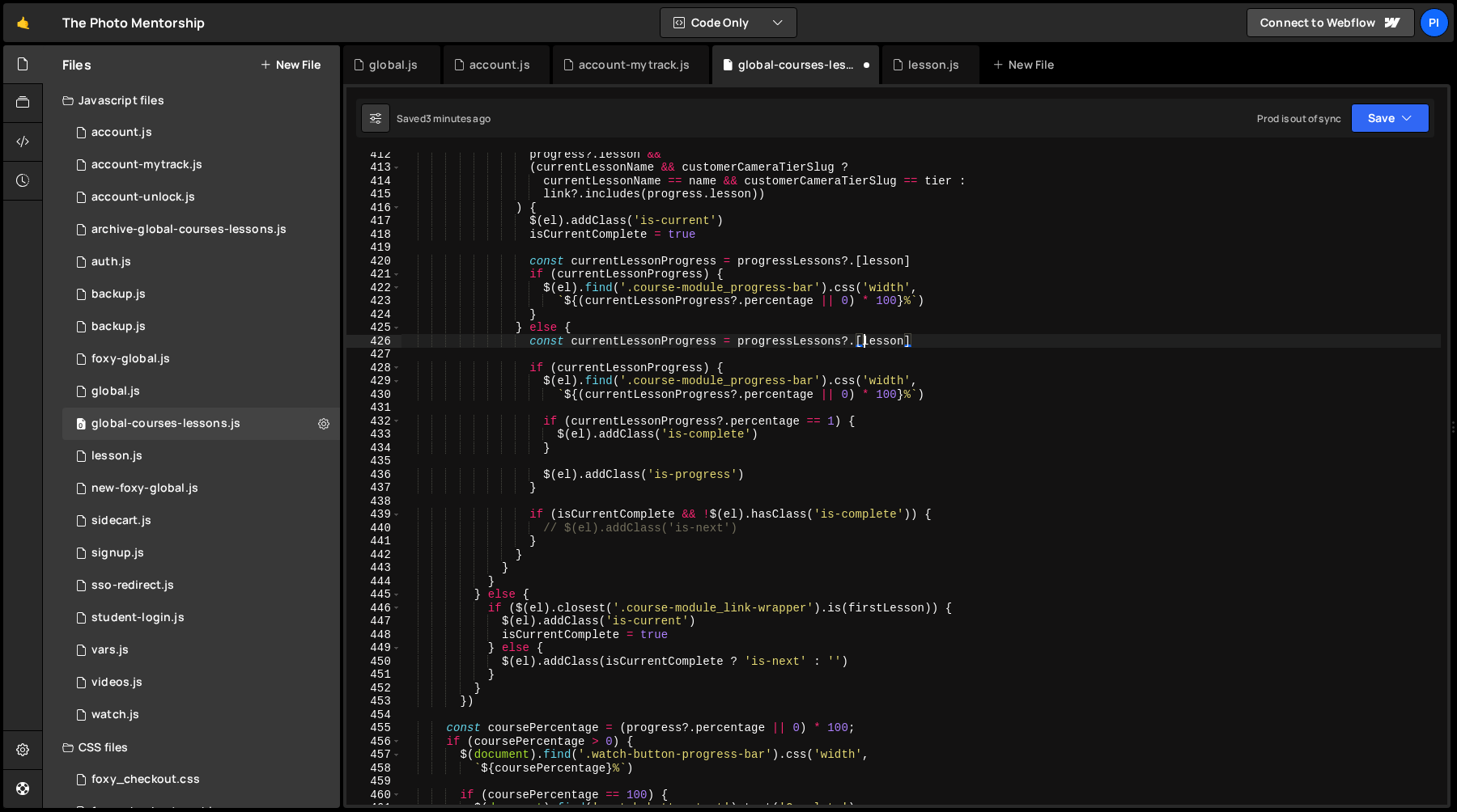
click at [862, 347] on div "progress ?. lesson && ( currentLessonName && customerCameraTierSlug ? currentLe…" at bounding box center [920, 487] width 1039 height 679
type textarea "const currentLessonProgress = progressLessons?.[lesson]"
click at [836, 252] on div "progress ?. lesson && ( currentLessonName && customerCameraTierSlug ? currentLe…" at bounding box center [920, 487] width 1039 height 679
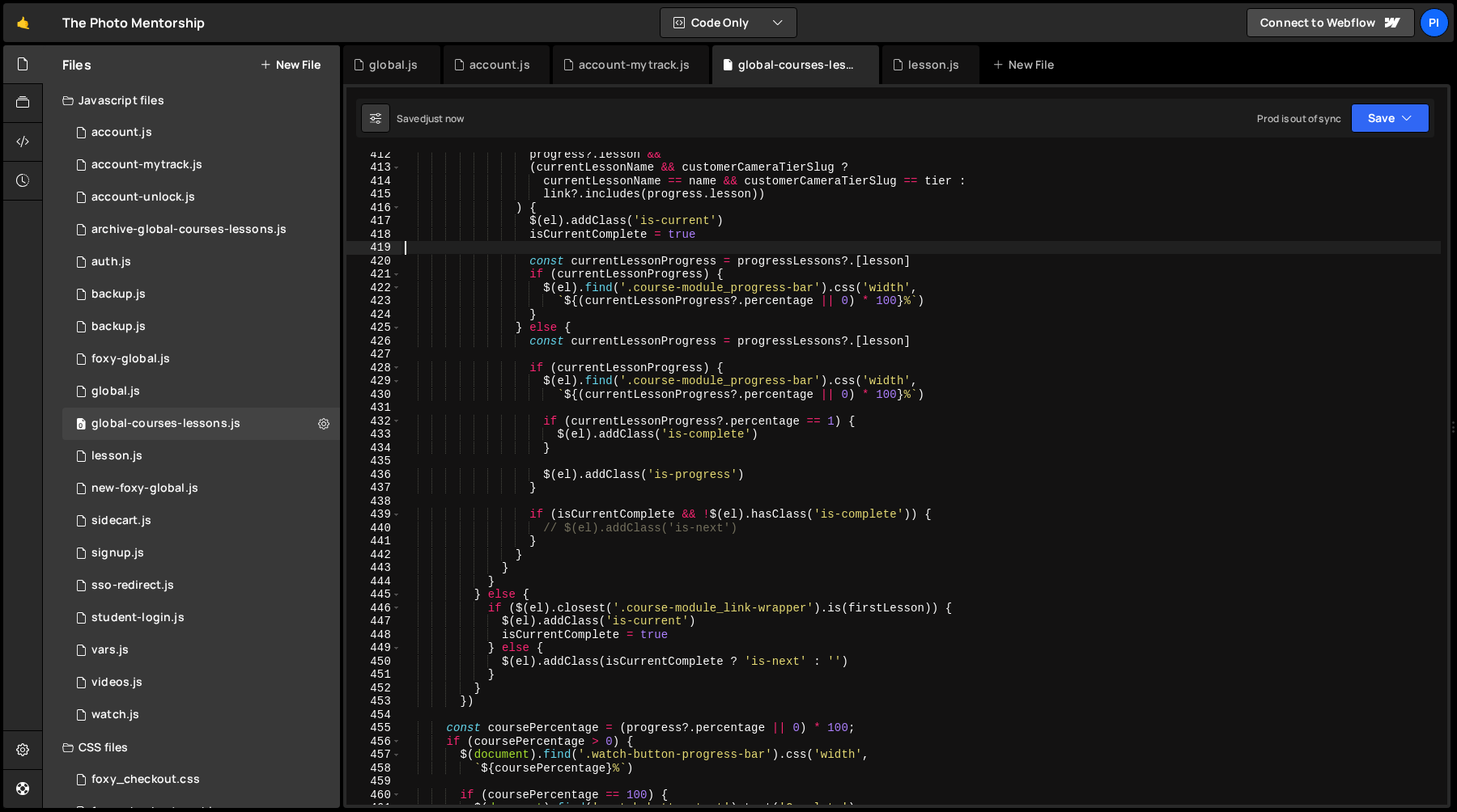
click at [803, 221] on div "progress ?. lesson && ( currentLessonName && customerCameraTierSlug ? currentLe…" at bounding box center [920, 487] width 1039 height 679
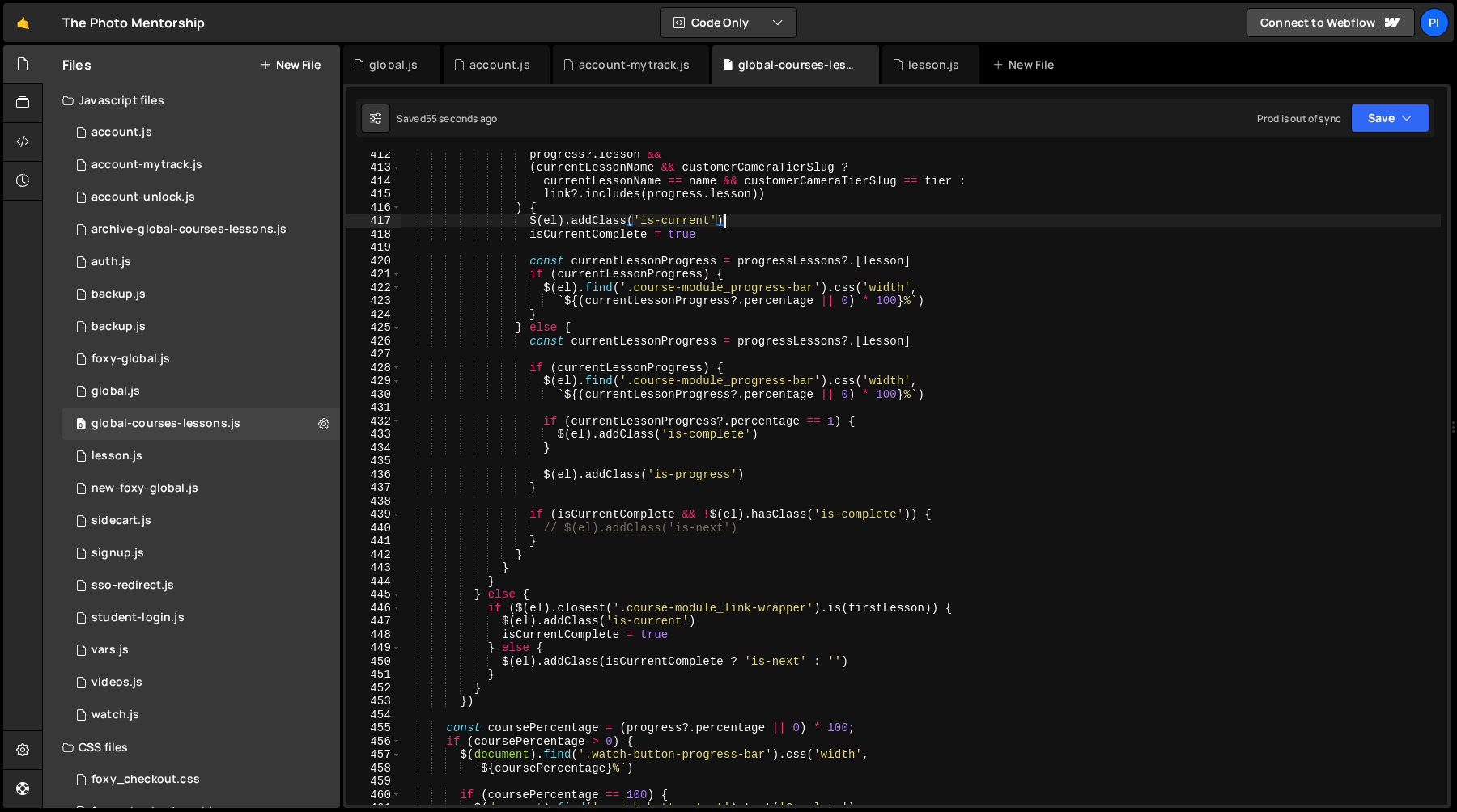
scroll to position [5473, 0]
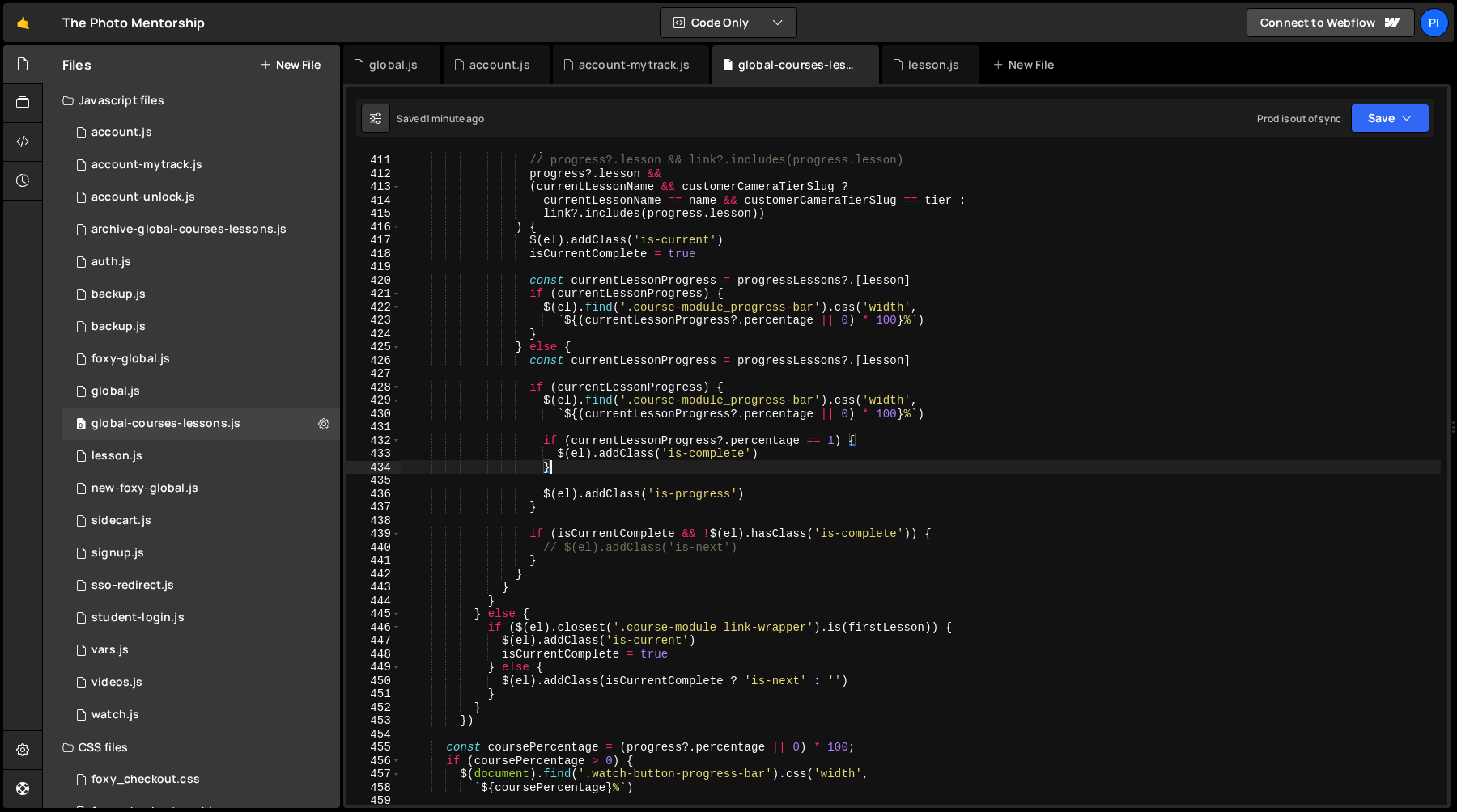
click at [778, 468] on div "if ( // progress?.lesson && link?.includes(progress.lesson) progress ?. lesson …" at bounding box center [920, 479] width 1039 height 679
click at [761, 546] on div "if ( // progress?.lesson && link?.includes(progress.lesson) progress ?. lesson …" at bounding box center [920, 479] width 1039 height 679
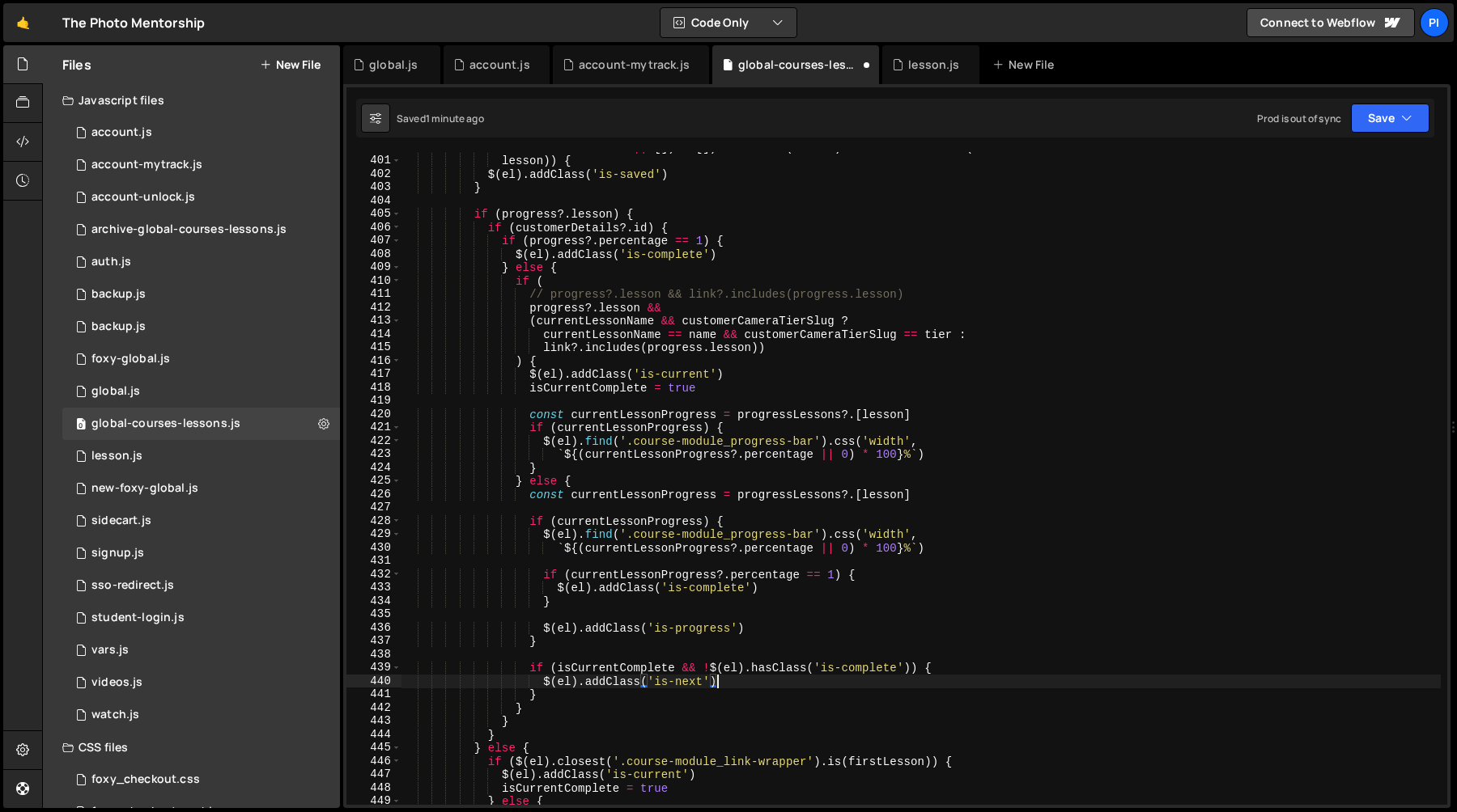
scroll to position [5335, 0]
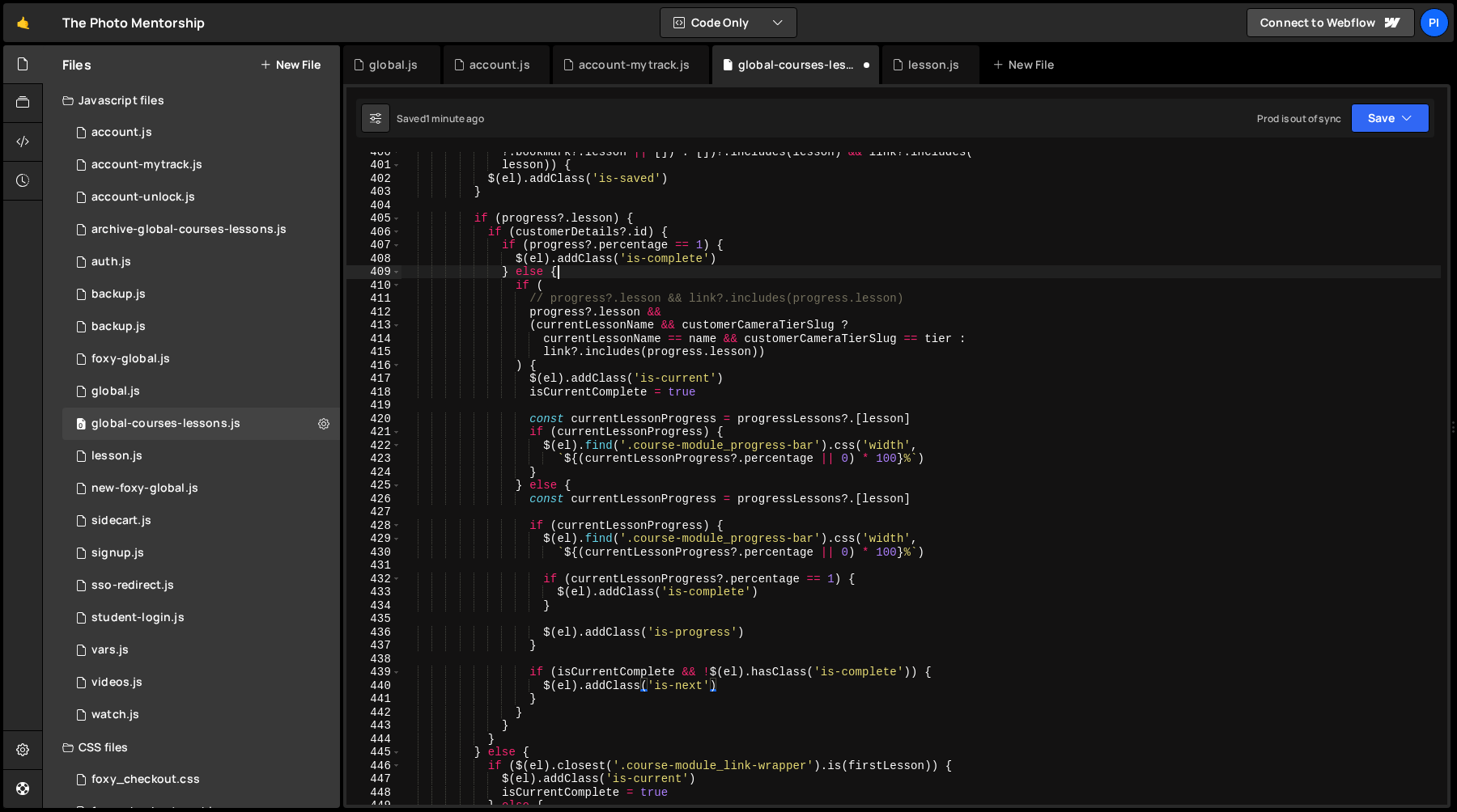
click at [561, 274] on div "?. bookmark ?. lesson || [ ]) : [ ]) ?. includes ( lesson ) && link ?. includes…" at bounding box center [920, 484] width 1039 height 679
click at [501, 246] on div "?. bookmark ?. lesson || [ ]) : [ ]) ?. includes ( lesson ) && link ?. includes…" at bounding box center [920, 484] width 1039 height 679
click at [677, 244] on div "?. bookmark ?. lesson || [ ]) : [ ]) ?. includes ( lesson ) && link ?. includes…" at bounding box center [920, 484] width 1039 height 679
click at [723, 244] on div "?. bookmark ?. lesson || [ ]) : [ ]) ?. includes ( lesson ) && link ?. includes…" at bounding box center [920, 484] width 1039 height 679
click at [533, 279] on div "?. bookmark ?. lesson || [ ]) : [ ]) ?. includes ( lesson ) && link ?. includes…" at bounding box center [920, 484] width 1039 height 679
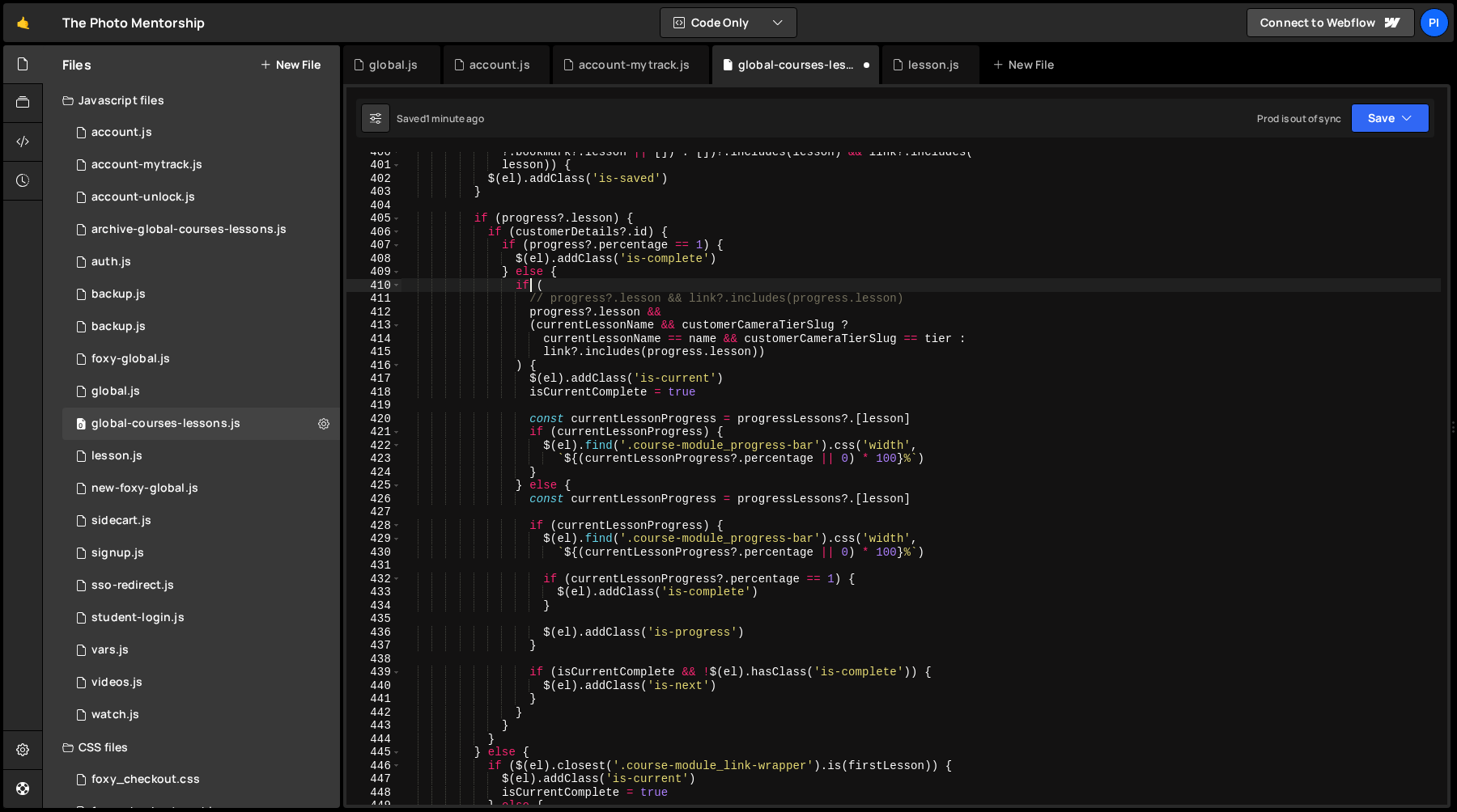
click at [581, 282] on div "?. bookmark ?. lesson || [ ]) : [ ]) ?. includes ( lesson ) && link ?. includes…" at bounding box center [920, 484] width 1039 height 679
click at [561, 309] on div "?. bookmark ?. lesson || [ ]) : [ ]) ?. includes ( lesson ) && link ?. includes…" at bounding box center [920, 484] width 1039 height 679
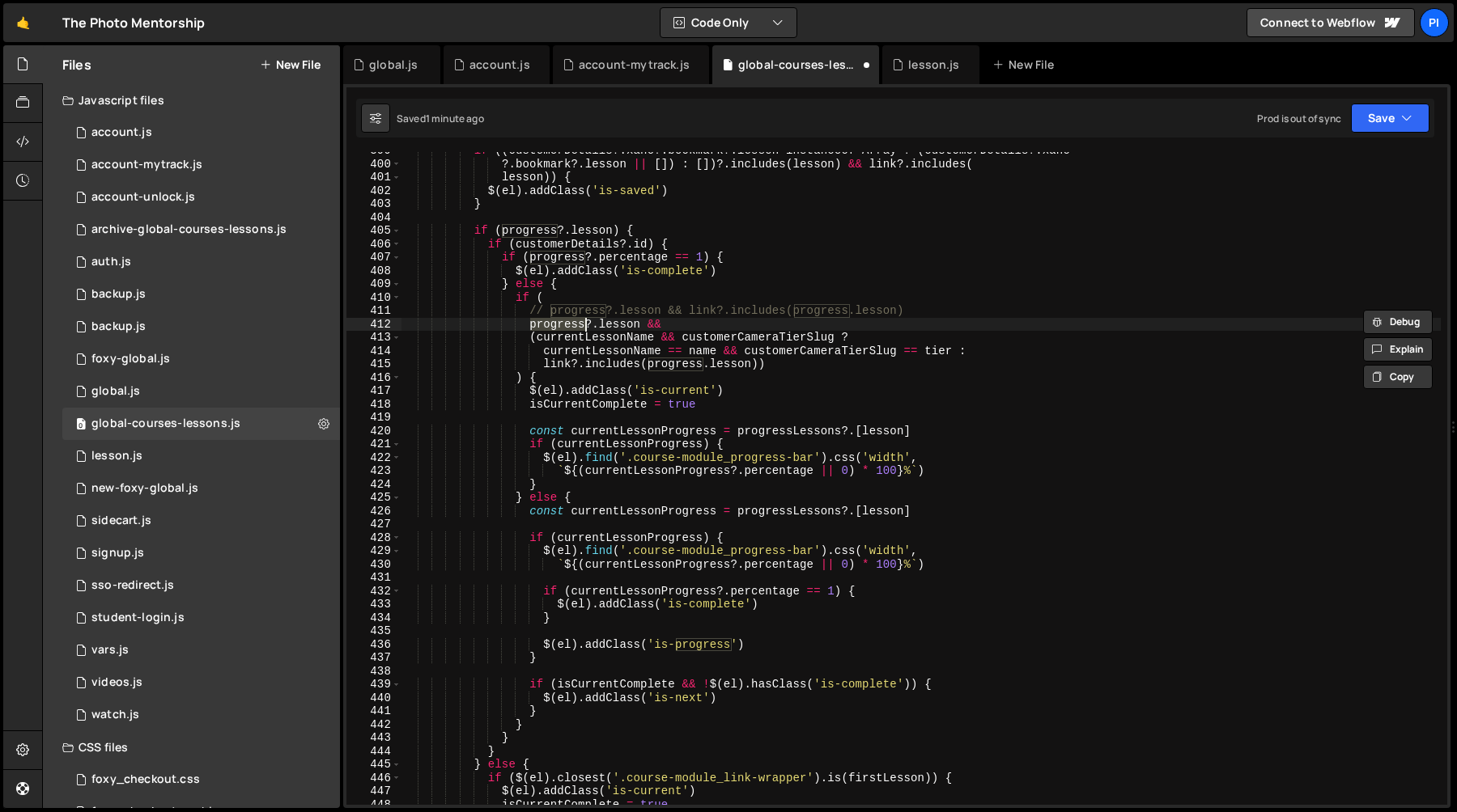
scroll to position [5298, 0]
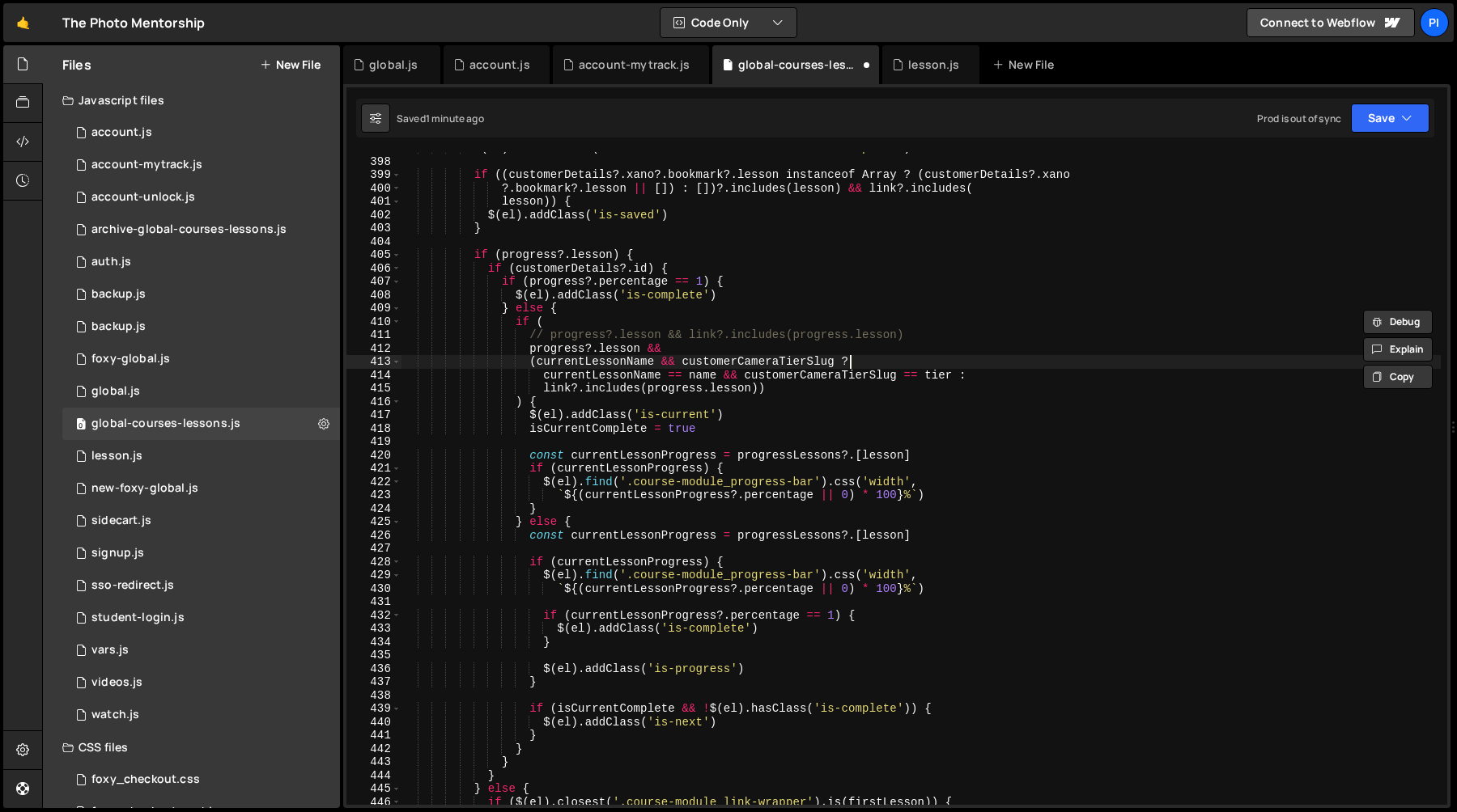
click at [888, 361] on div "$ ( el ) . removeClass ( 'is-saved is-bookmarked is-next is-complete' ) if (( c…" at bounding box center [920, 481] width 1039 height 679
click at [835, 401] on div "$ ( el ) . removeClass ( 'is-saved is-bookmarked is-next is-complete' ) if (( c…" at bounding box center [920, 481] width 1039 height 679
click at [816, 395] on div "$ ( el ) . removeClass ( 'is-saved is-bookmarked is-next is-complete' ) if (( c…" at bounding box center [920, 481] width 1039 height 679
click at [806, 385] on div "$ ( el ) . removeClass ( 'is-saved is-bookmarked is-next is-complete' ) if (( c…" at bounding box center [920, 481] width 1039 height 679
click at [545, 377] on div "$ ( el ) . removeClass ( 'is-saved is-bookmarked is-next is-complete' ) if (( c…" at bounding box center [920, 481] width 1039 height 679
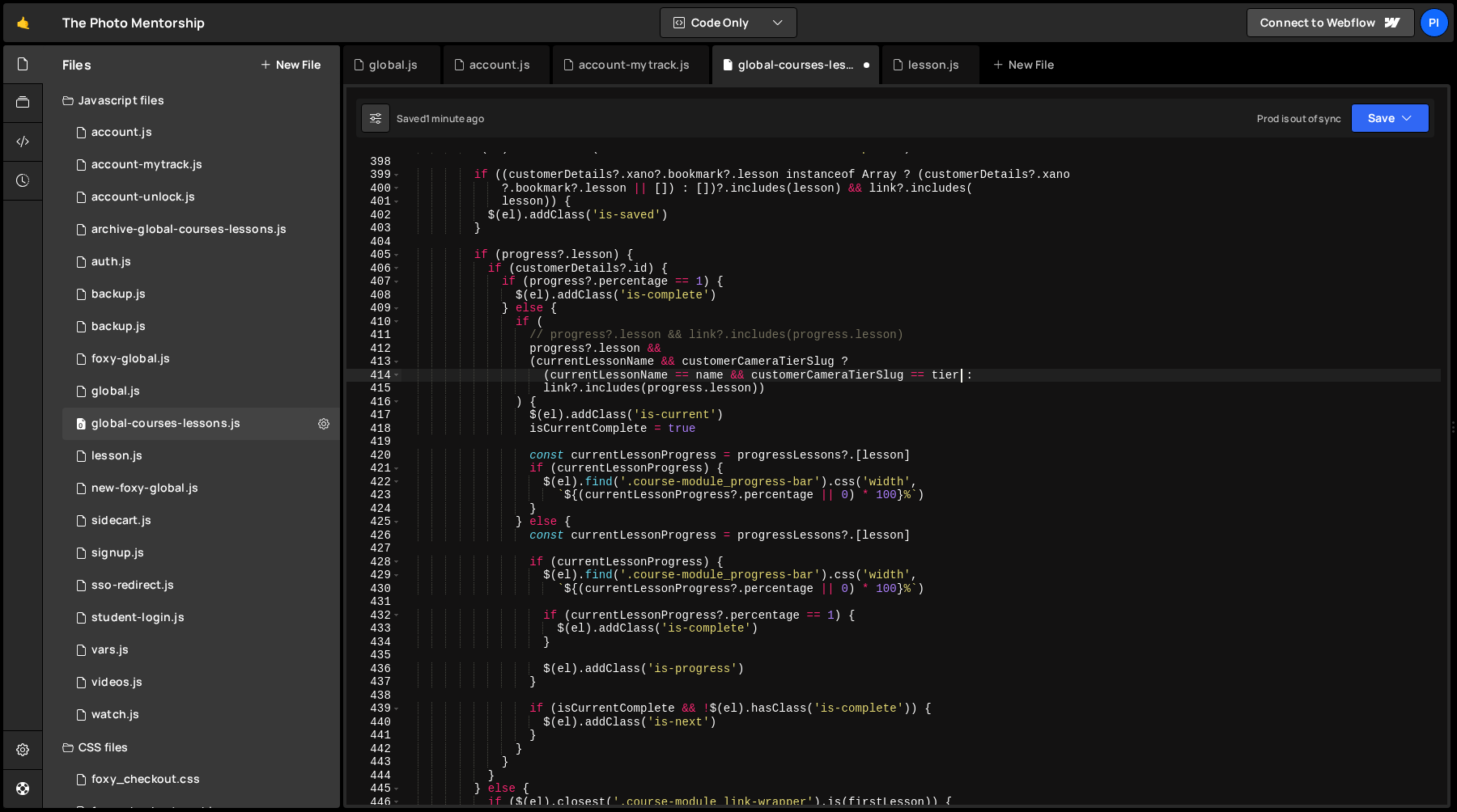
scroll to position [0, 39]
click at [760, 355] on div "$ ( el ) . removeClass ( 'is-saved is-bookmarked is-next is-complete' ) if (( c…" at bounding box center [920, 481] width 1039 height 679
type textarea "(currentLessonName && customerCameraTierSlug ?"
